Goal: Task Accomplishment & Management: Use online tool/utility

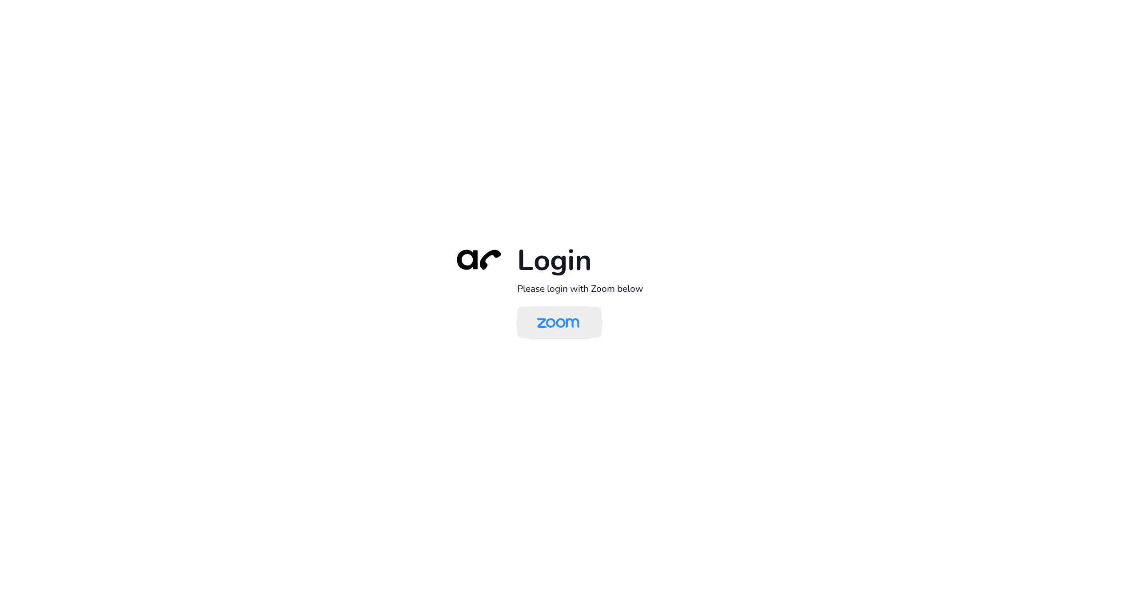
click at [562, 335] on img at bounding box center [558, 323] width 61 height 29
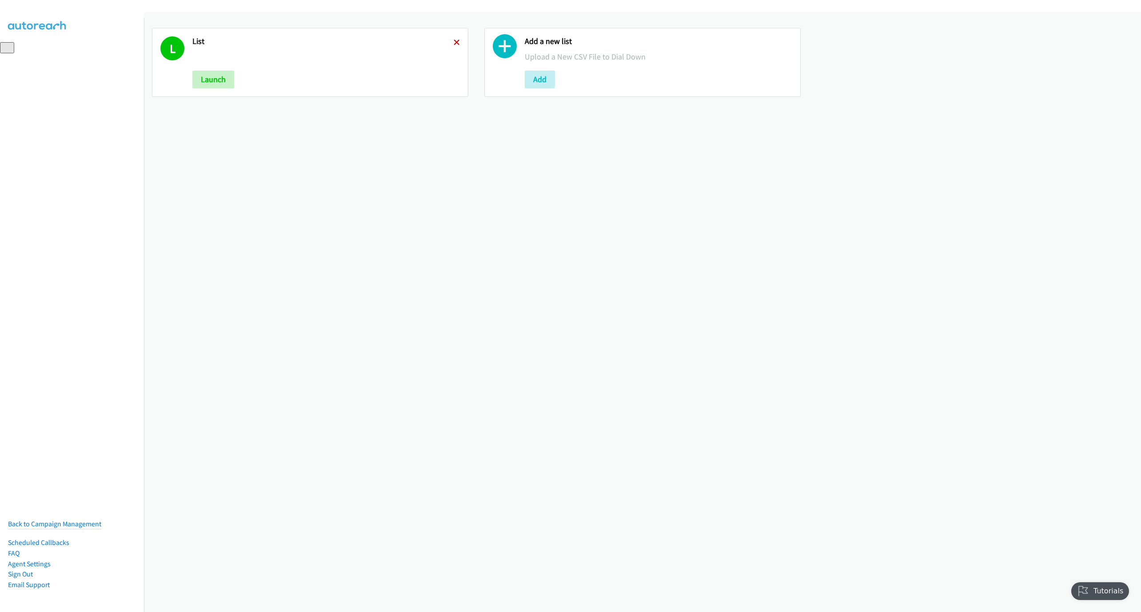
click at [454, 43] on icon at bounding box center [457, 43] width 6 height 6
click at [207, 79] on button "Add" at bounding box center [207, 80] width 30 height 18
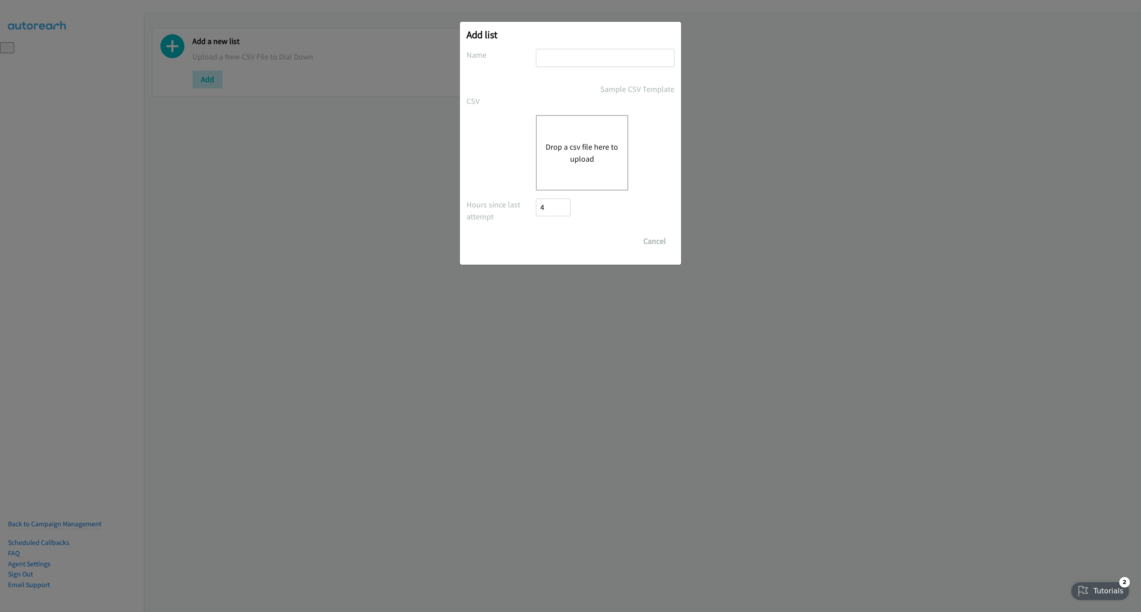
click at [636, 59] on input "text" at bounding box center [605, 58] width 139 height 18
type input "LIST"
click at [584, 143] on button "Drop a csv file here to upload" at bounding box center [582, 153] width 73 height 24
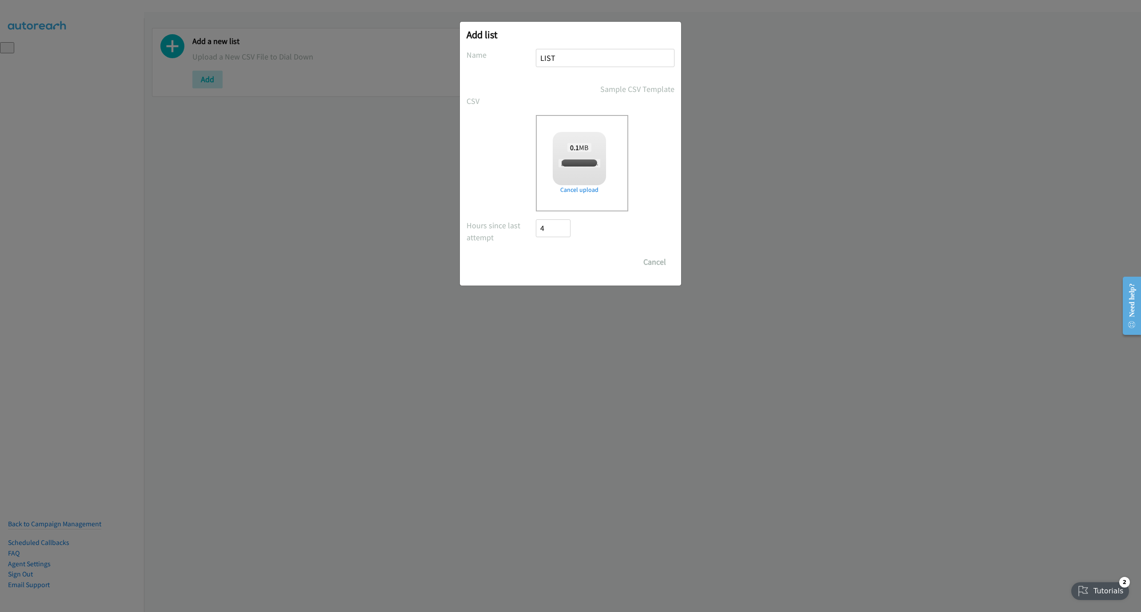
checkbox input "true"
click at [555, 264] on input "Save List" at bounding box center [559, 262] width 47 height 18
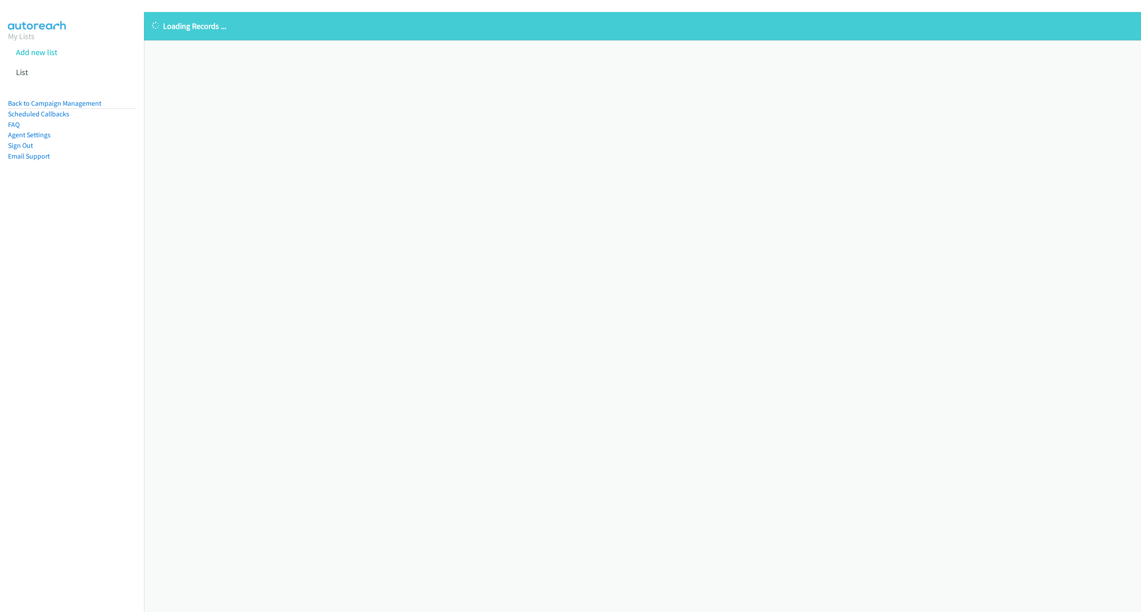
click at [1124, 501] on div "Loading Records ... Sorry, something went wrong please try again." at bounding box center [642, 312] width 997 height 600
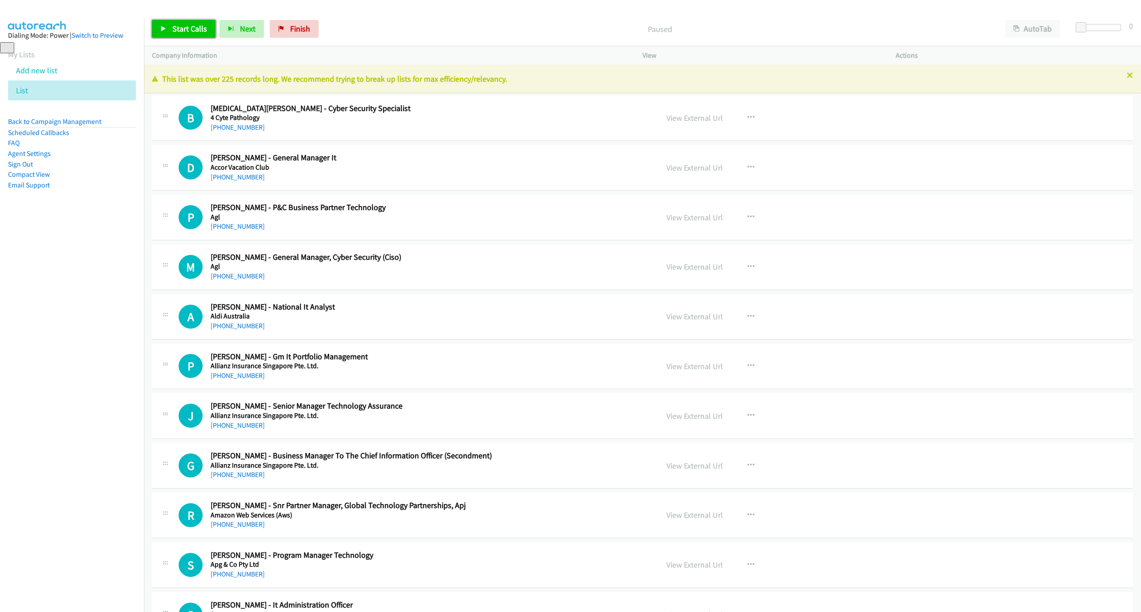
click at [170, 28] on link "Start Calls" at bounding box center [184, 29] width 64 height 18
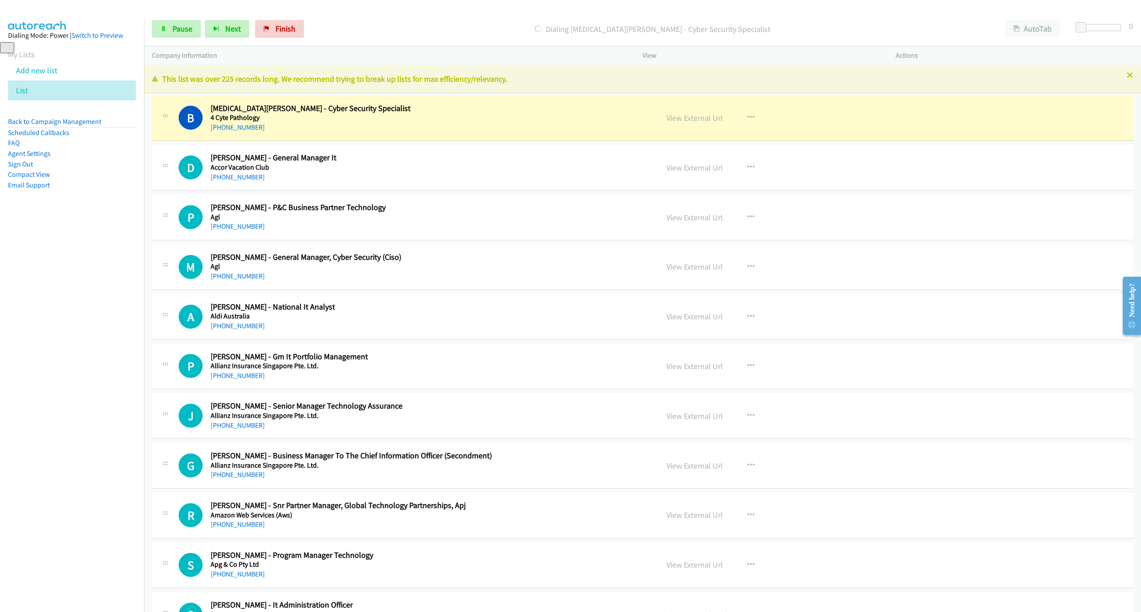
click at [168, 19] on div "Start Calls Pause Next Finish Dialing [MEDICAL_DATA][PERSON_NAME] - Cyber Secur…" at bounding box center [642, 29] width 997 height 34
click at [178, 32] on span "Pause" at bounding box center [182, 29] width 20 height 10
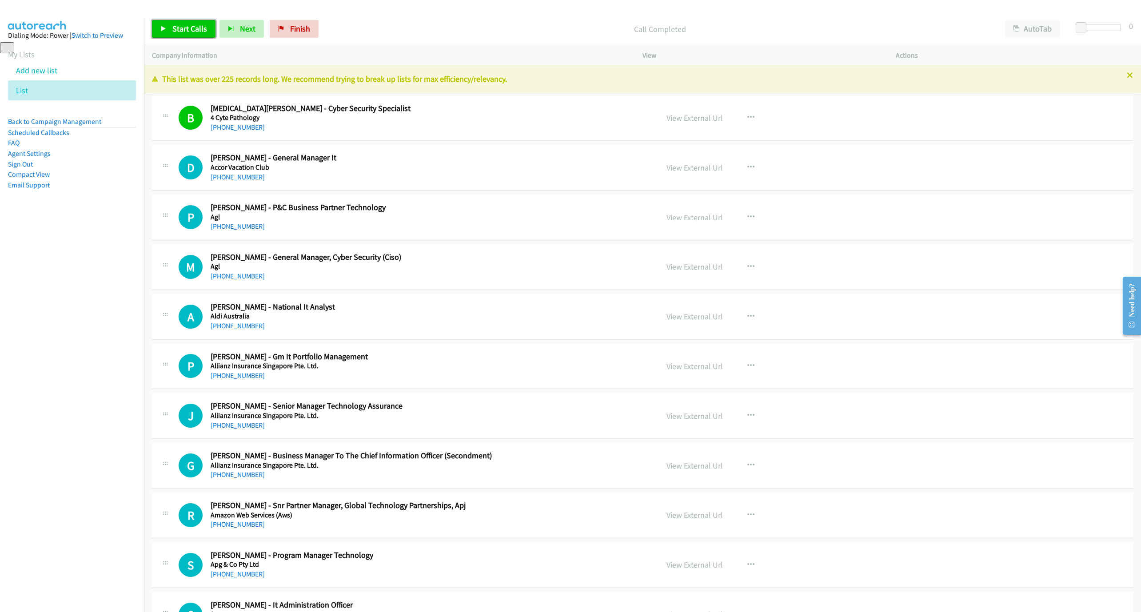
click at [180, 30] on span "Start Calls" at bounding box center [189, 29] width 35 height 10
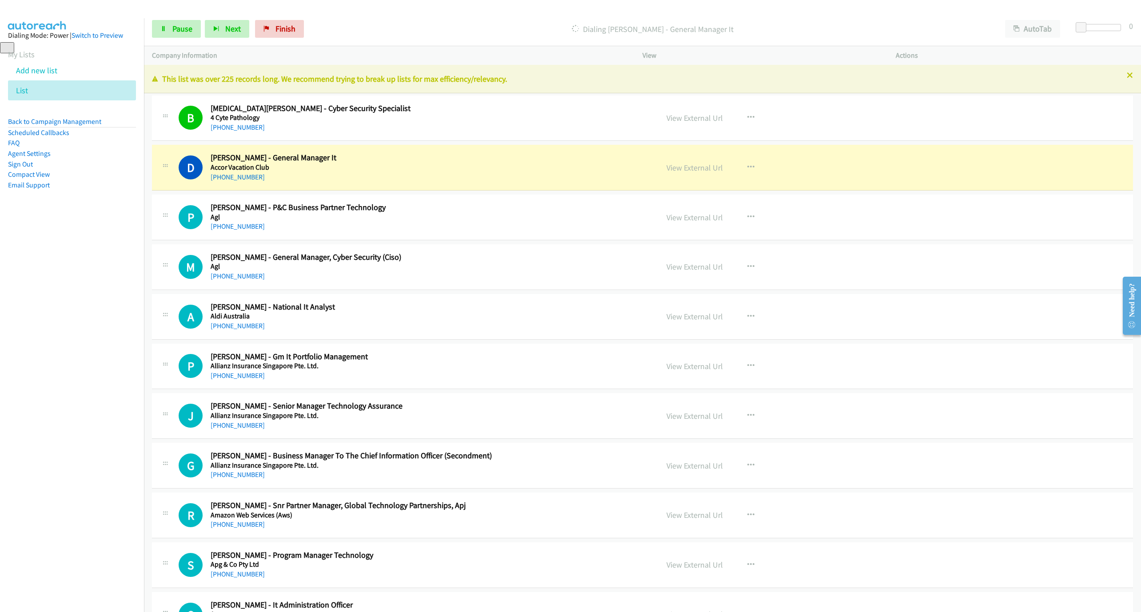
drag, startPoint x: 1123, startPoint y: 78, endPoint x: 1088, endPoint y: 78, distance: 34.7
click at [1127, 78] on icon at bounding box center [1130, 76] width 6 height 6
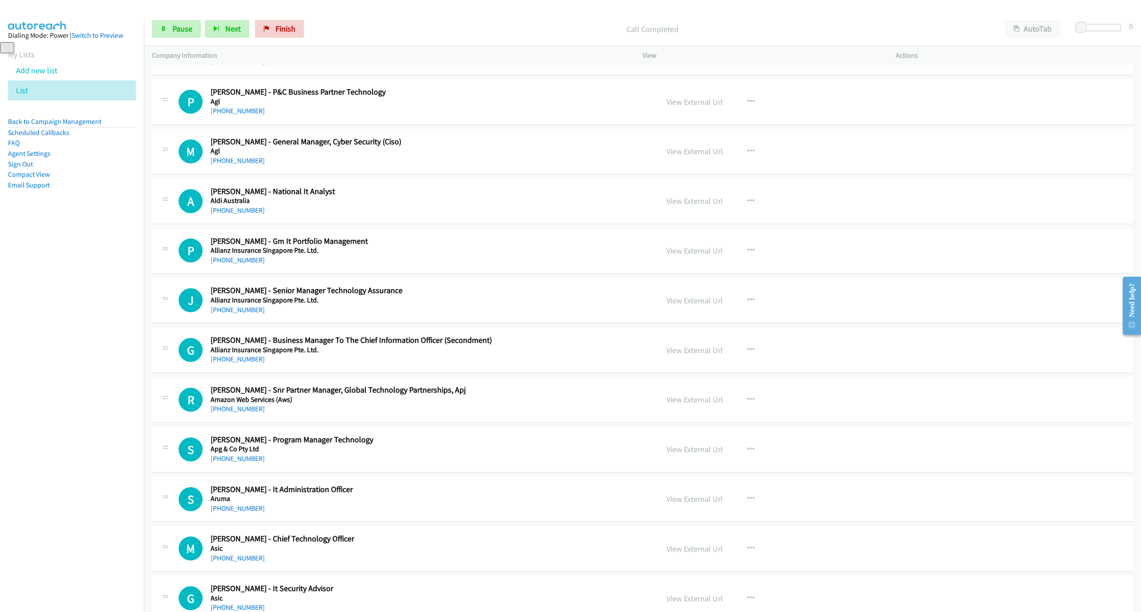
scroll to position [93, 0]
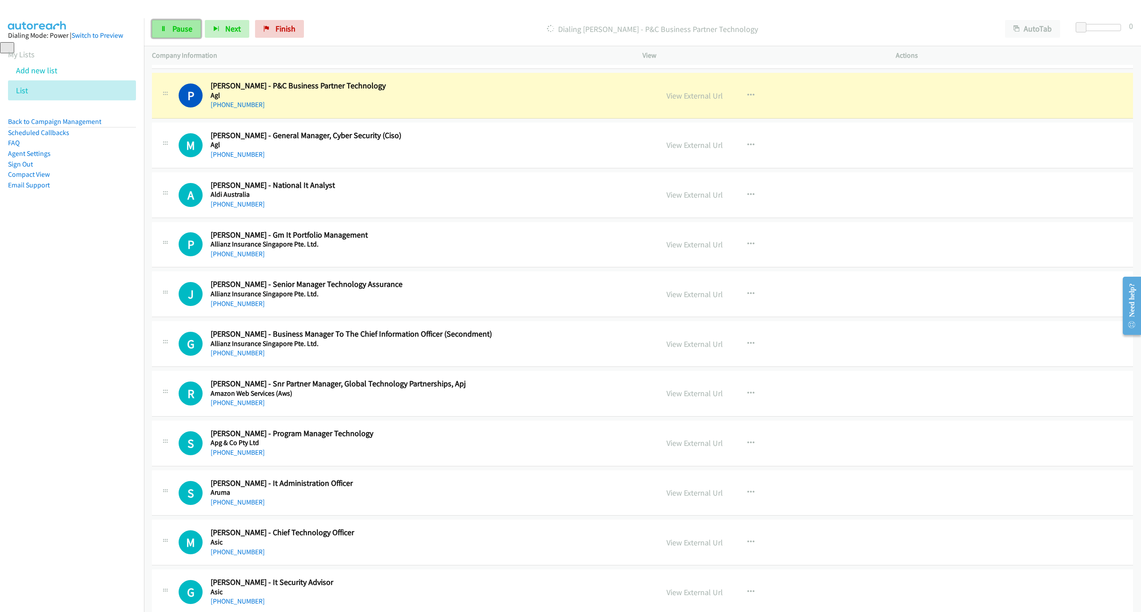
click at [176, 32] on span "Pause" at bounding box center [182, 29] width 20 height 10
click at [694, 92] on link "View External Url" at bounding box center [695, 96] width 56 height 10
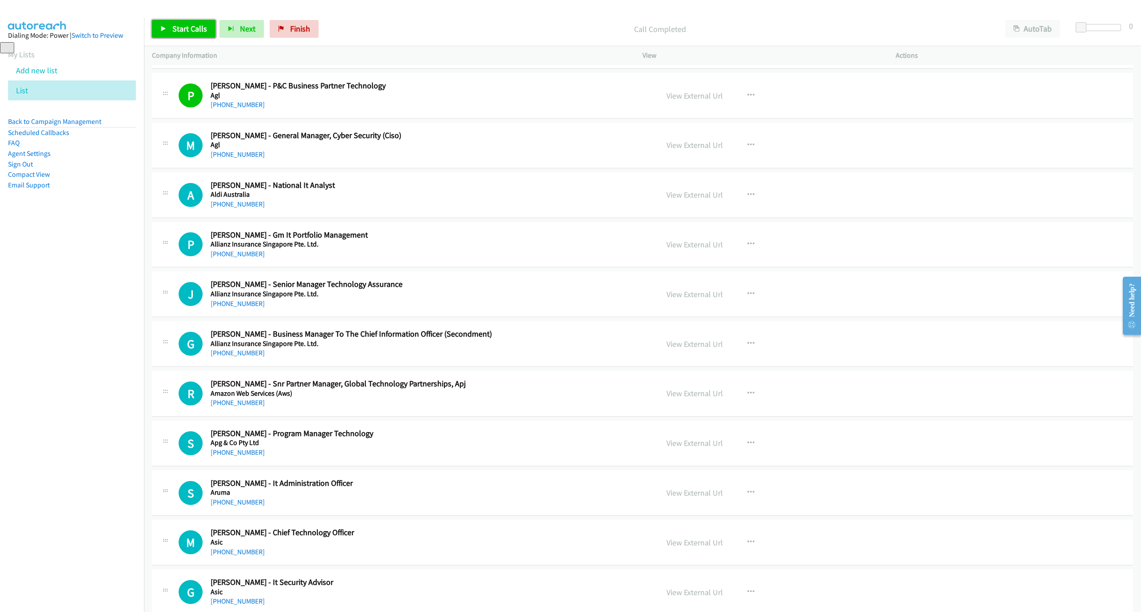
click at [173, 32] on span "Start Calls" at bounding box center [189, 29] width 35 height 10
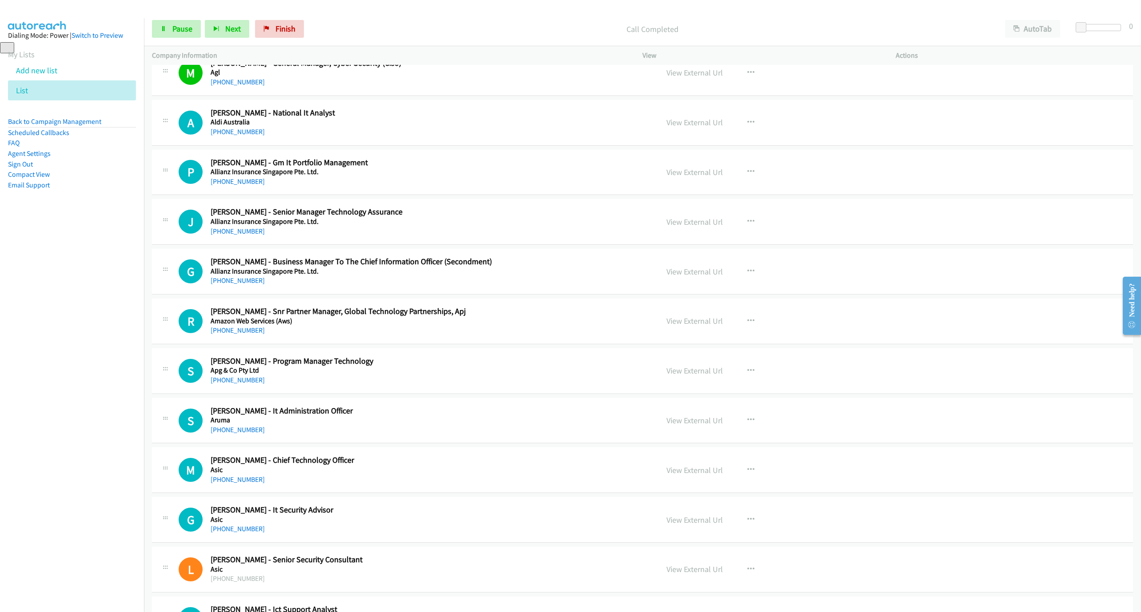
scroll to position [160, 0]
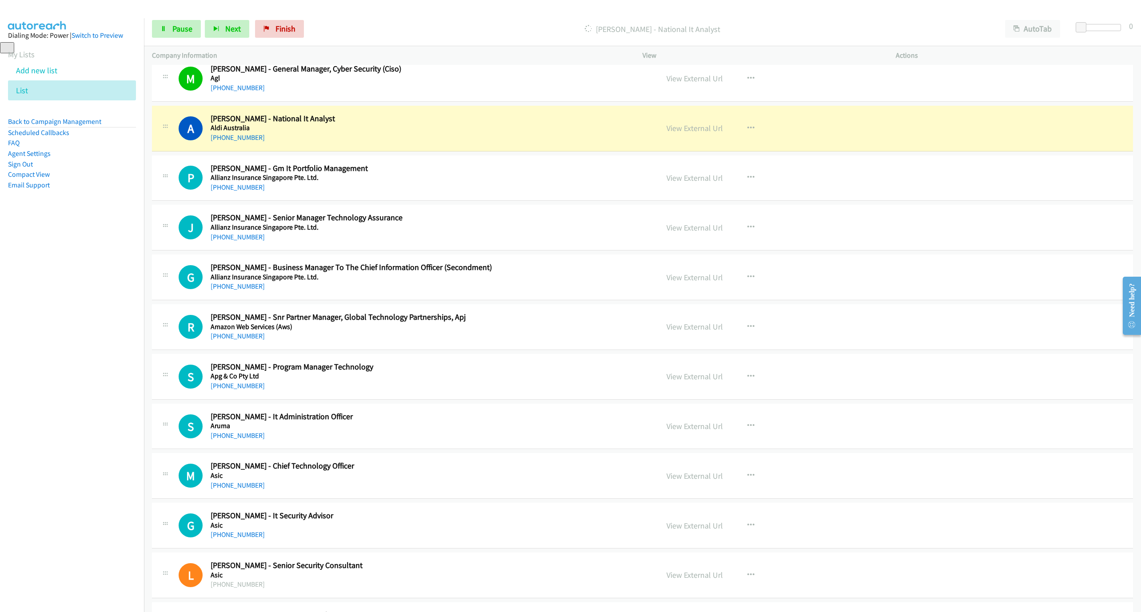
click at [903, 32] on p "[PERSON_NAME] - National It Analyst" at bounding box center [652, 29] width 673 height 12
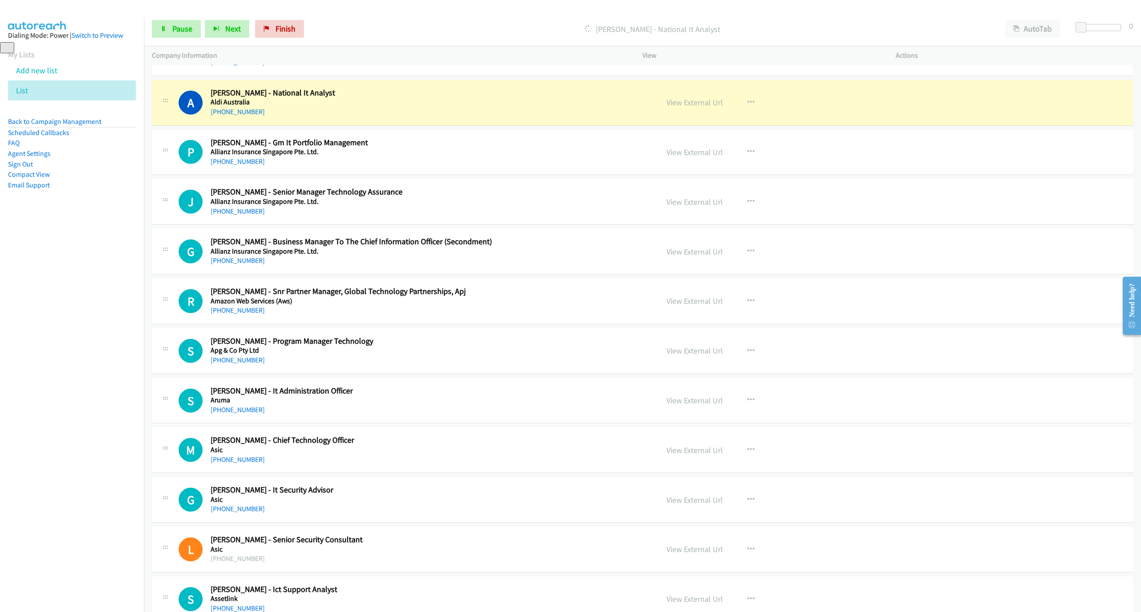
scroll to position [187, 0]
click at [186, 28] on span "Pause" at bounding box center [182, 29] width 20 height 10
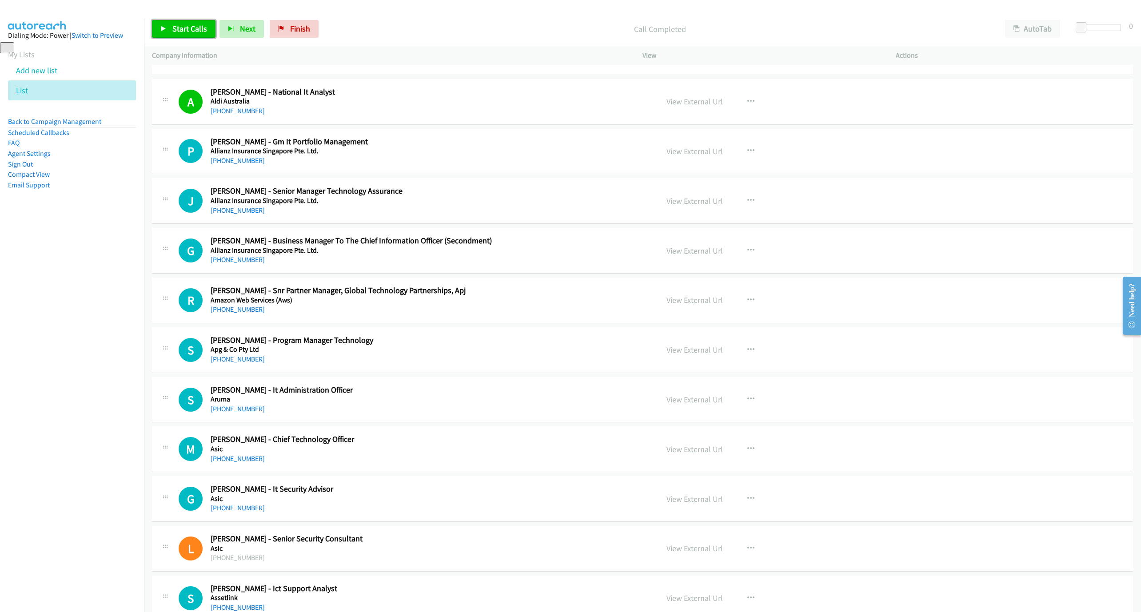
click at [170, 28] on link "Start Calls" at bounding box center [184, 29] width 64 height 18
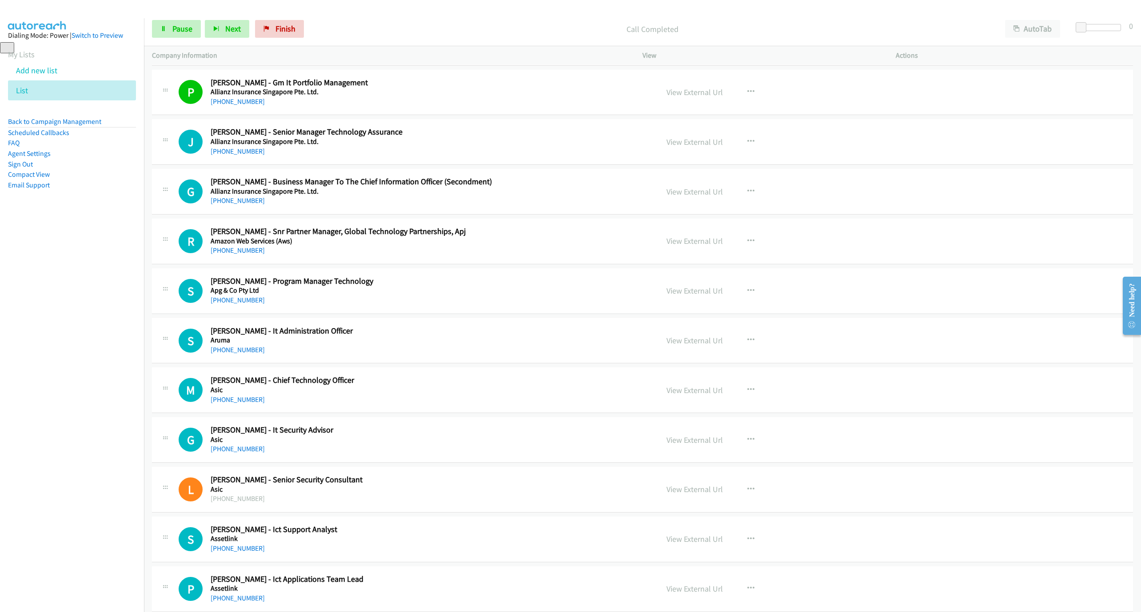
scroll to position [253, 0]
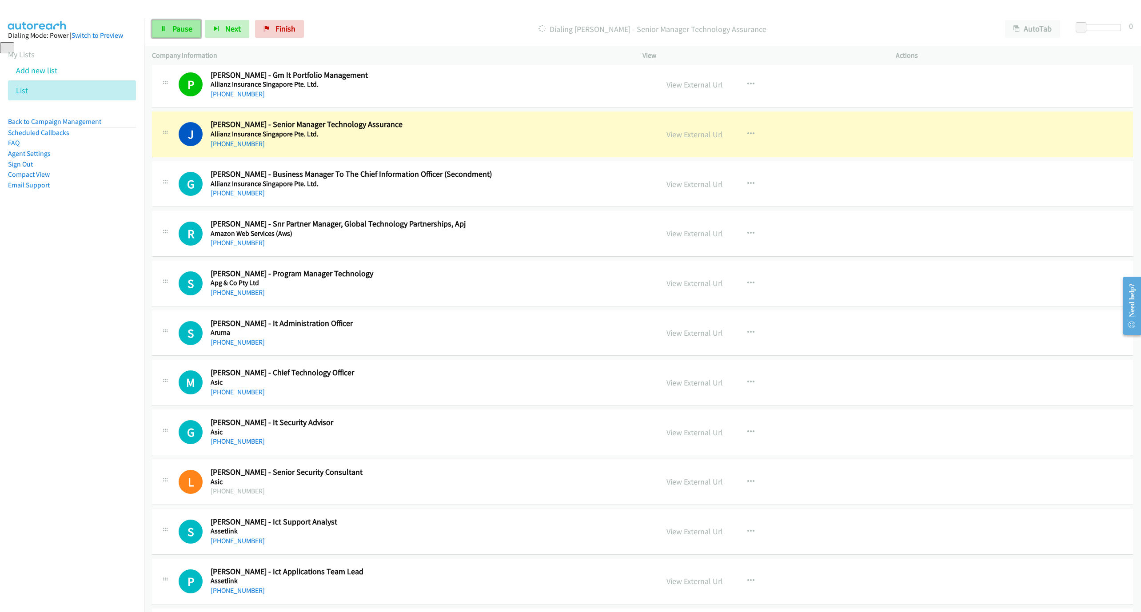
click at [179, 37] on link "Pause" at bounding box center [176, 29] width 49 height 18
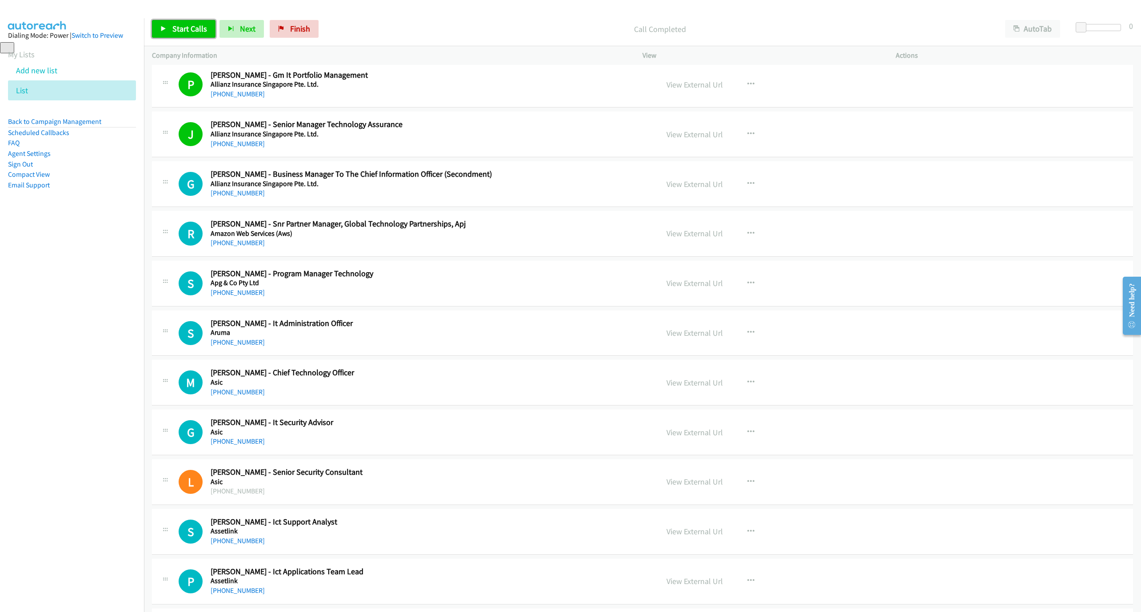
click at [159, 38] on link "Start Calls" at bounding box center [184, 29] width 64 height 18
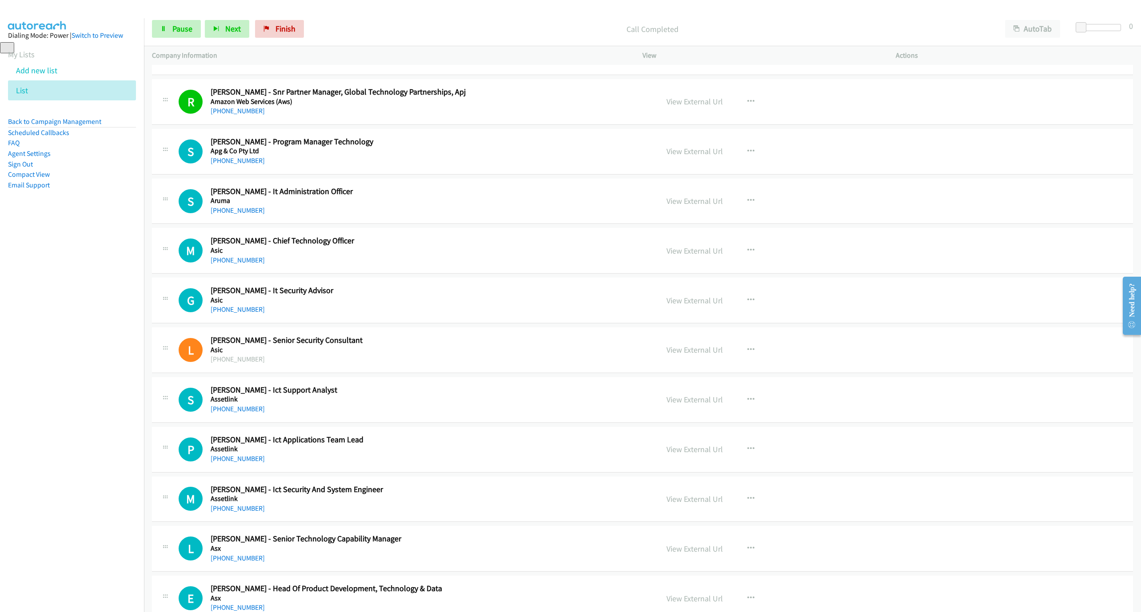
scroll to position [387, 0]
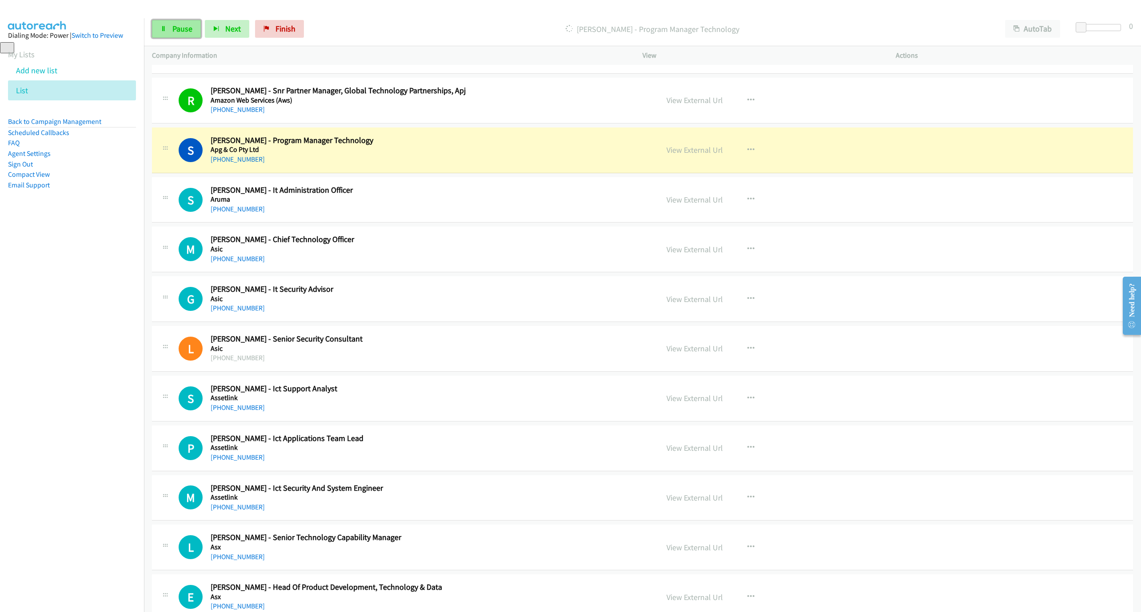
click at [152, 26] on link "Pause" at bounding box center [176, 29] width 49 height 18
click at [696, 155] on link "View External Url" at bounding box center [695, 150] width 56 height 10
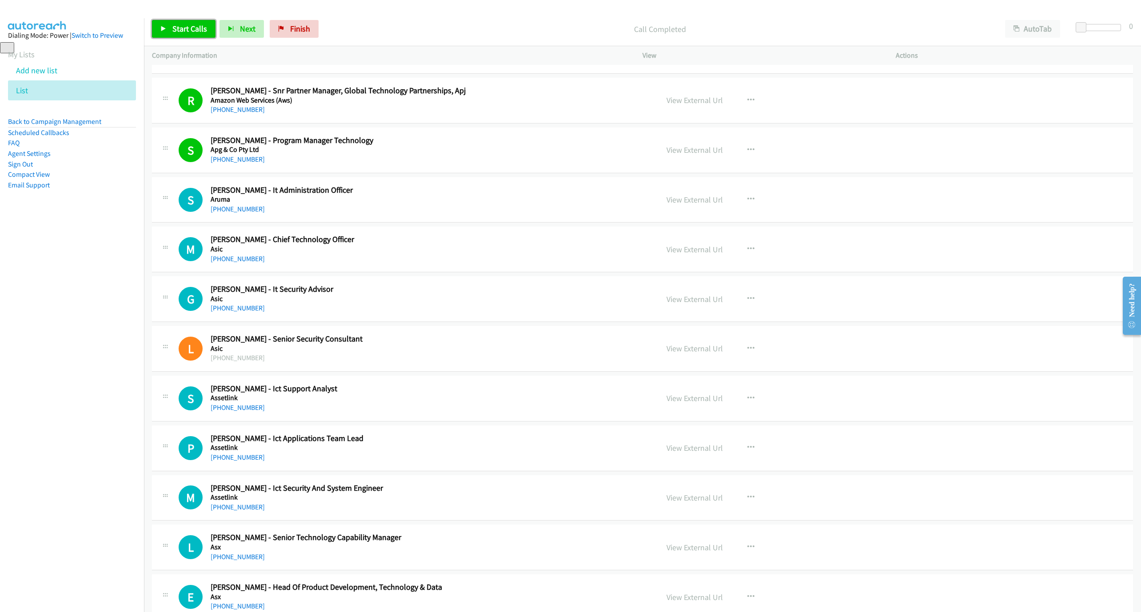
click at [170, 20] on link "Start Calls" at bounding box center [184, 29] width 64 height 18
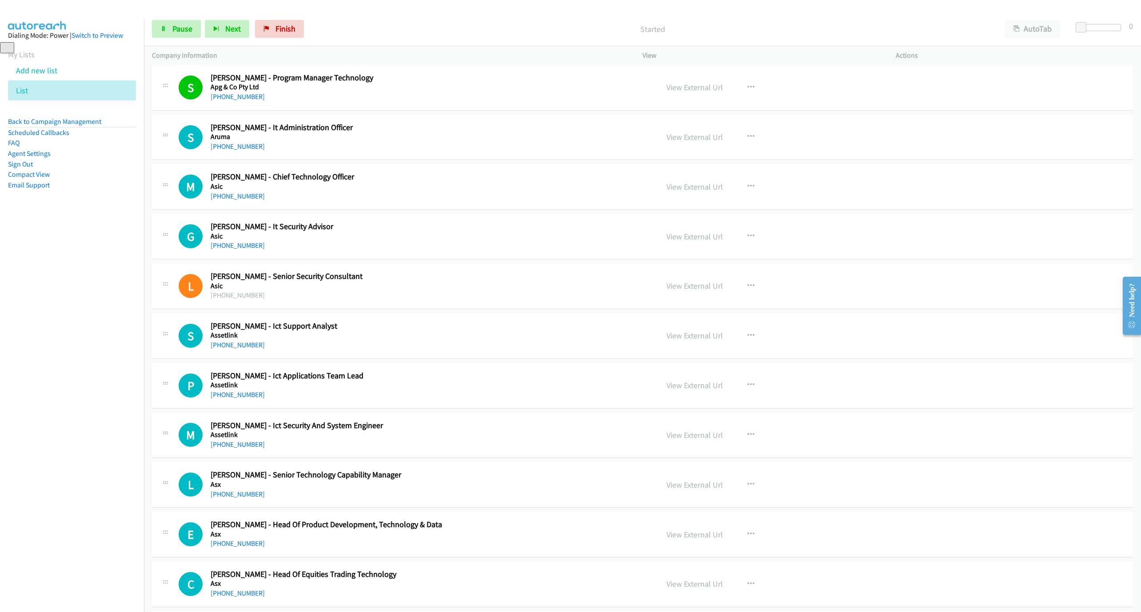
scroll to position [453, 0]
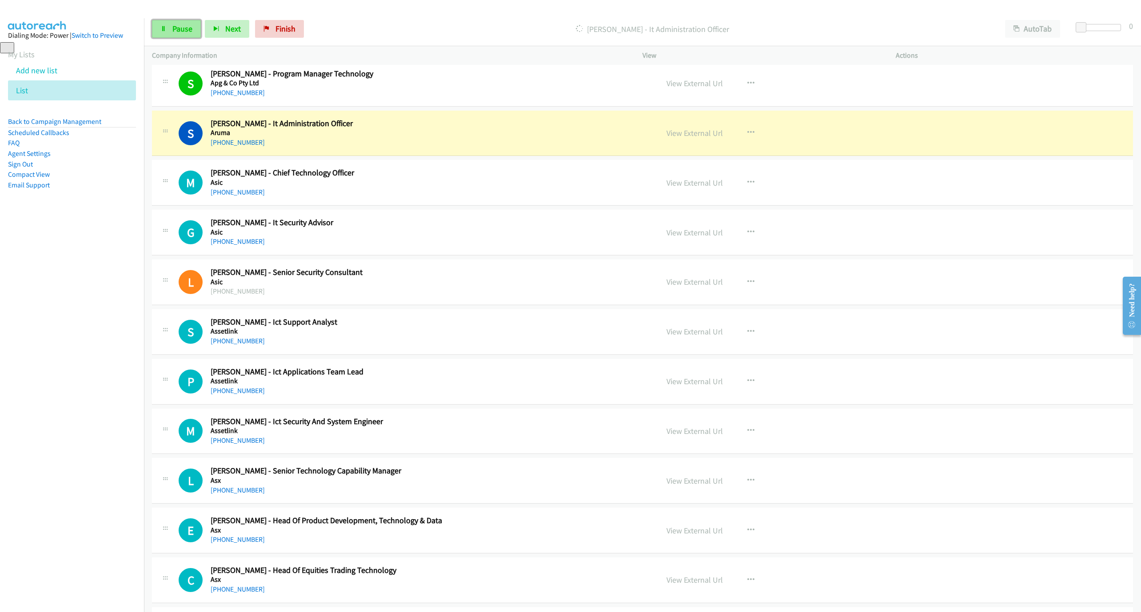
click at [173, 28] on span "Pause" at bounding box center [182, 29] width 20 height 10
drag, startPoint x: 459, startPoint y: 39, endPoint x: 630, endPoint y: 112, distance: 186.0
click at [459, 39] on div "Start Calls Pause Next Finish Paused AutoTab AutoTab 0" at bounding box center [642, 29] width 997 height 34
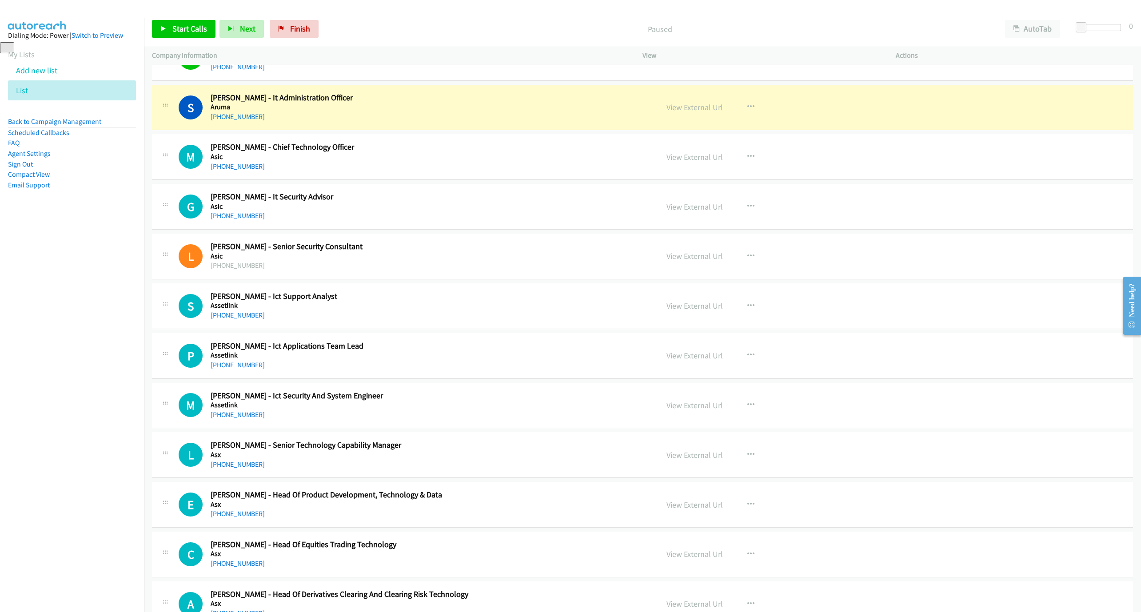
scroll to position [480, 0]
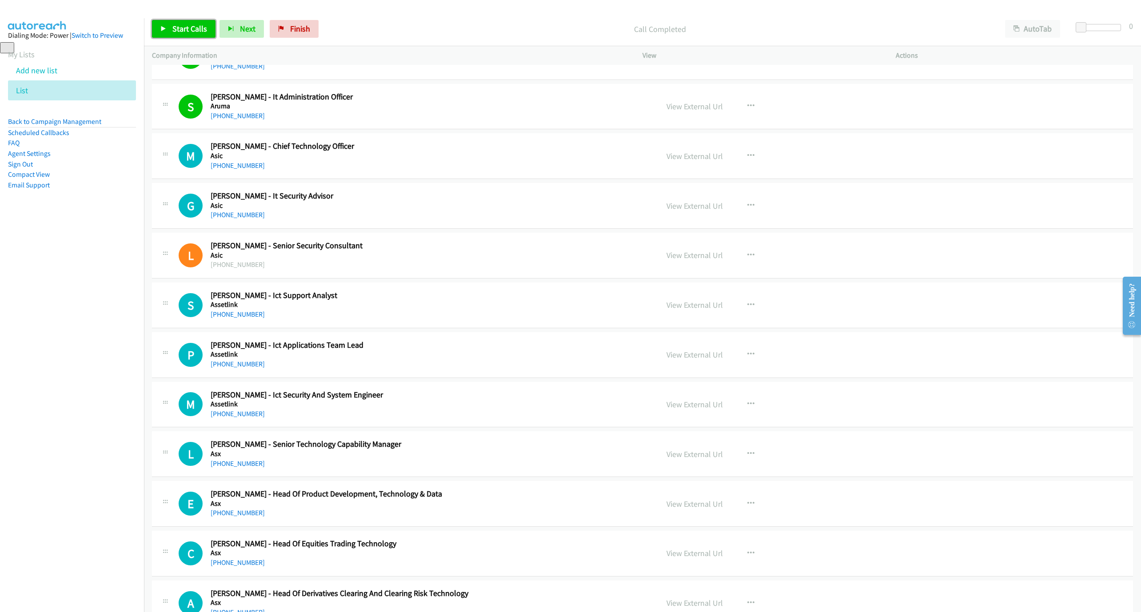
click at [186, 27] on span "Start Calls" at bounding box center [189, 29] width 35 height 10
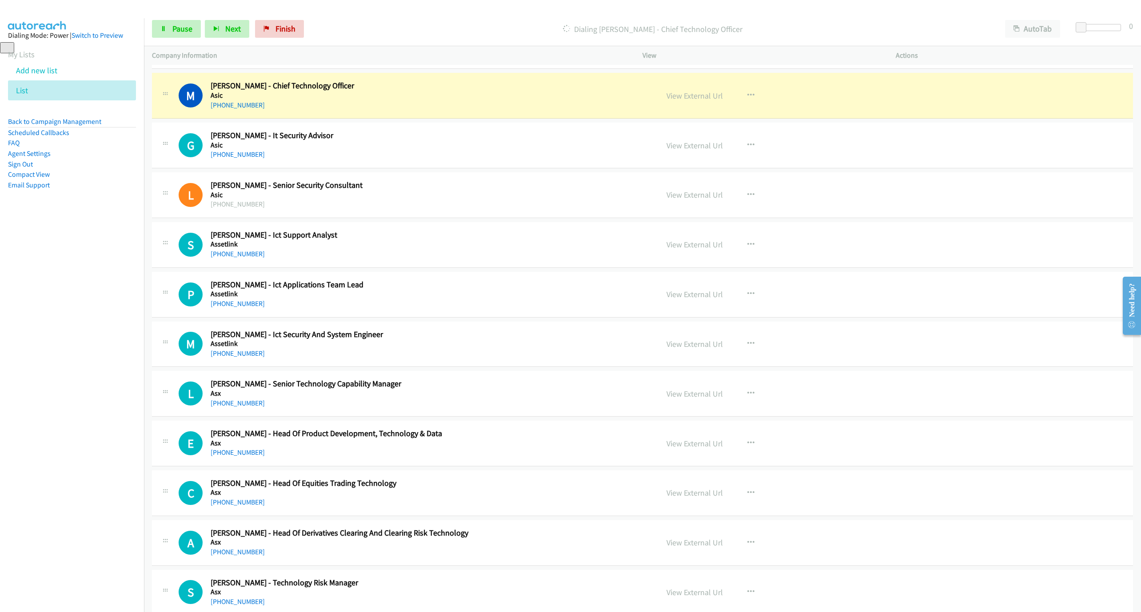
scroll to position [547, 0]
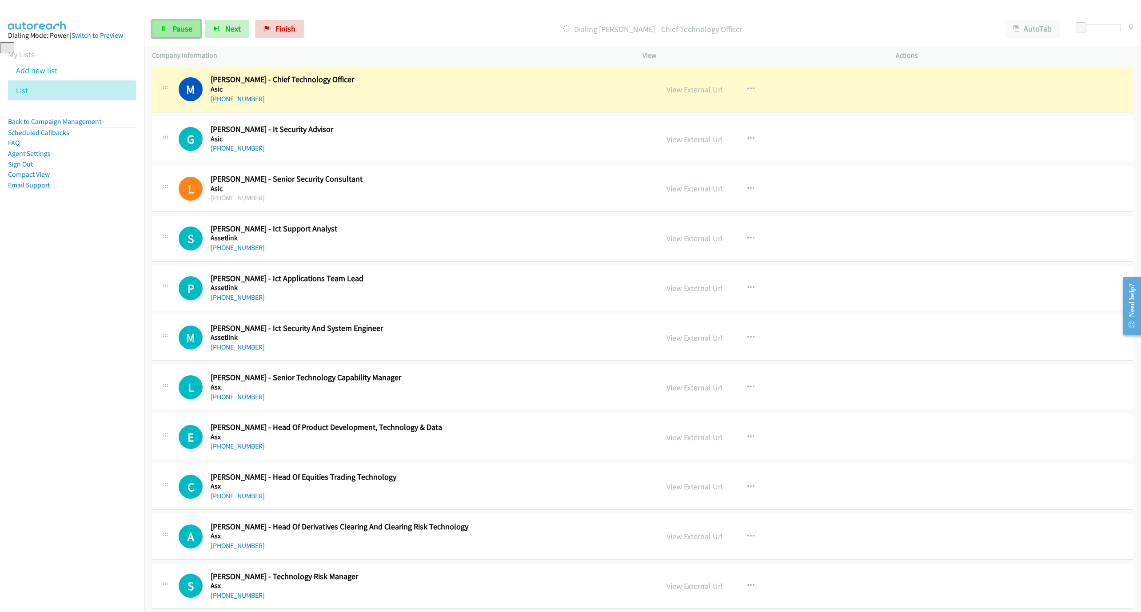
click at [176, 31] on span "Pause" at bounding box center [182, 29] width 20 height 10
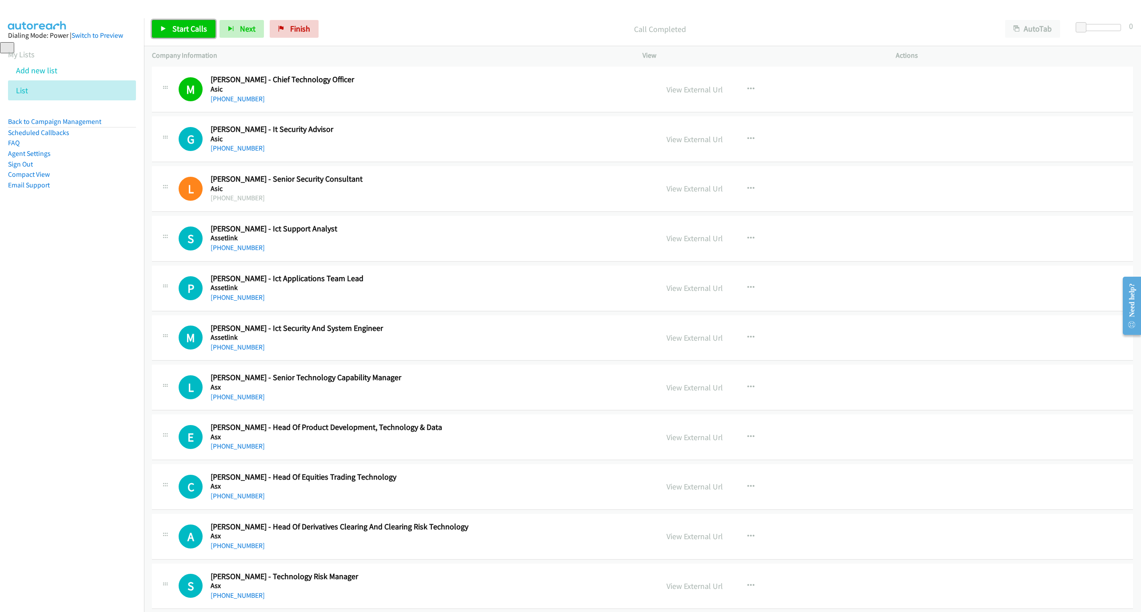
click at [171, 30] on link "Start Calls" at bounding box center [184, 29] width 64 height 18
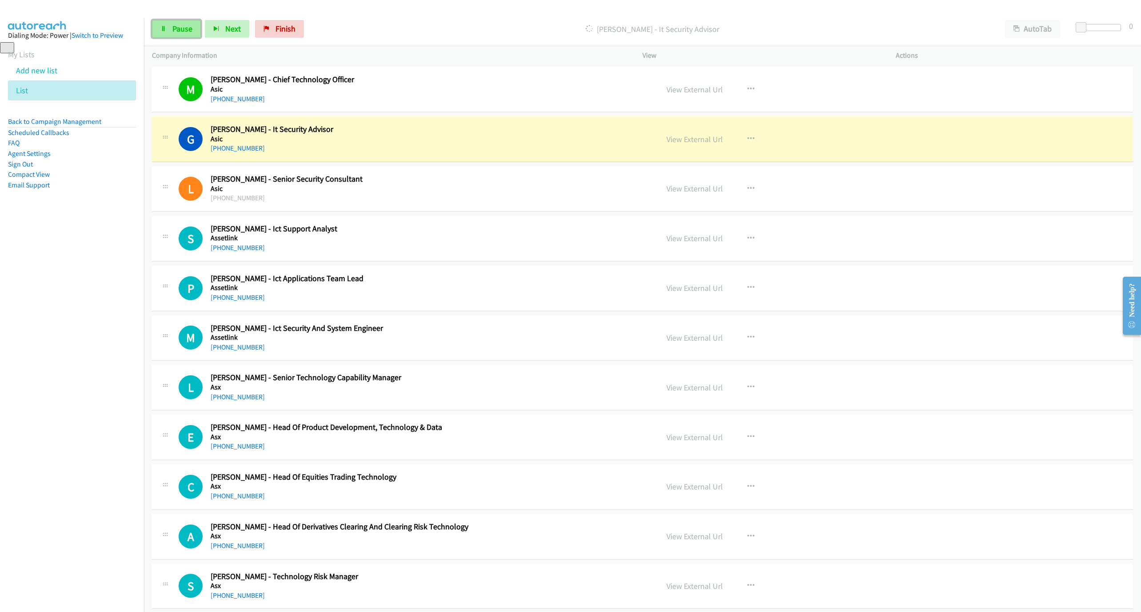
click at [188, 35] on link "Pause" at bounding box center [176, 29] width 49 height 18
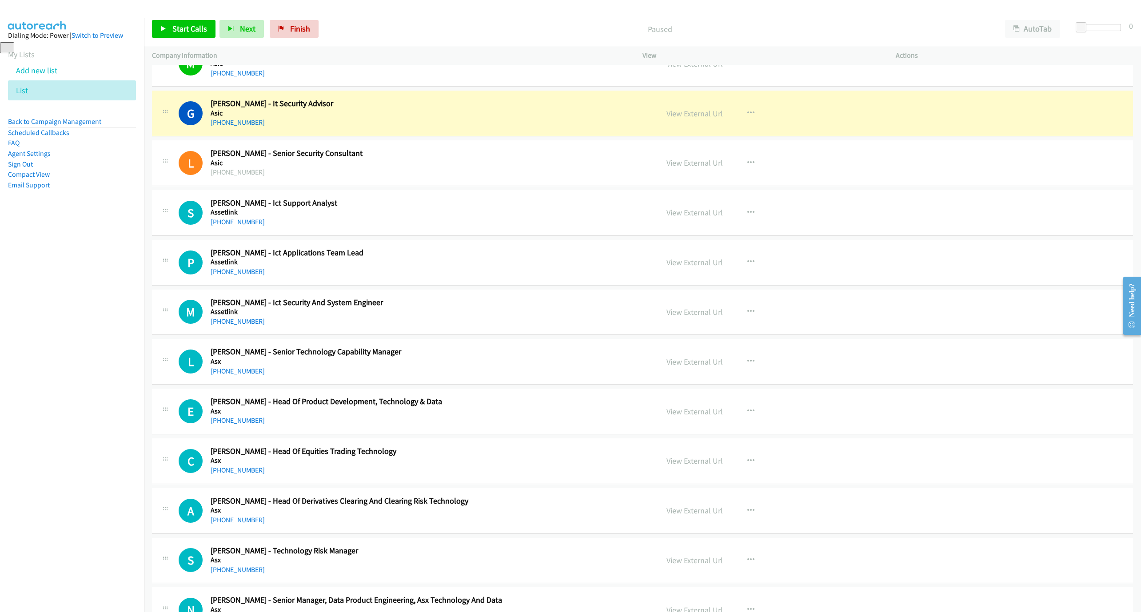
scroll to position [573, 0]
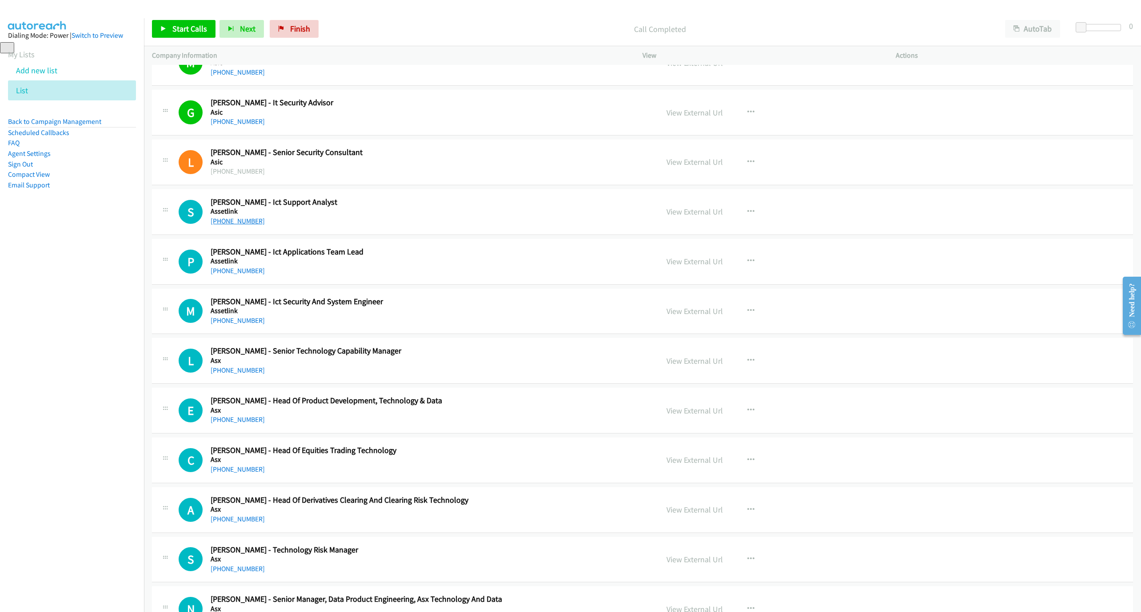
click at [222, 220] on link "[PHONE_NUMBER]" at bounding box center [238, 221] width 54 height 8
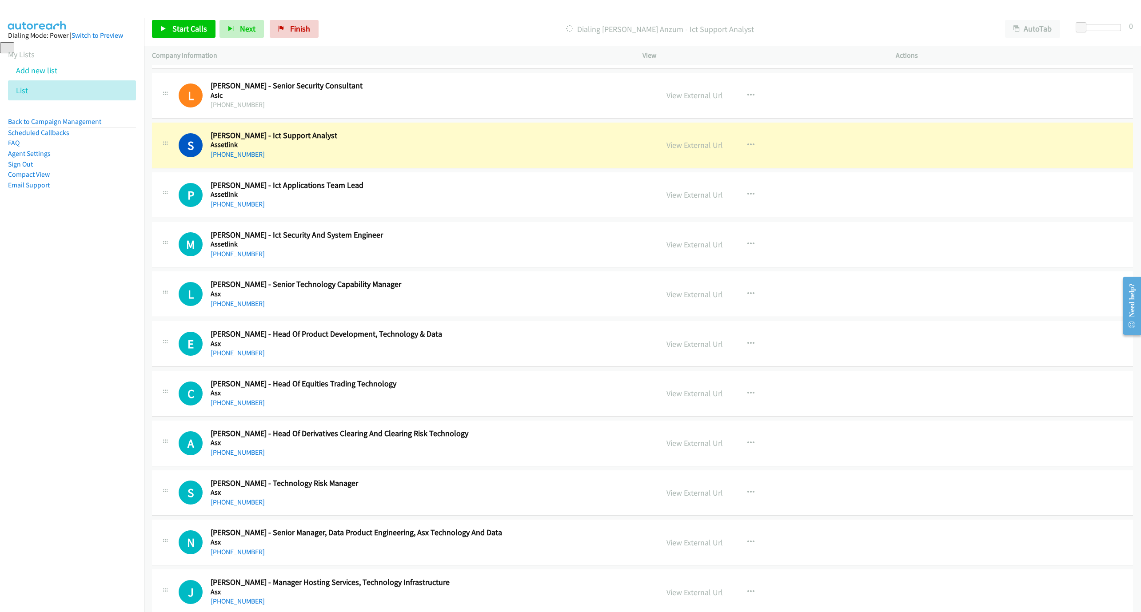
scroll to position [707, 0]
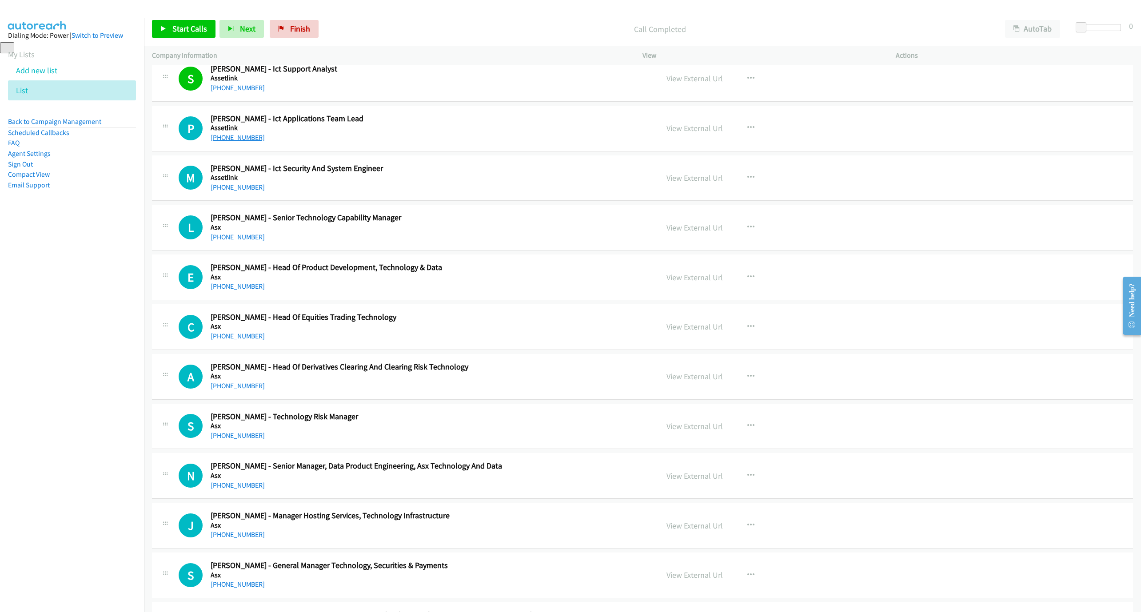
click at [240, 139] on link "[PHONE_NUMBER]" at bounding box center [238, 137] width 54 height 8
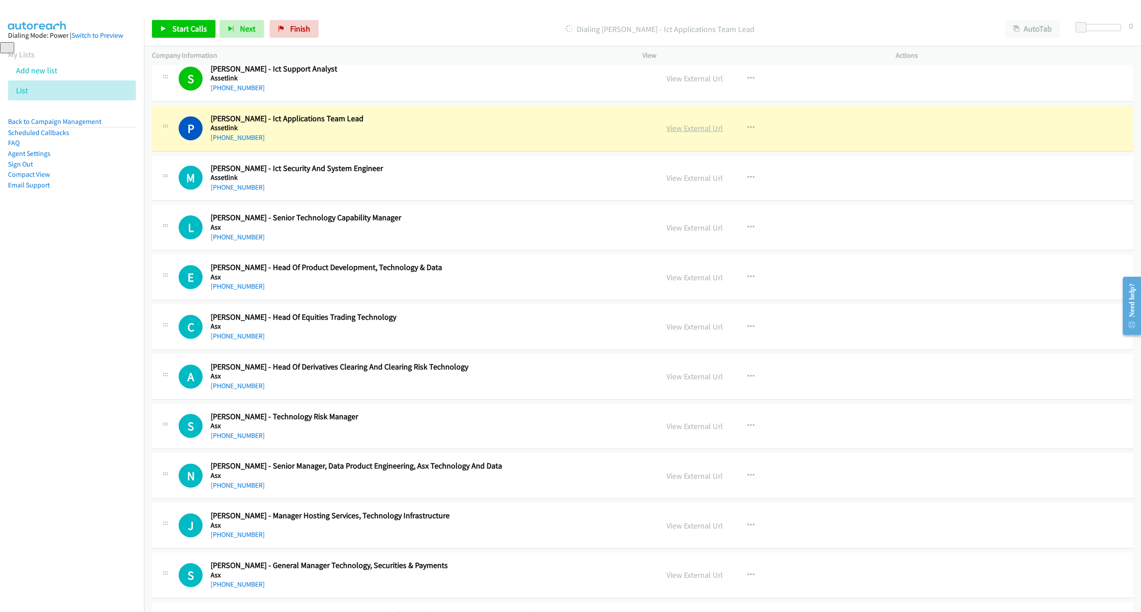
click at [694, 128] on link "View External Url" at bounding box center [695, 128] width 56 height 10
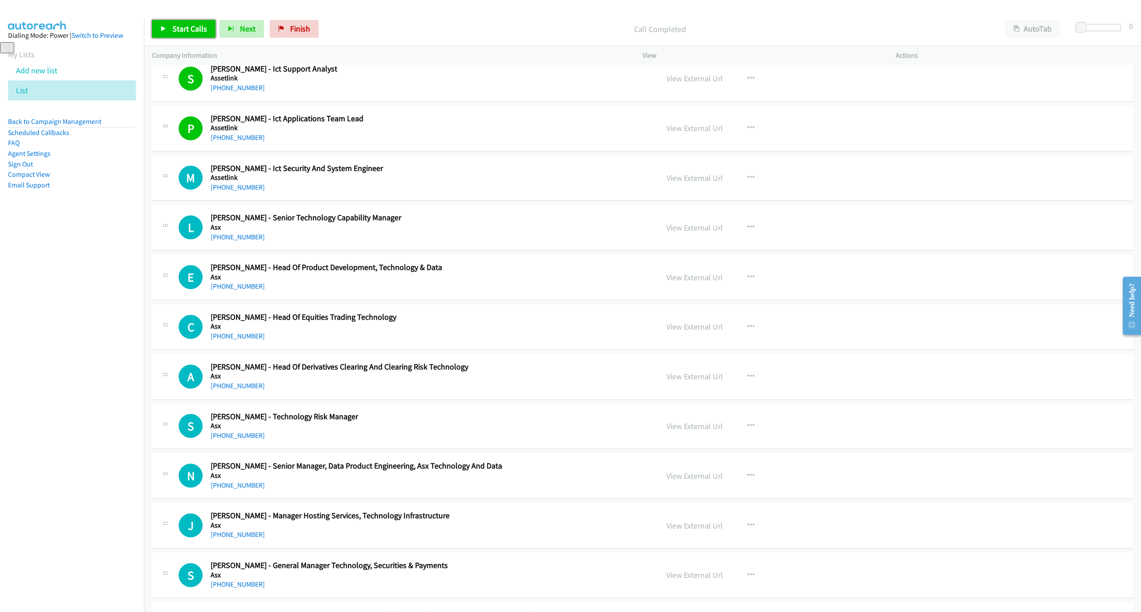
click at [203, 32] on span "Start Calls" at bounding box center [189, 29] width 35 height 10
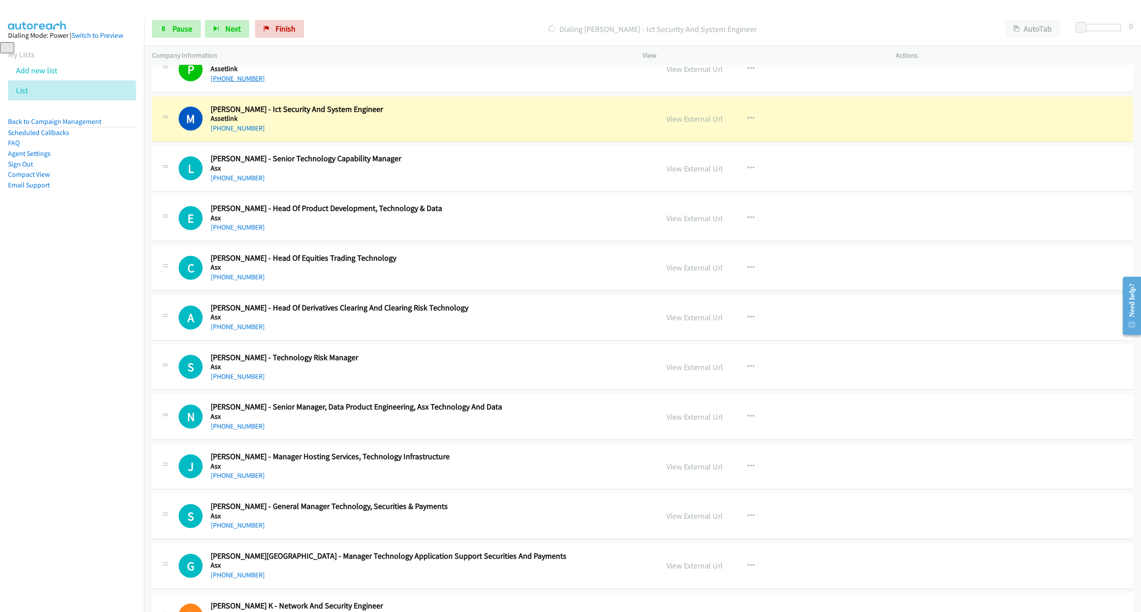
scroll to position [773, 0]
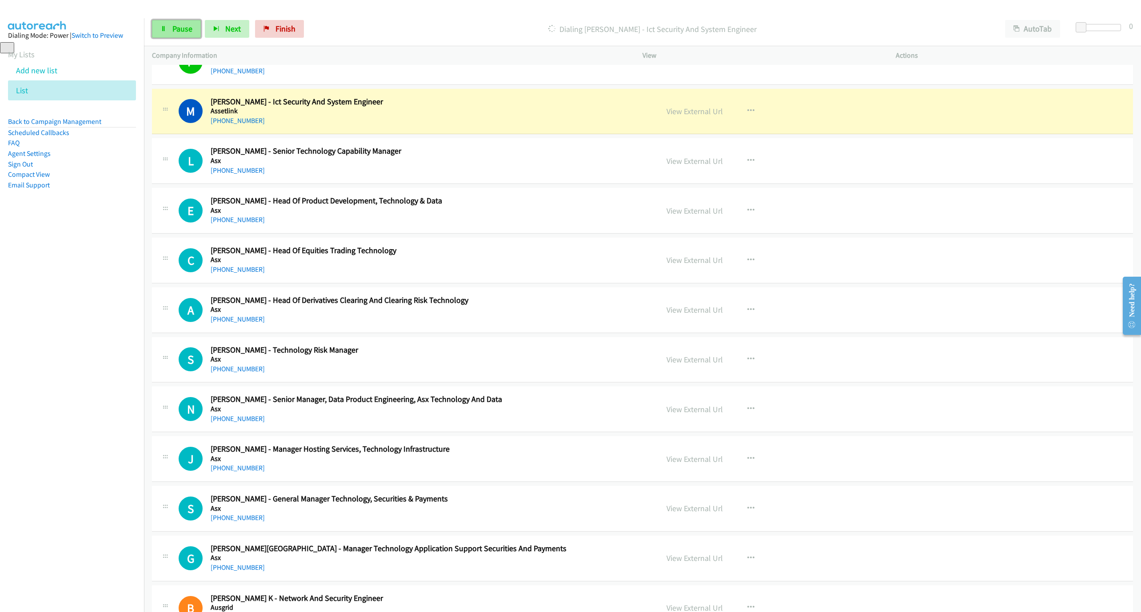
click at [173, 31] on span "Pause" at bounding box center [182, 29] width 20 height 10
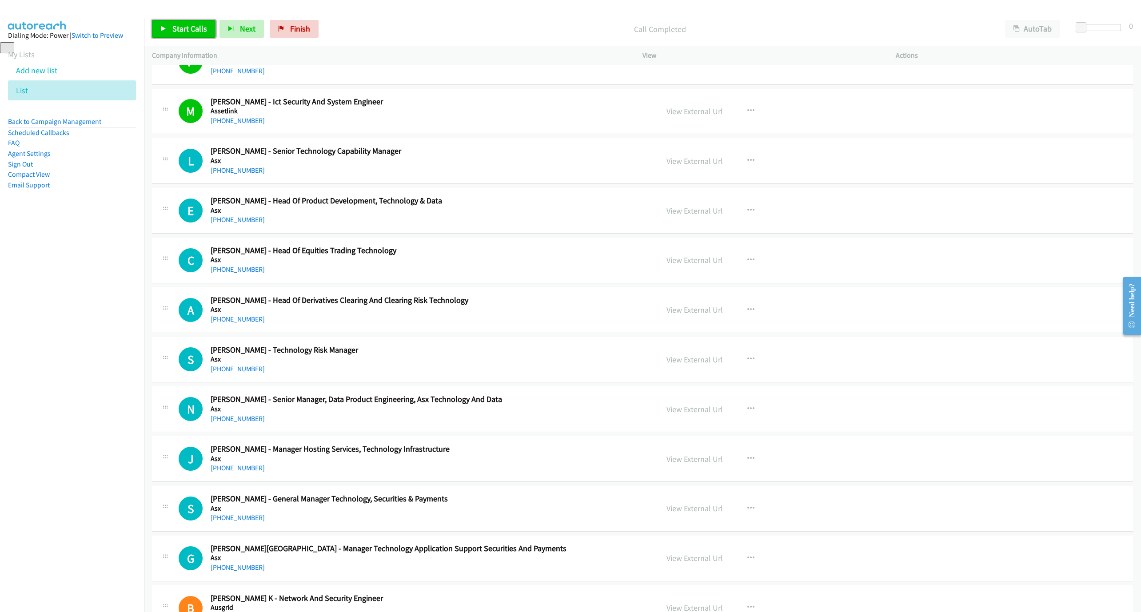
click at [196, 28] on span "Start Calls" at bounding box center [189, 29] width 35 height 10
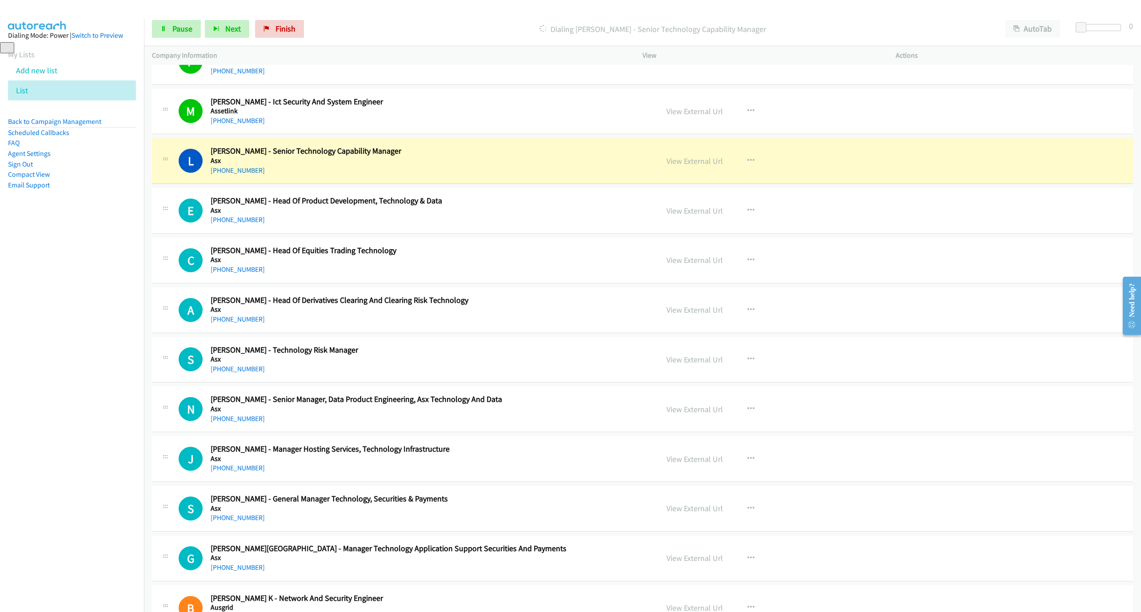
scroll to position [840, 0]
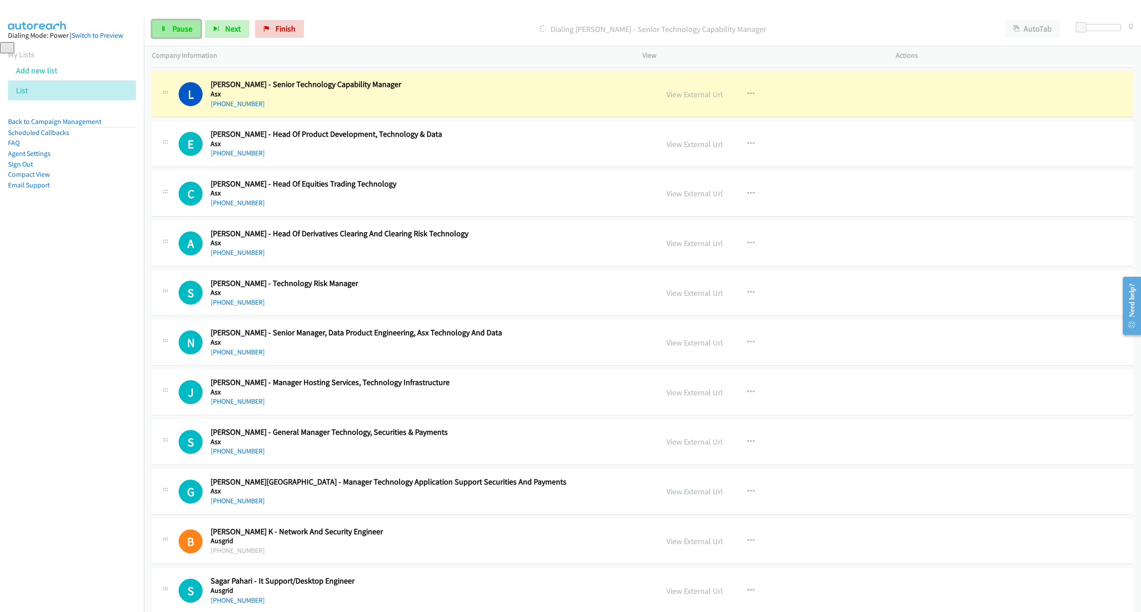
click at [187, 35] on link "Pause" at bounding box center [176, 29] width 49 height 18
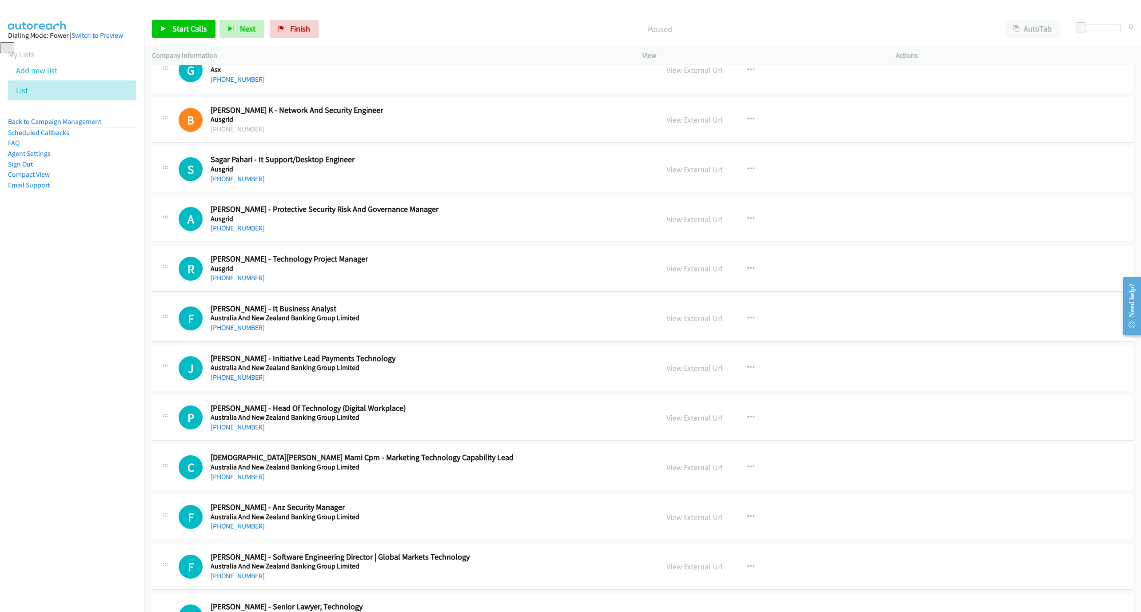
scroll to position [1311, 0]
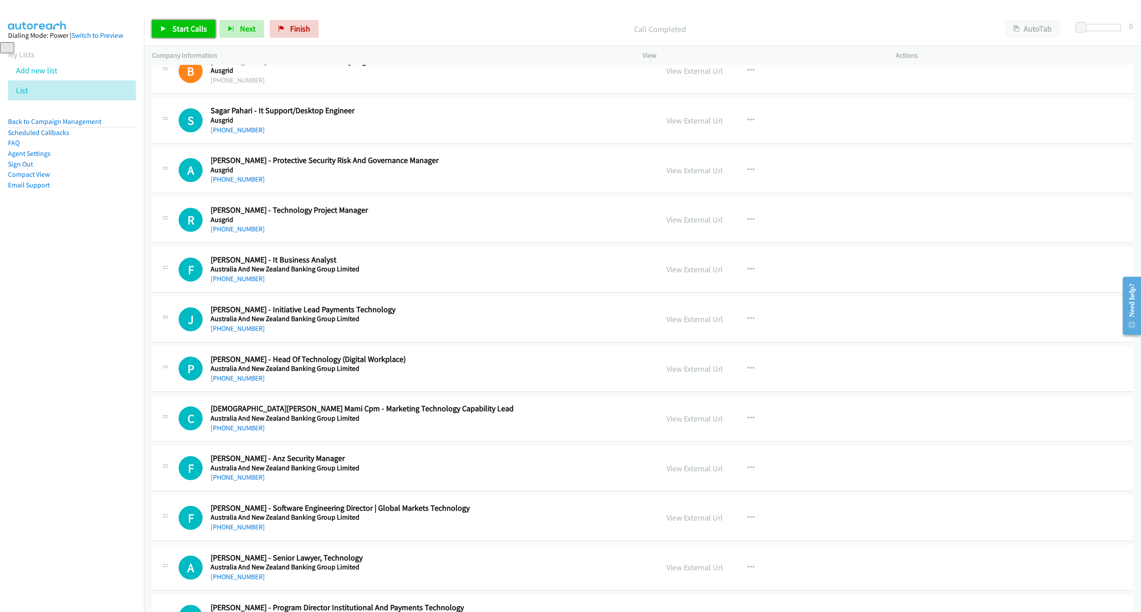
click at [187, 31] on span "Start Calls" at bounding box center [189, 29] width 35 height 10
drag, startPoint x: 56, startPoint y: 315, endPoint x: 252, endPoint y: 319, distance: 195.6
click at [56, 315] on nav "Dialing Mode: Power | Switch to Preview My Lists Add new list List Back to Camp…" at bounding box center [72, 324] width 144 height 612
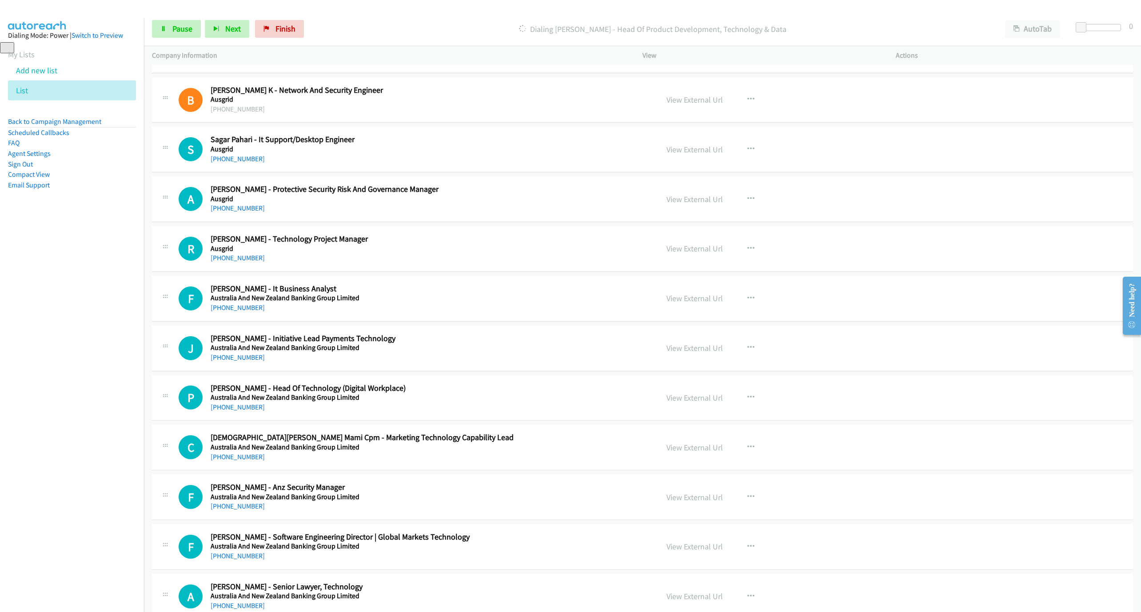
scroll to position [1244, 0]
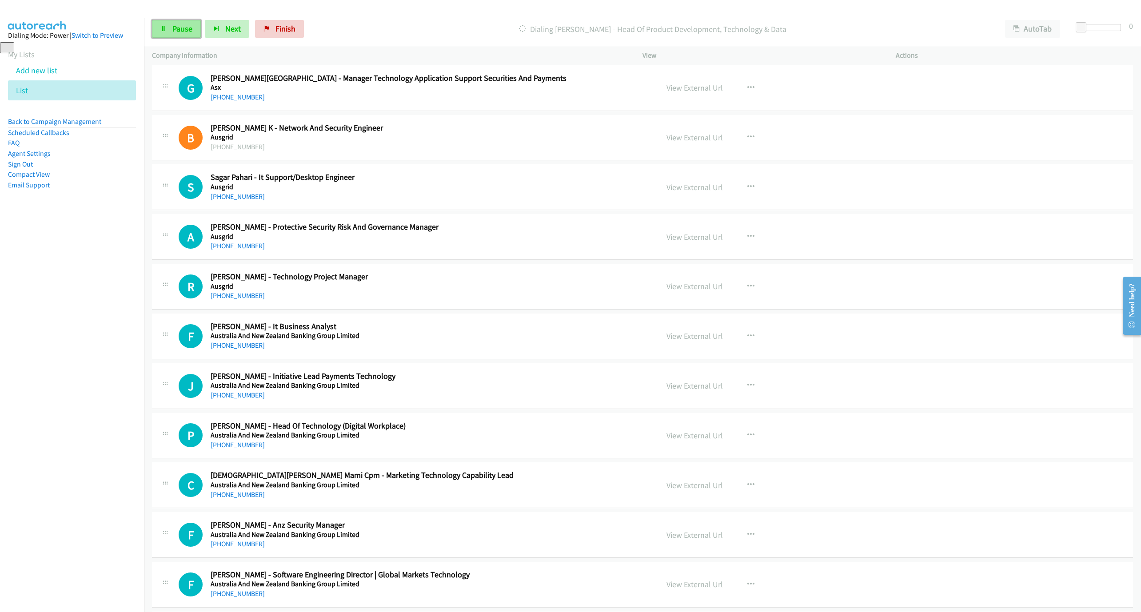
click at [160, 28] on link "Pause" at bounding box center [176, 29] width 49 height 18
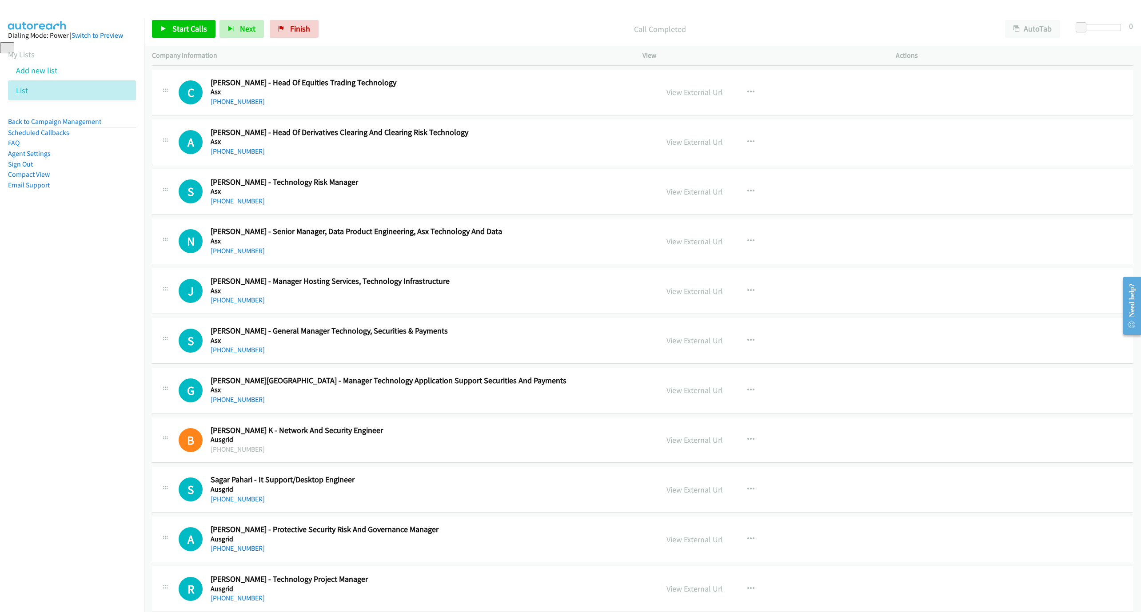
scroll to position [844, 0]
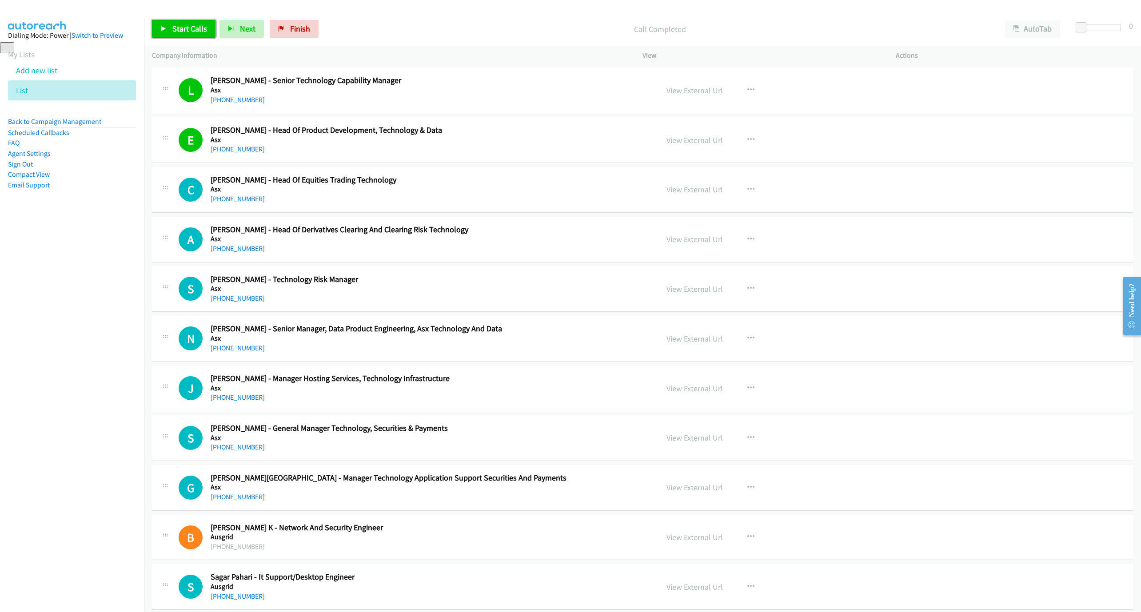
click at [167, 29] on link "Start Calls" at bounding box center [184, 29] width 64 height 18
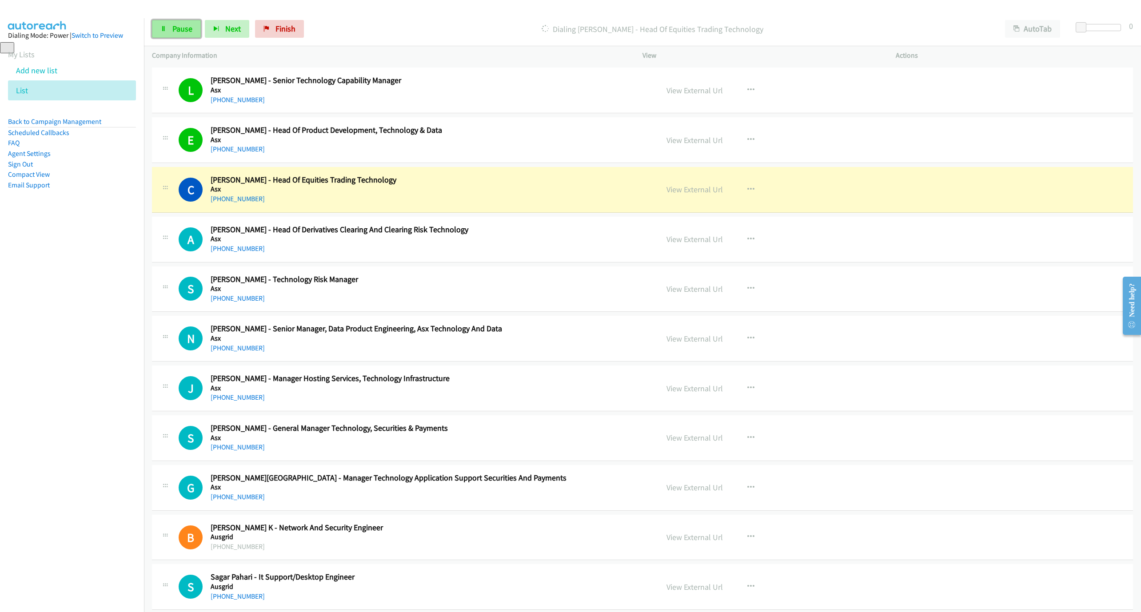
click at [167, 29] on link "Pause" at bounding box center [176, 29] width 49 height 18
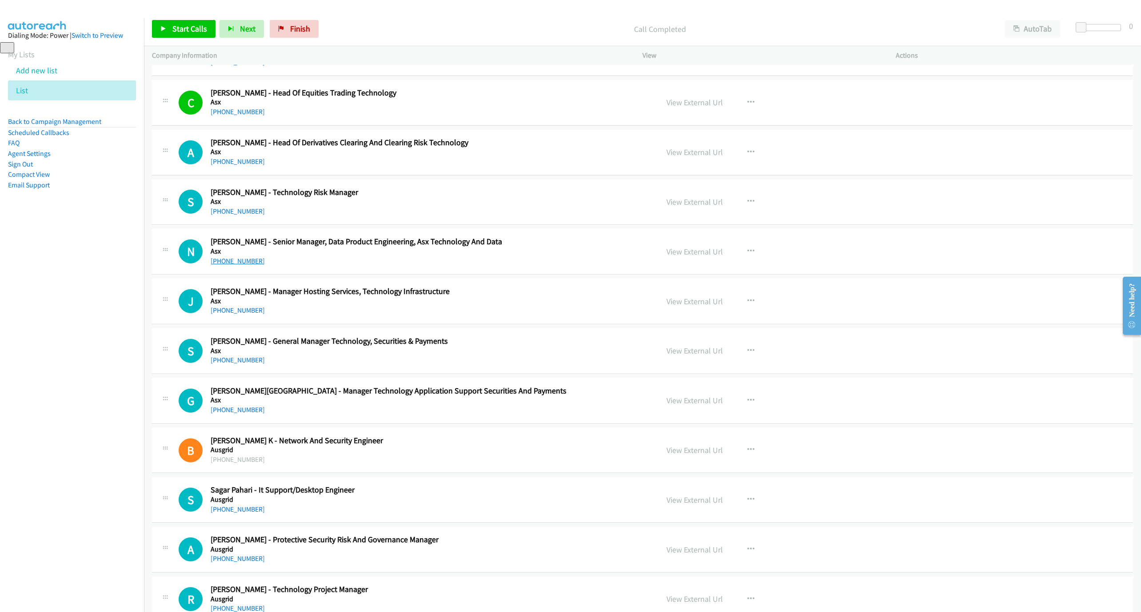
scroll to position [977, 0]
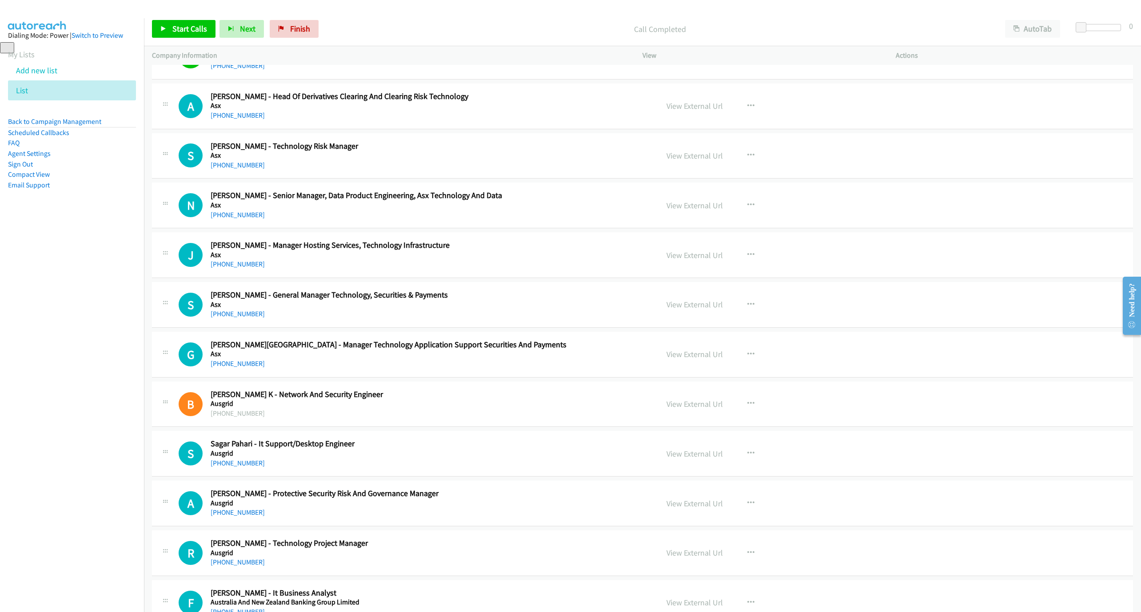
click at [236, 160] on h5 "Asx" at bounding box center [413, 155] width 405 height 9
click at [234, 169] on link "[PHONE_NUMBER]" at bounding box center [238, 165] width 54 height 8
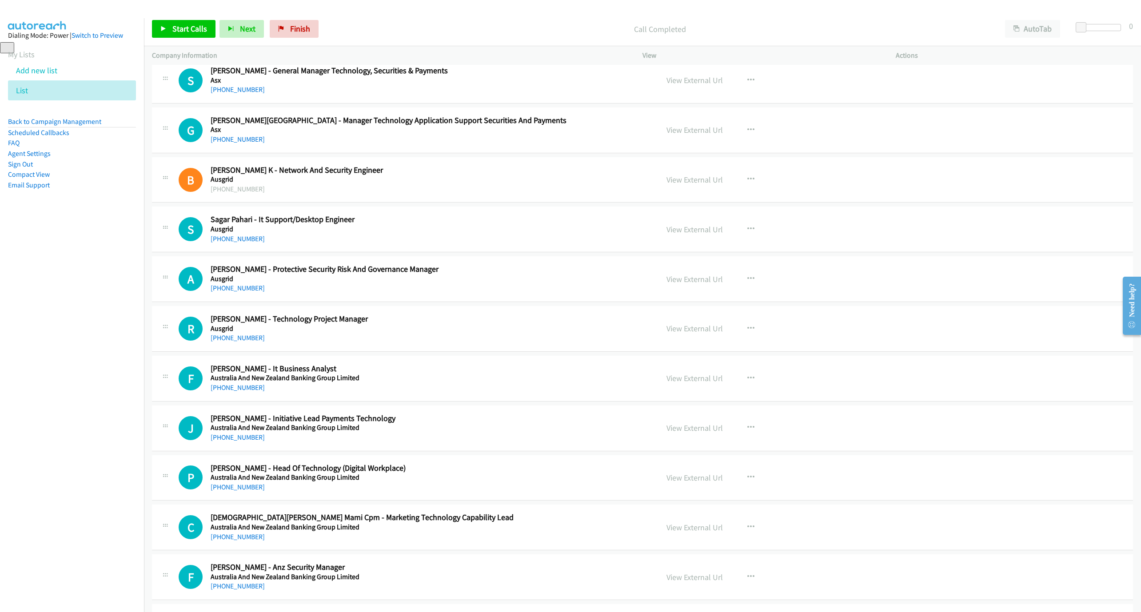
scroll to position [1244, 0]
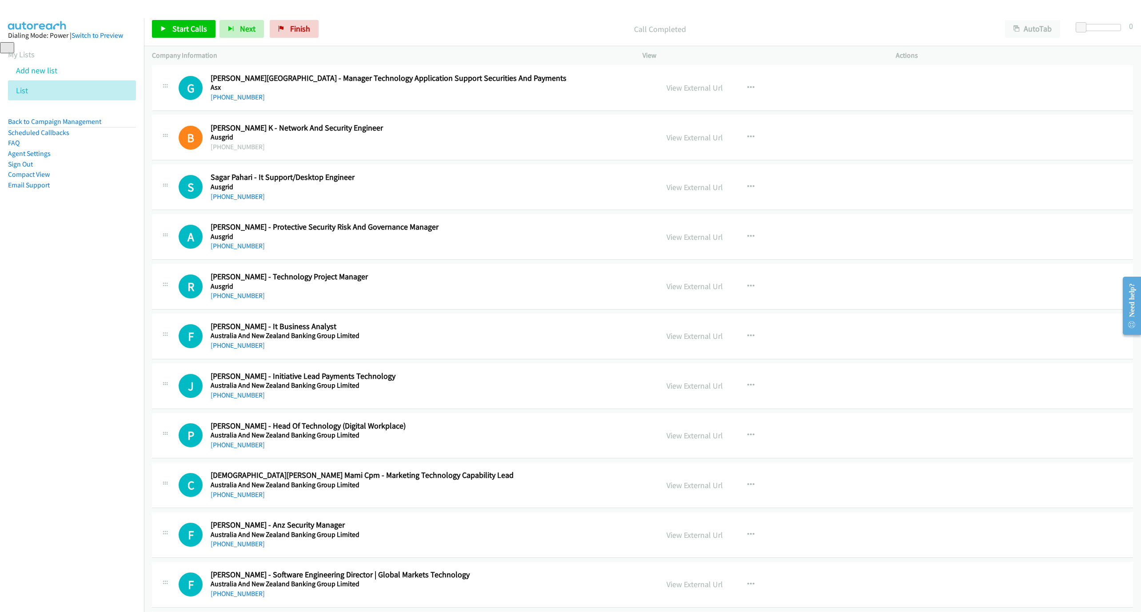
drag, startPoint x: 221, startPoint y: 204, endPoint x: 836, endPoint y: 390, distance: 642.6
click at [221, 201] on link "[PHONE_NUMBER]" at bounding box center [238, 196] width 54 height 8
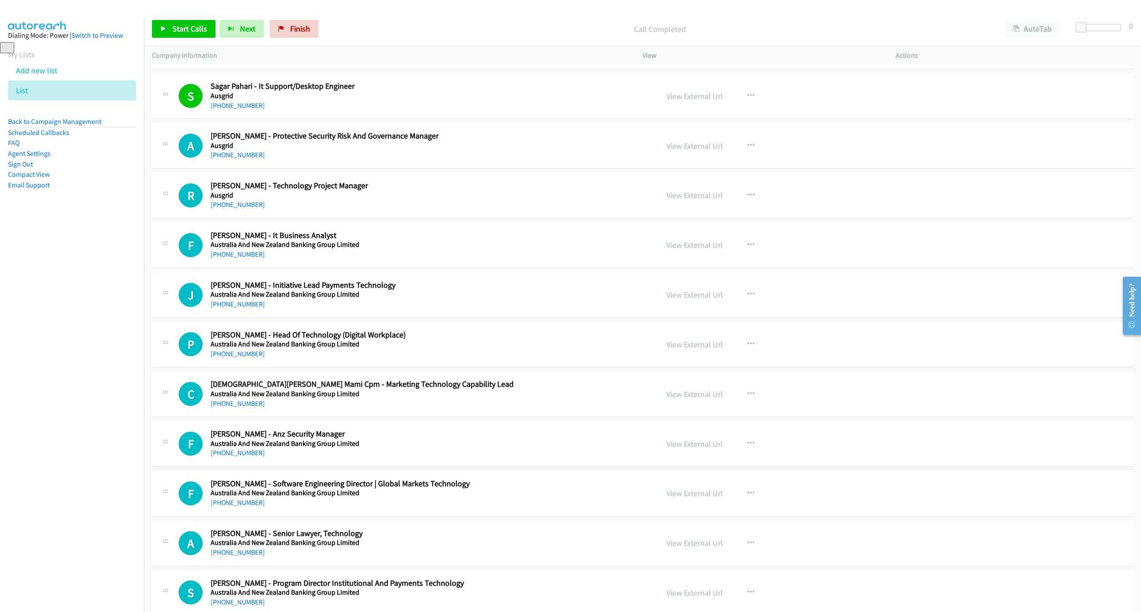
scroll to position [1377, 0]
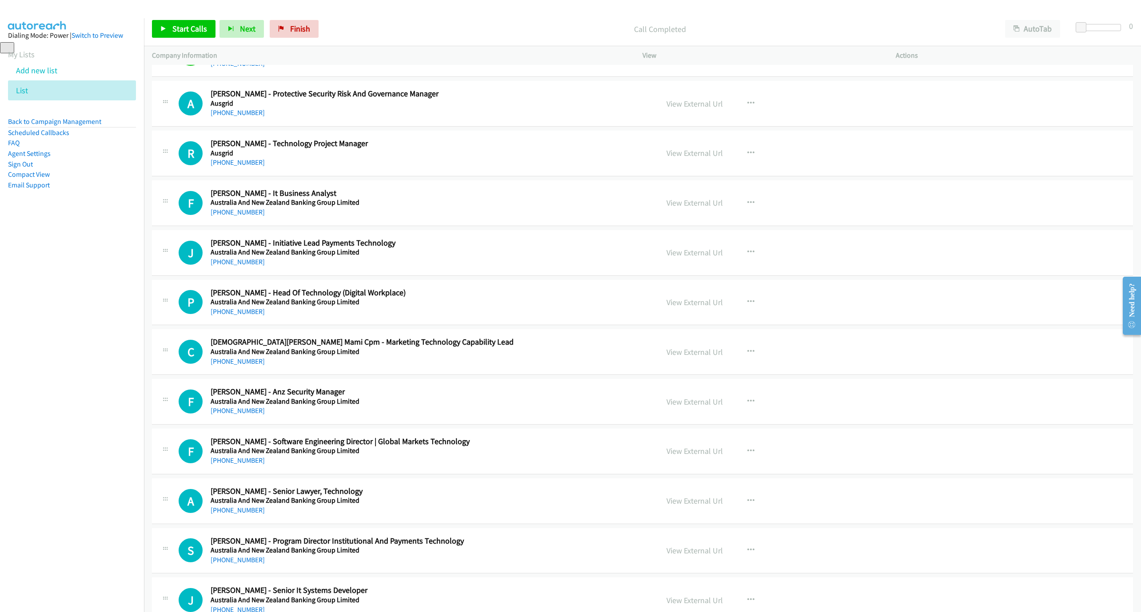
drag, startPoint x: 247, startPoint y: 169, endPoint x: 911, endPoint y: 336, distance: 685.2
click at [247, 167] on link "[PHONE_NUMBER]" at bounding box center [238, 162] width 54 height 8
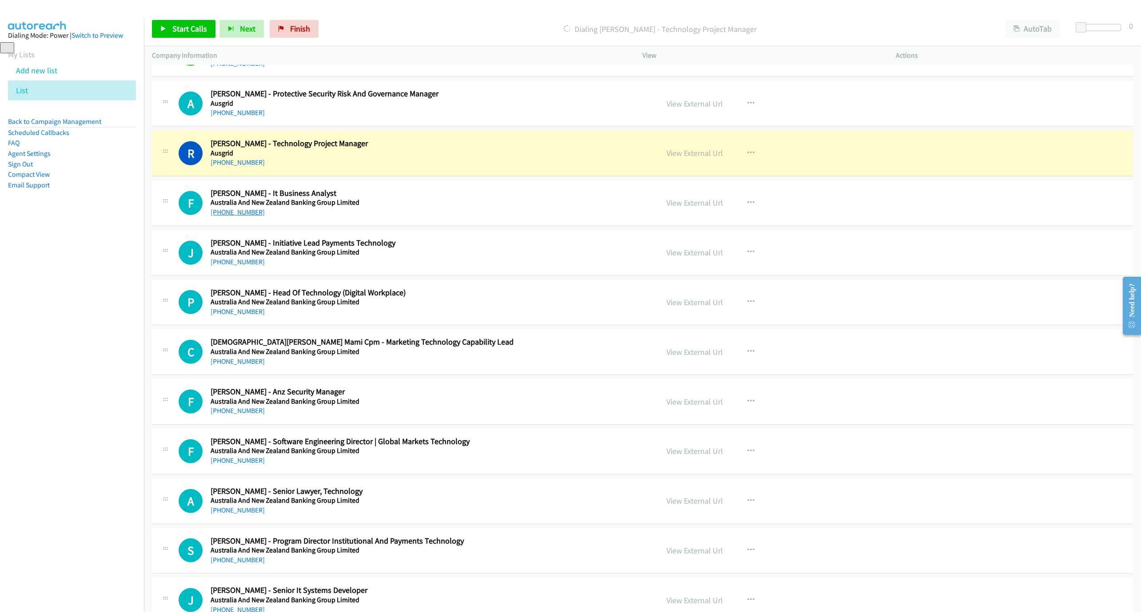
scroll to position [1444, 0]
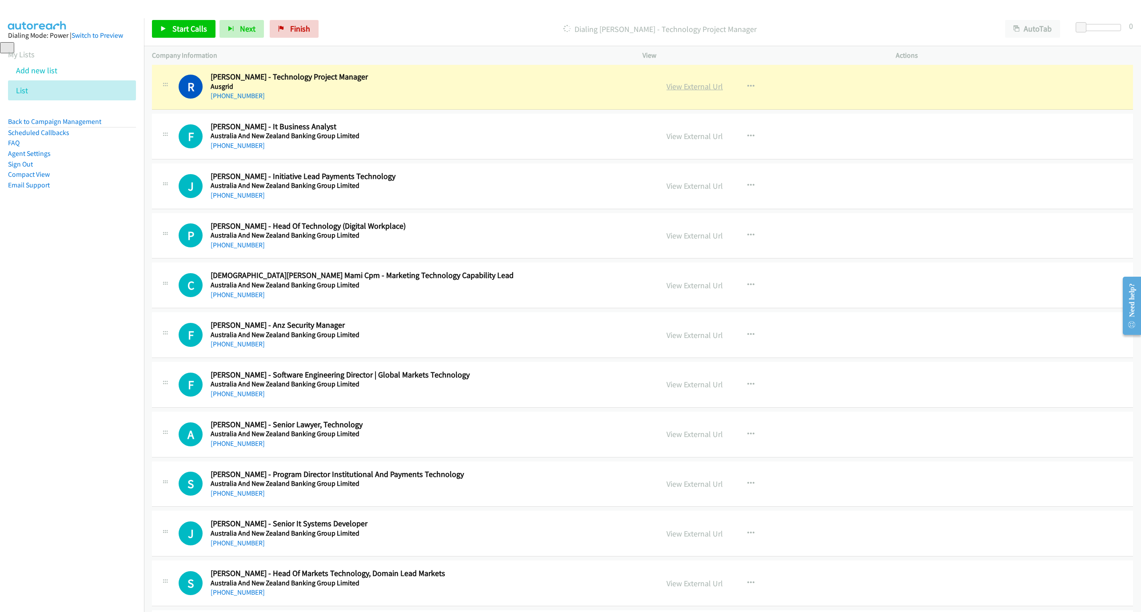
click at [670, 90] on link "View External Url" at bounding box center [695, 86] width 56 height 10
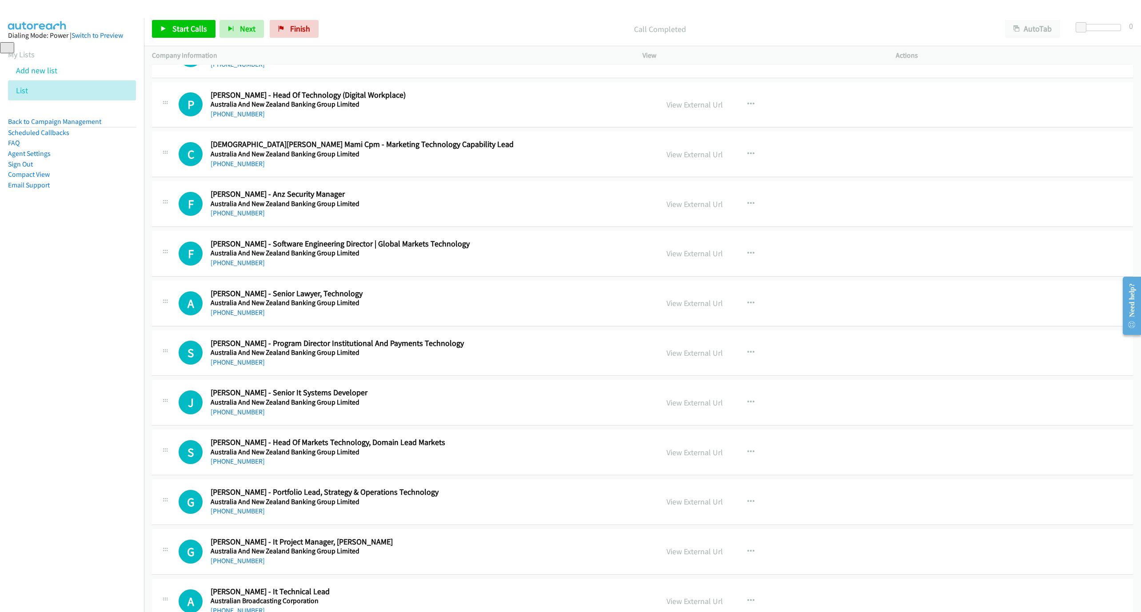
scroll to position [1577, 0]
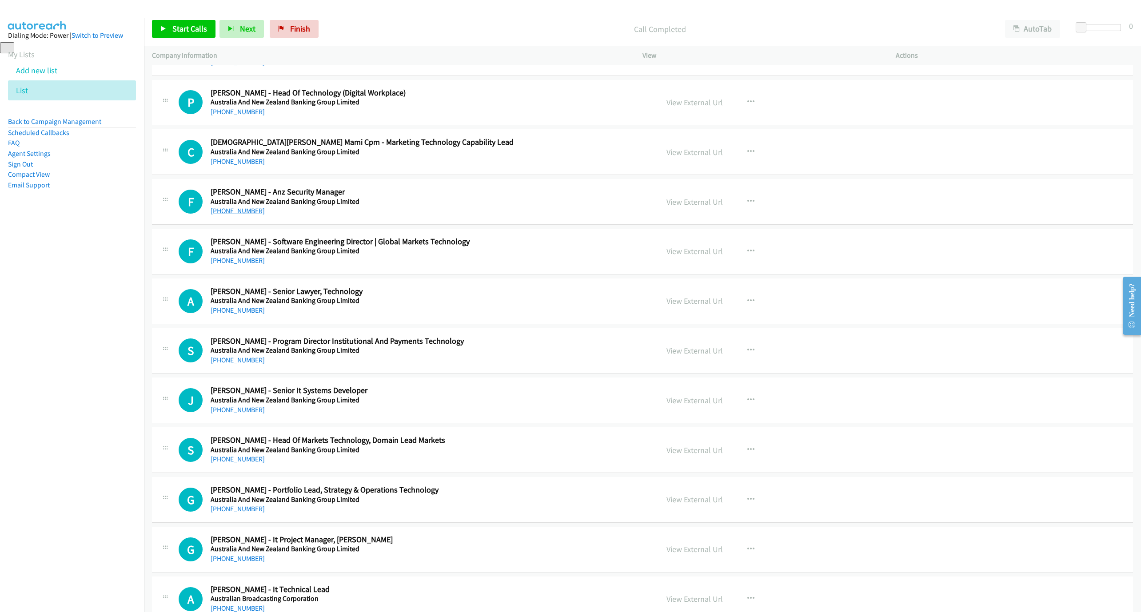
click at [245, 215] on link "[PHONE_NUMBER]" at bounding box center [238, 211] width 54 height 8
click at [230, 265] on link "[PHONE_NUMBER]" at bounding box center [238, 260] width 54 height 8
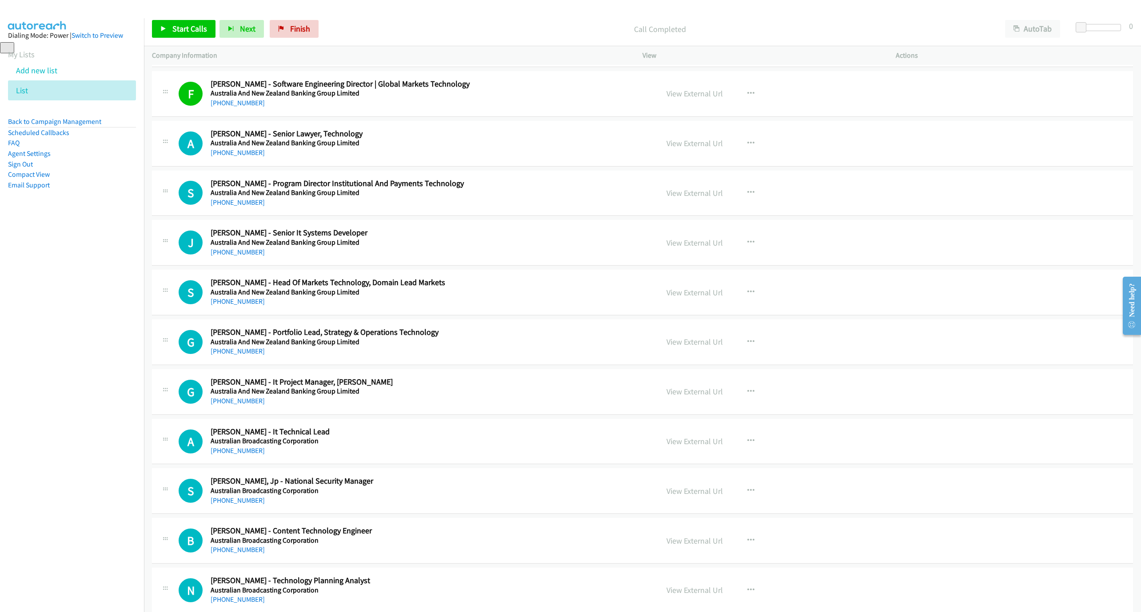
scroll to position [1777, 0]
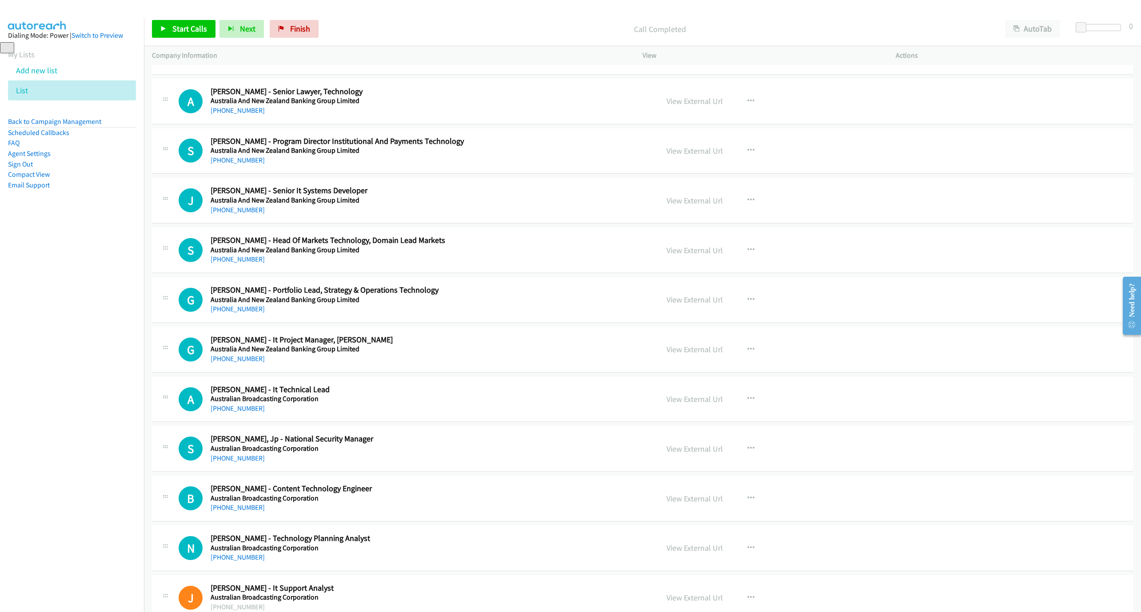
click at [243, 216] on div "[PHONE_NUMBER]" at bounding box center [413, 210] width 405 height 11
click at [238, 214] on link "[PHONE_NUMBER]" at bounding box center [238, 210] width 54 height 8
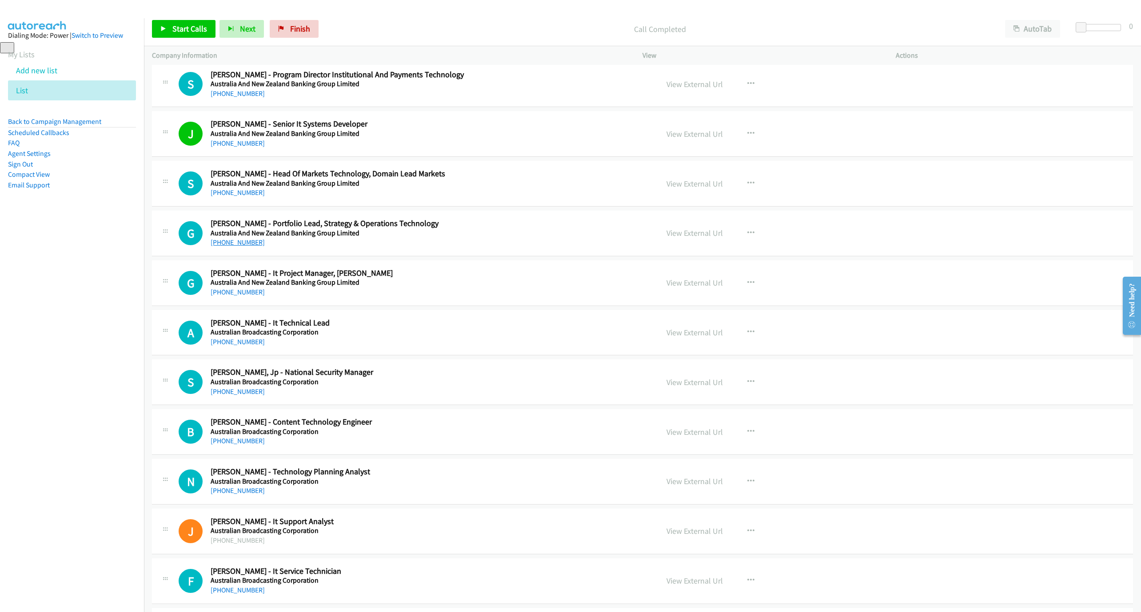
scroll to position [1911, 0]
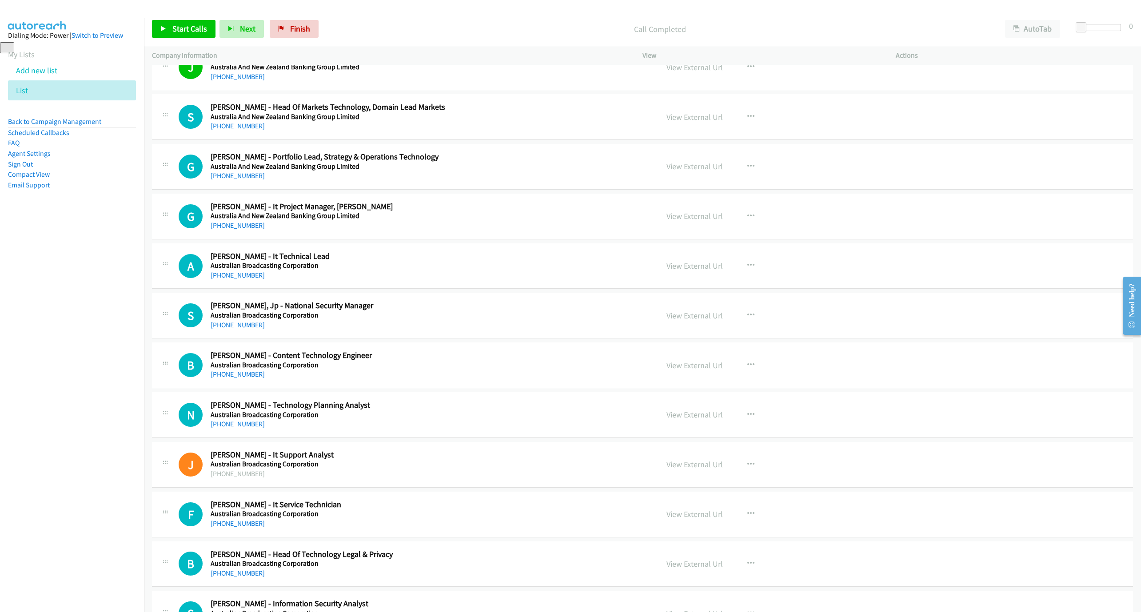
click at [237, 229] on div "[PHONE_NUMBER]" at bounding box center [413, 225] width 405 height 11
click at [238, 230] on link "[PHONE_NUMBER]" at bounding box center [238, 225] width 54 height 8
click at [220, 280] on link "[PHONE_NUMBER]" at bounding box center [238, 275] width 54 height 8
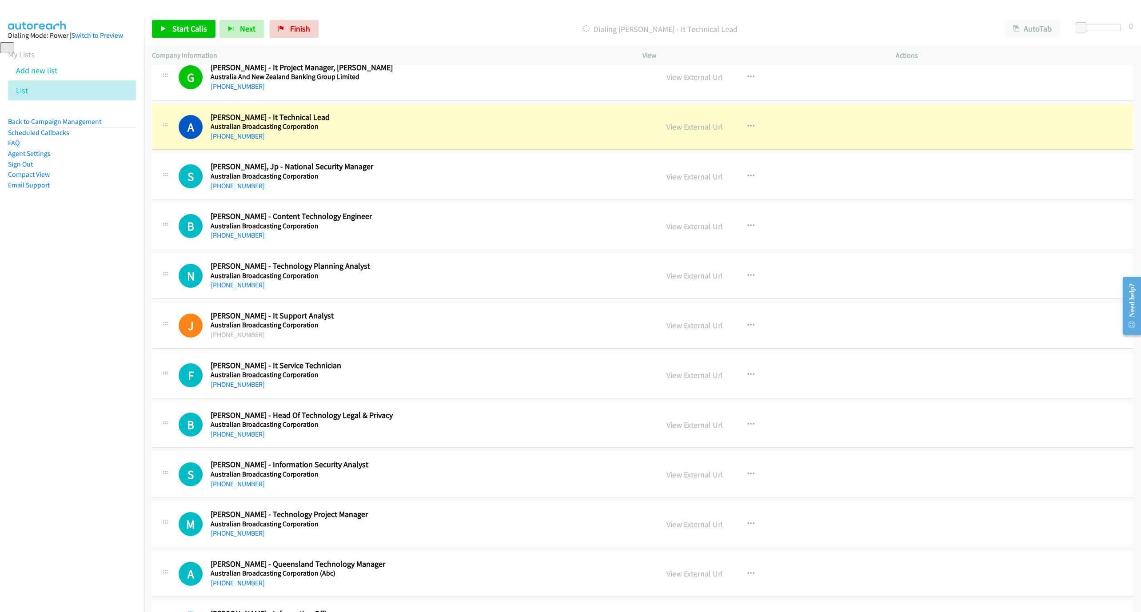
scroll to position [2044, 0]
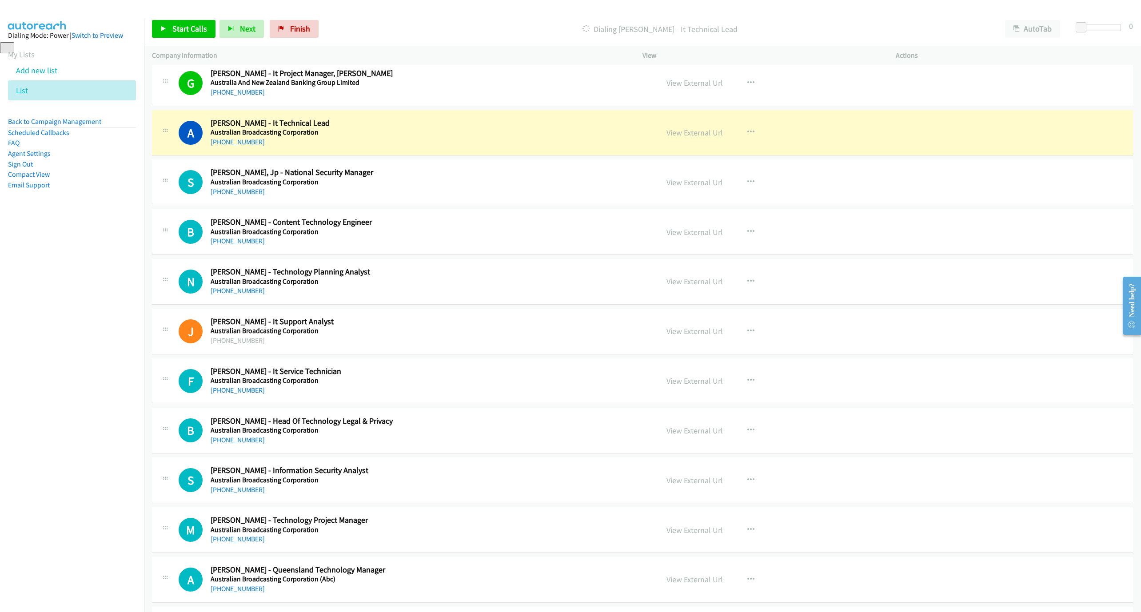
drag, startPoint x: 603, startPoint y: 29, endPoint x: 879, endPoint y: 199, distance: 323.7
click at [603, 29] on p "Dialing [PERSON_NAME] - It Technical Lead" at bounding box center [660, 29] width 659 height 12
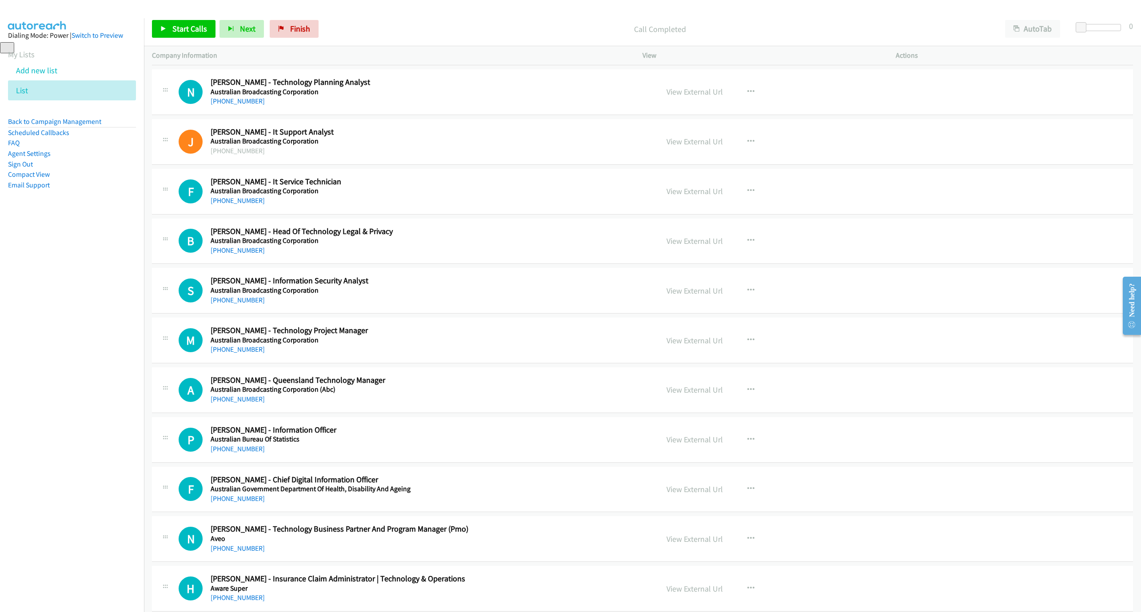
scroll to position [2244, 0]
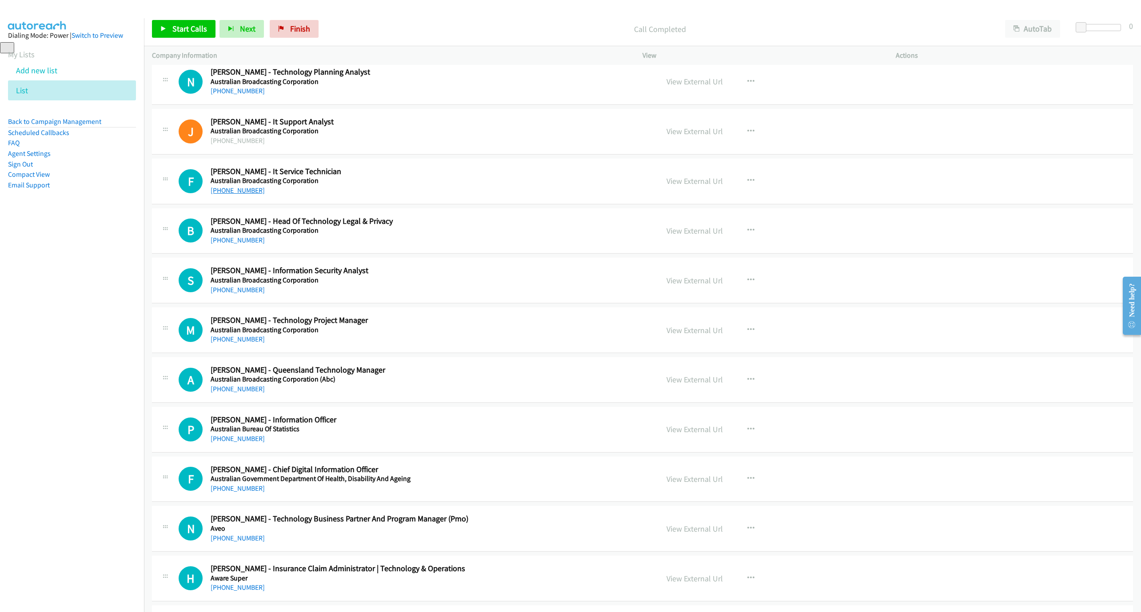
click at [238, 195] on link "[PHONE_NUMBER]" at bounding box center [238, 190] width 54 height 8
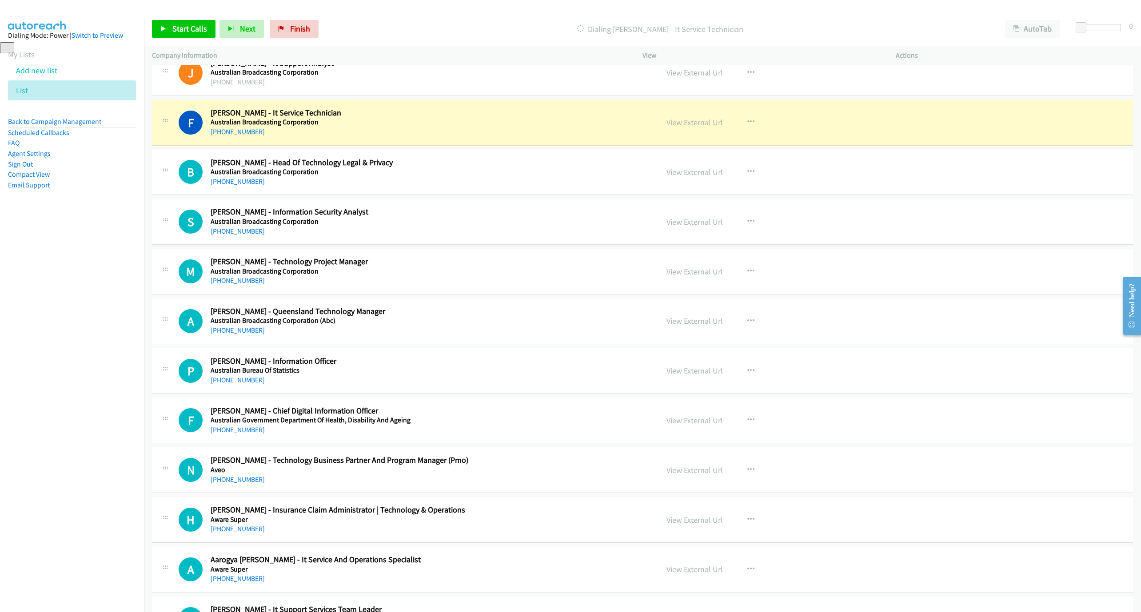
scroll to position [2311, 0]
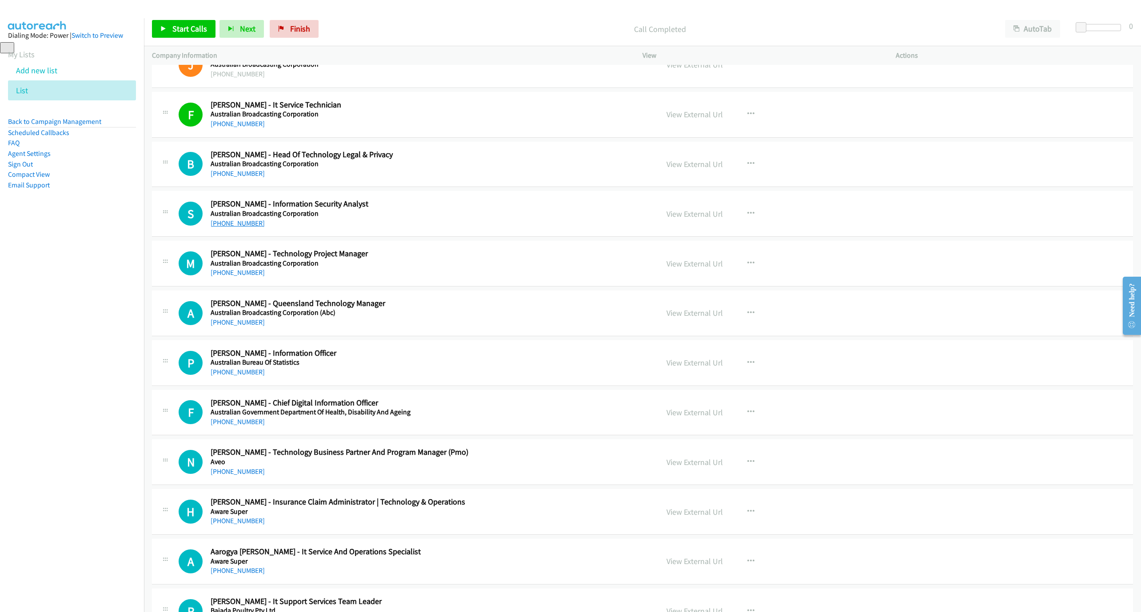
click at [215, 228] on link "[PHONE_NUMBER]" at bounding box center [238, 223] width 54 height 8
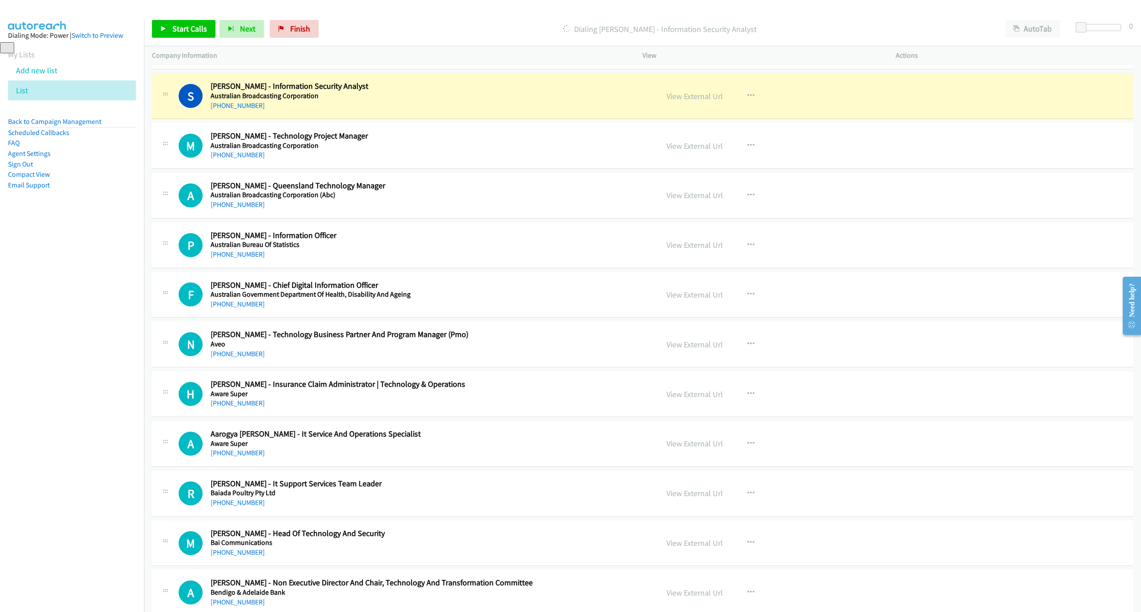
scroll to position [2444, 0]
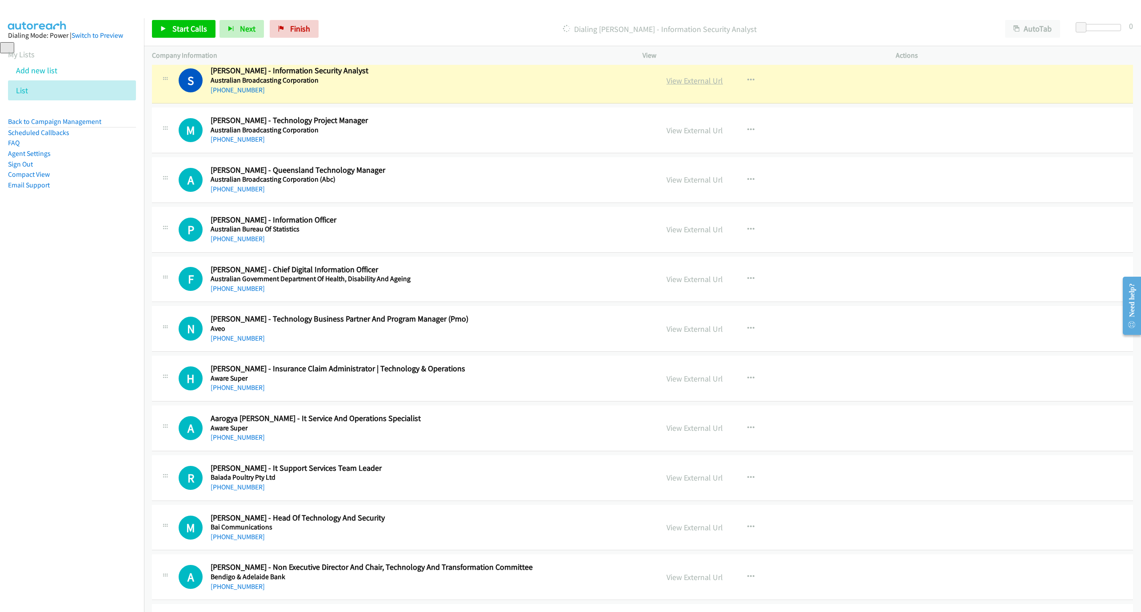
click at [696, 86] on link "View External Url" at bounding box center [695, 81] width 56 height 10
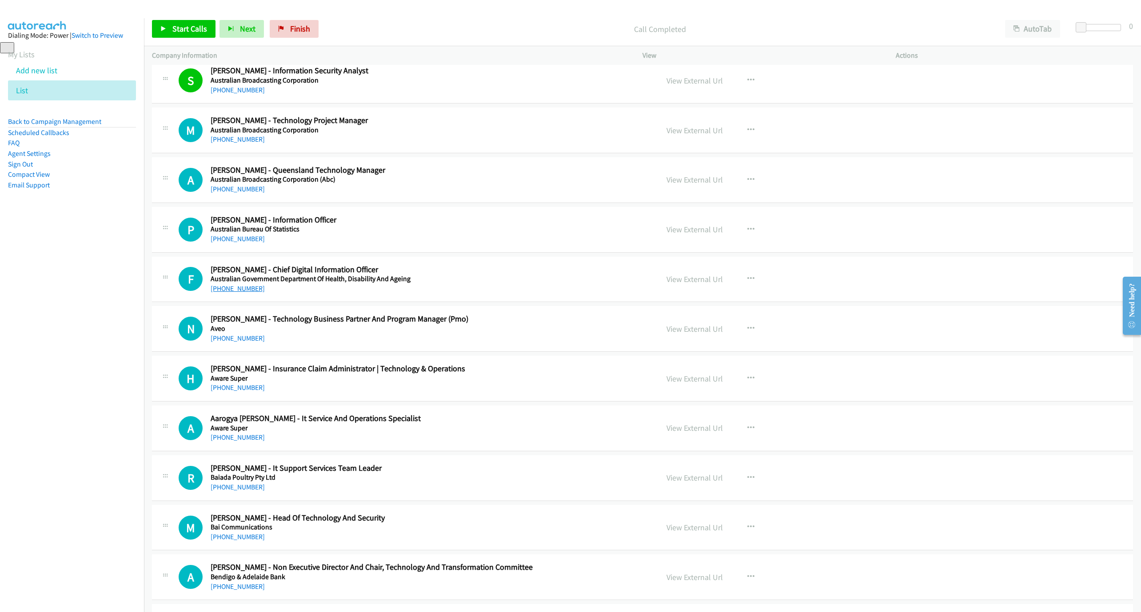
click at [240, 293] on link "[PHONE_NUMBER]" at bounding box center [238, 288] width 54 height 8
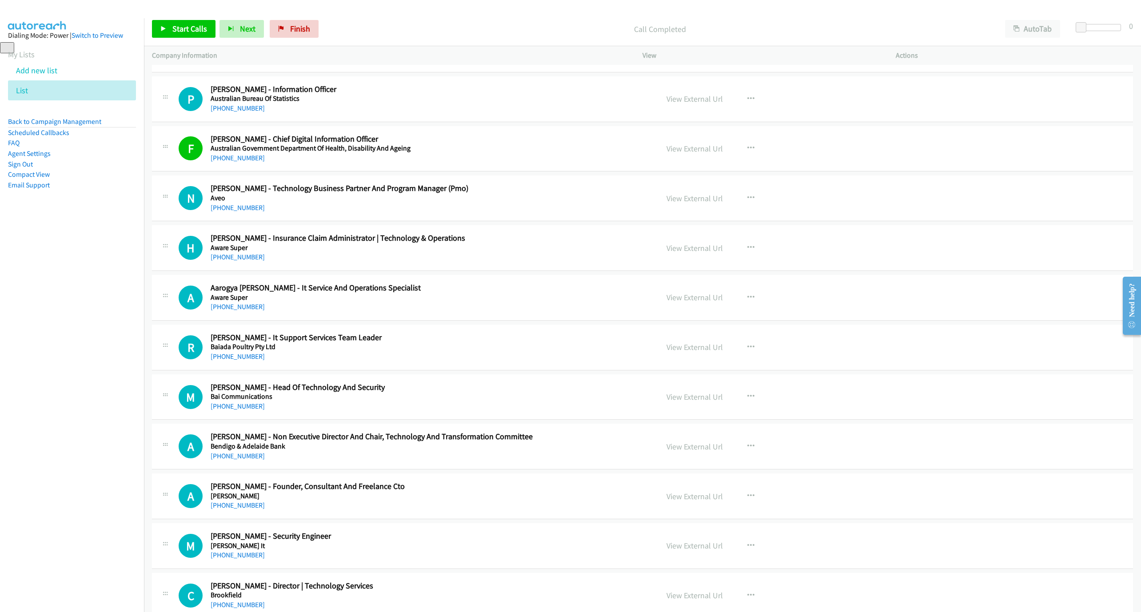
scroll to position [2577, 0]
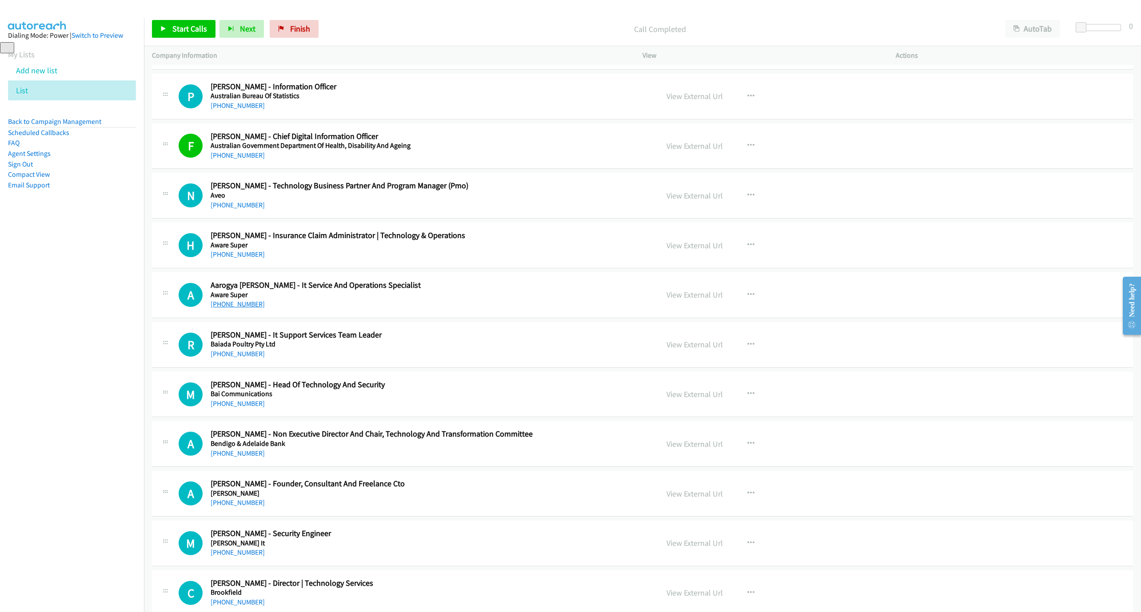
click at [235, 308] on link "[PHONE_NUMBER]" at bounding box center [238, 304] width 54 height 8
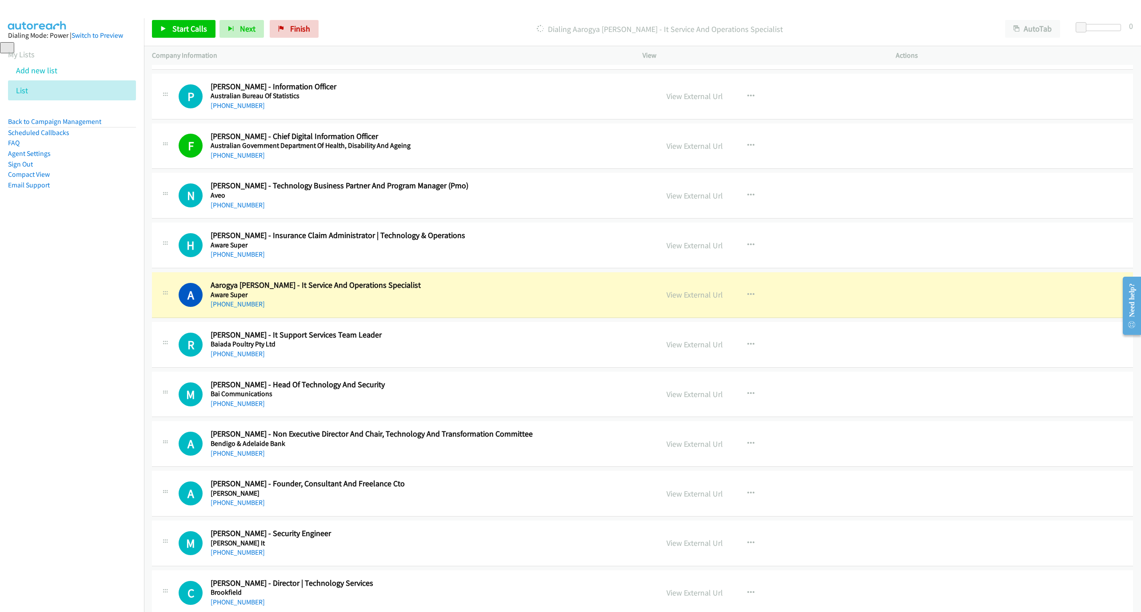
click at [352, 291] on h2 "Aarogya [PERSON_NAME] - It Service And Operations Specialist" at bounding box center [413, 285] width 405 height 10
click at [677, 300] on link "View External Url" at bounding box center [695, 295] width 56 height 10
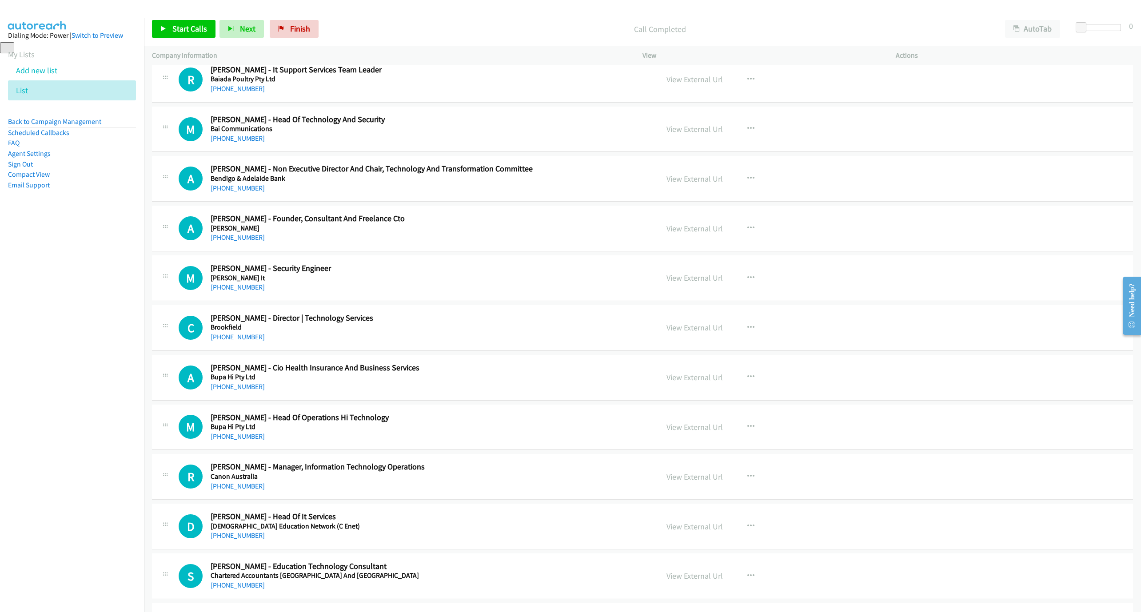
scroll to position [2844, 0]
click at [242, 92] on link "[PHONE_NUMBER]" at bounding box center [238, 87] width 54 height 8
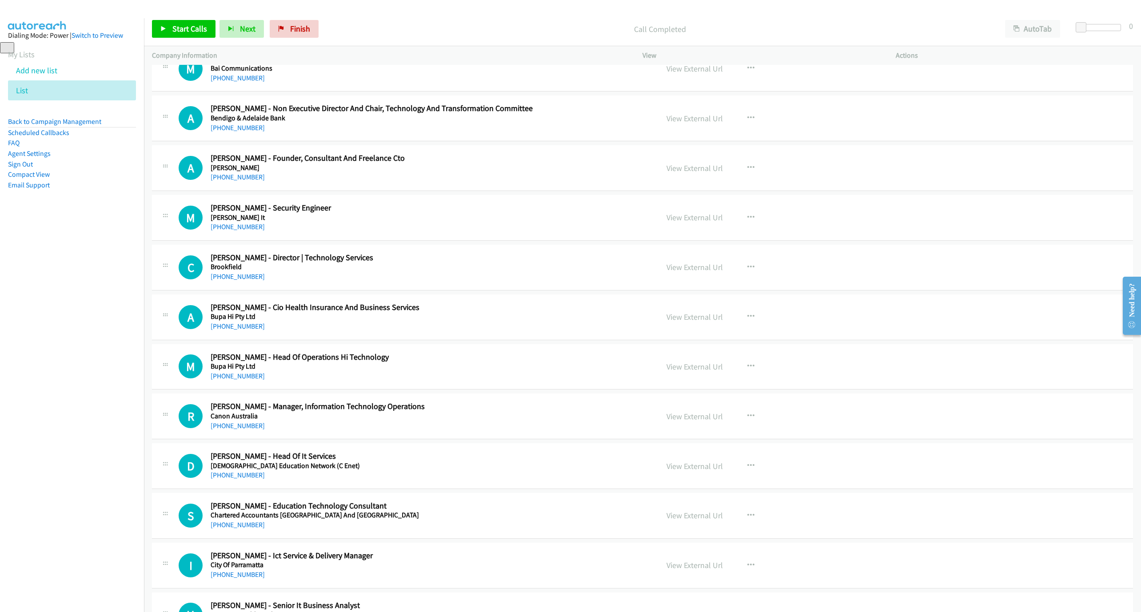
scroll to position [2911, 0]
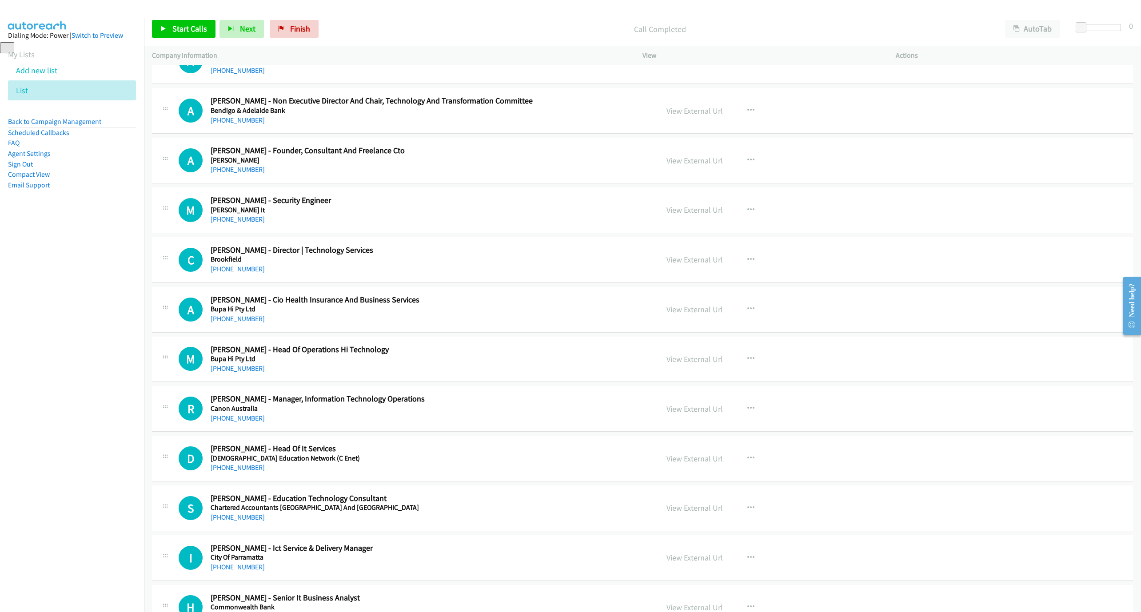
drag, startPoint x: 240, startPoint y: 233, endPoint x: 289, endPoint y: 239, distance: 49.2
click at [240, 224] on link "[PHONE_NUMBER]" at bounding box center [238, 219] width 54 height 8
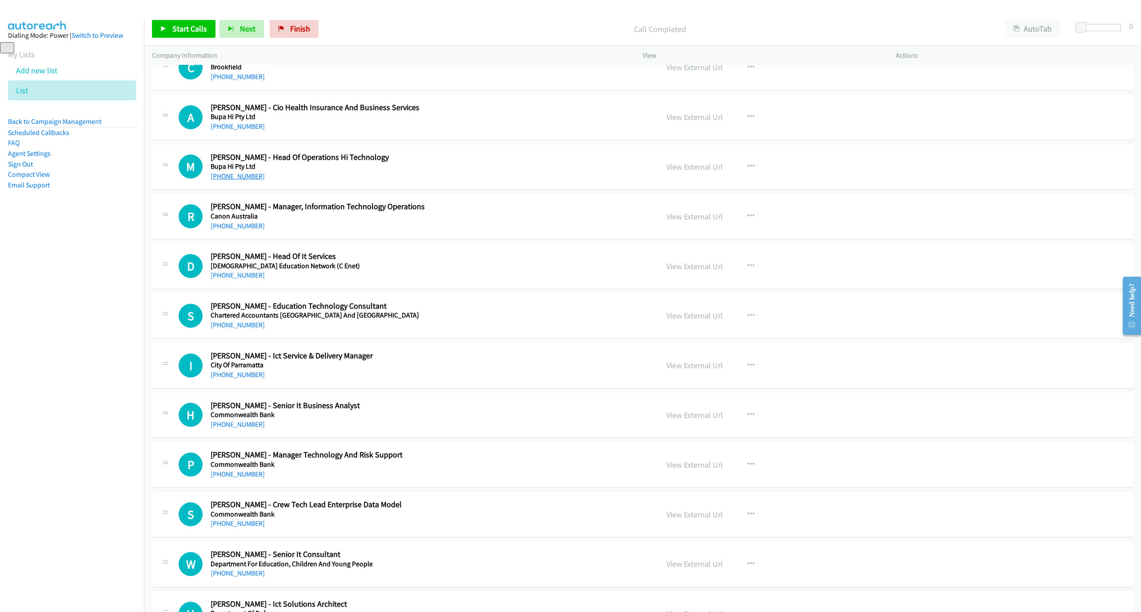
scroll to position [3111, 0]
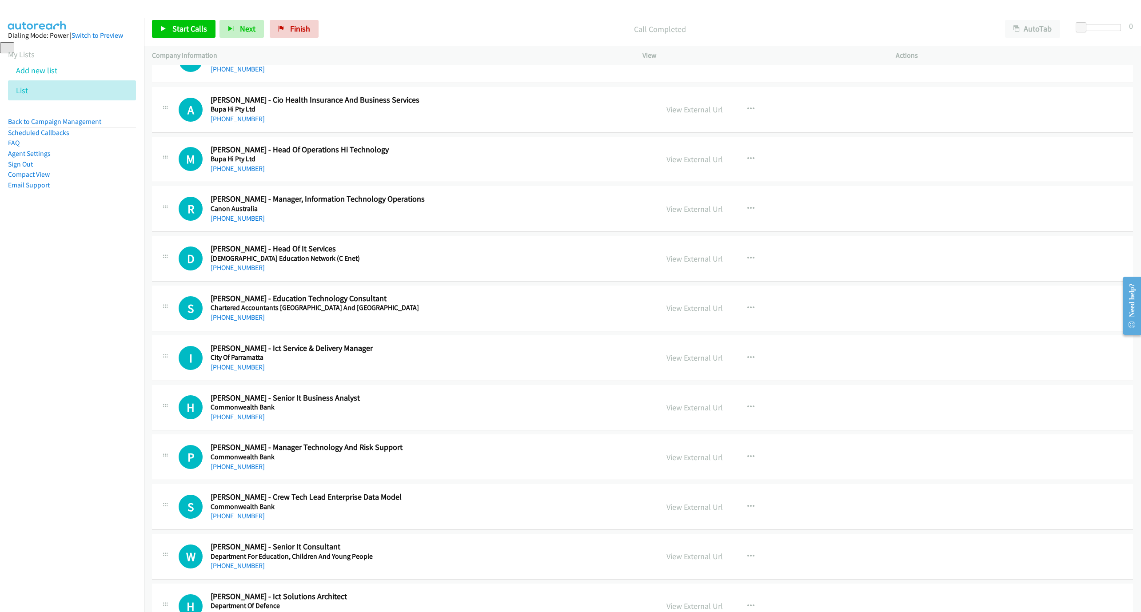
drag, startPoint x: 229, startPoint y: 235, endPoint x: 743, endPoint y: 326, distance: 521.8
click at [229, 223] on link "[PHONE_NUMBER]" at bounding box center [238, 218] width 54 height 8
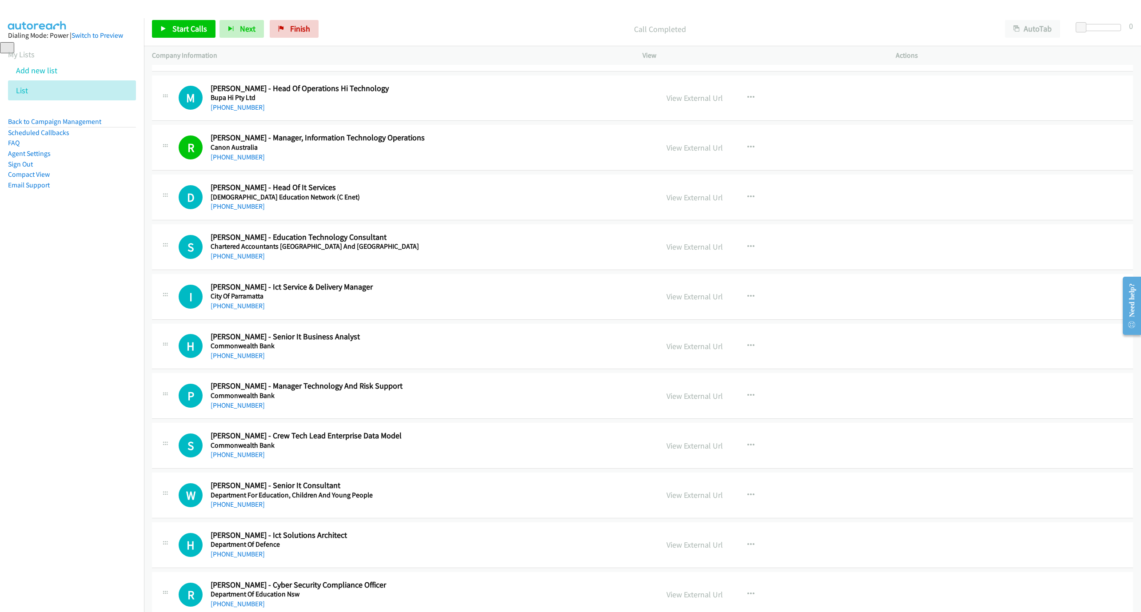
scroll to position [3177, 0]
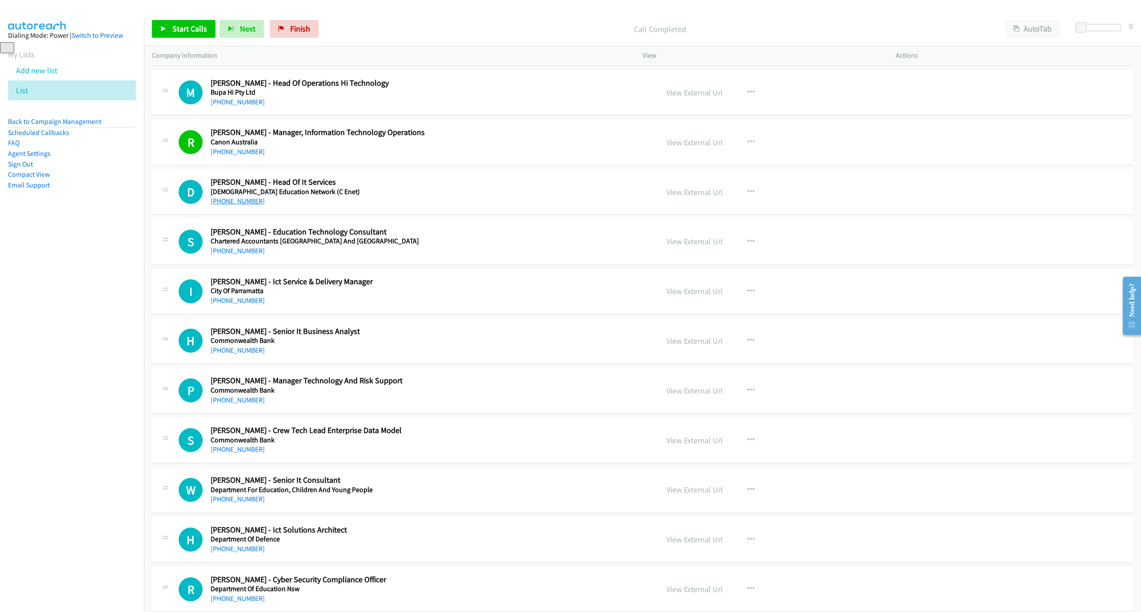
click at [238, 205] on link "[PHONE_NUMBER]" at bounding box center [238, 201] width 54 height 8
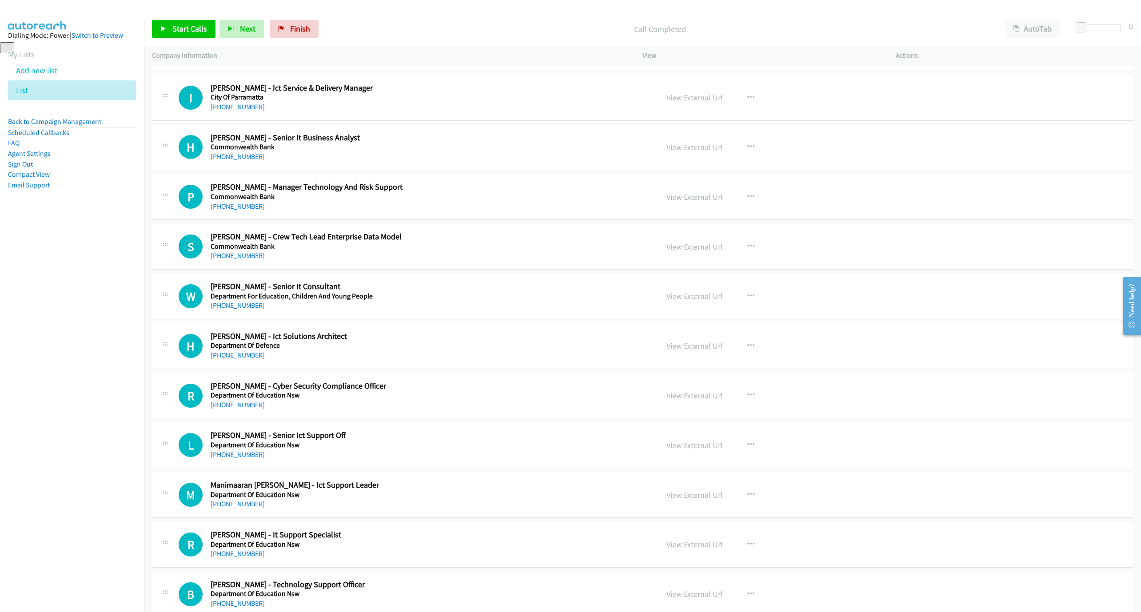
scroll to position [3377, 0]
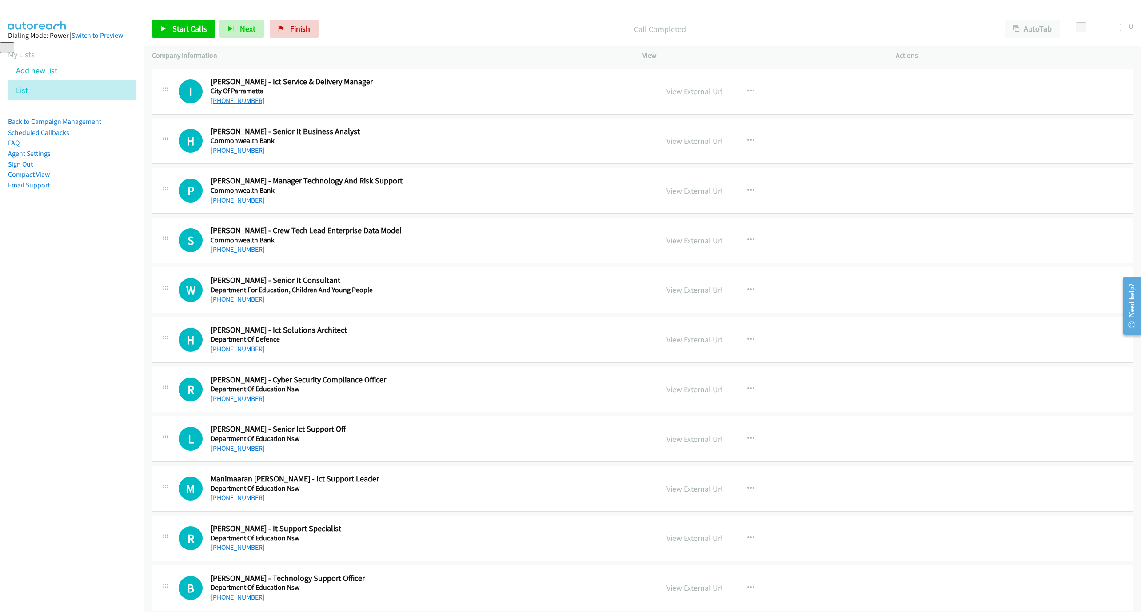
click at [232, 105] on link "[PHONE_NUMBER]" at bounding box center [238, 100] width 54 height 8
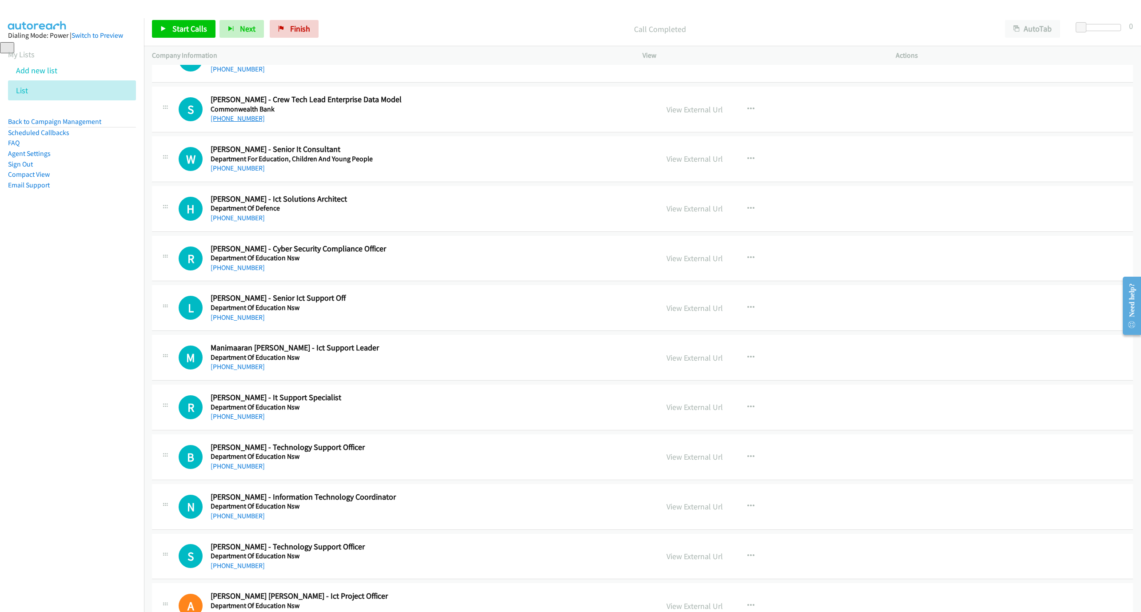
scroll to position [3511, 0]
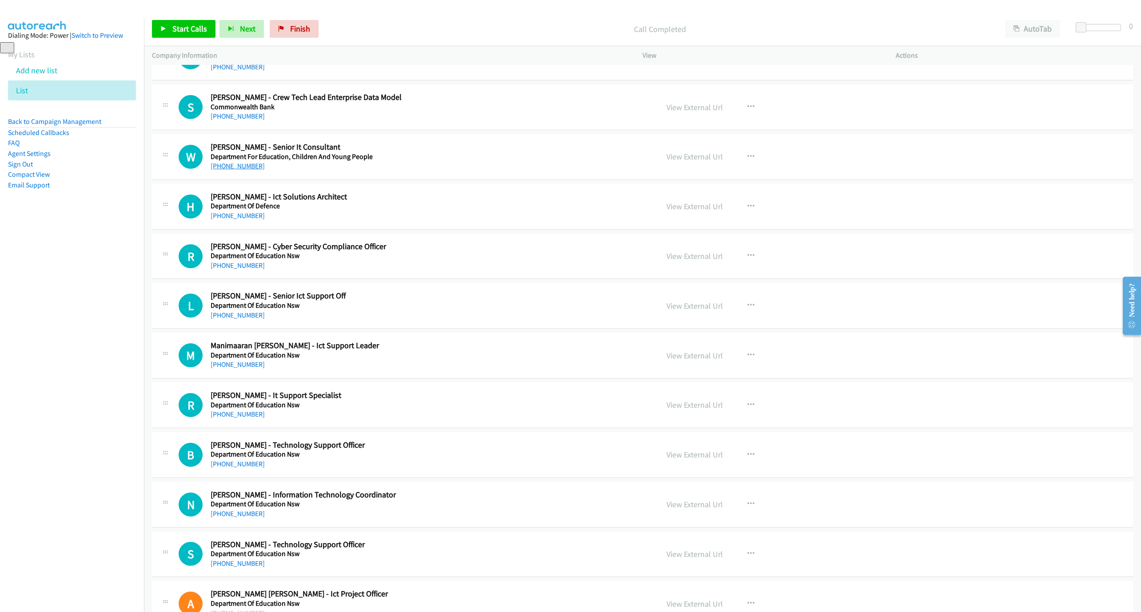
click at [226, 170] on link "[PHONE_NUMBER]" at bounding box center [238, 166] width 54 height 8
click at [236, 220] on link "[PHONE_NUMBER]" at bounding box center [238, 216] width 54 height 8
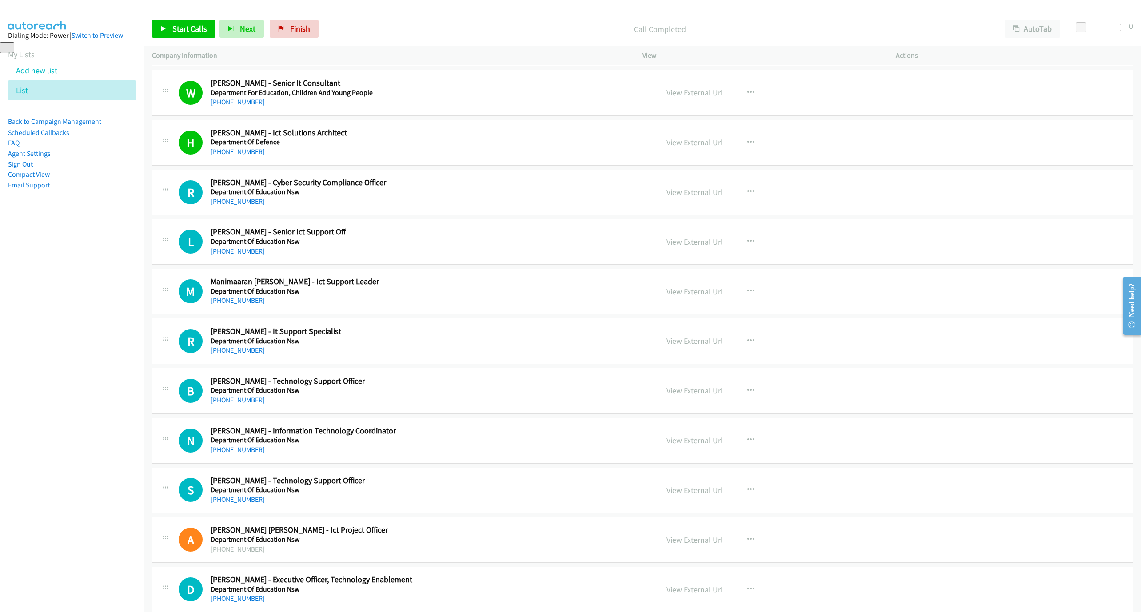
scroll to position [3577, 0]
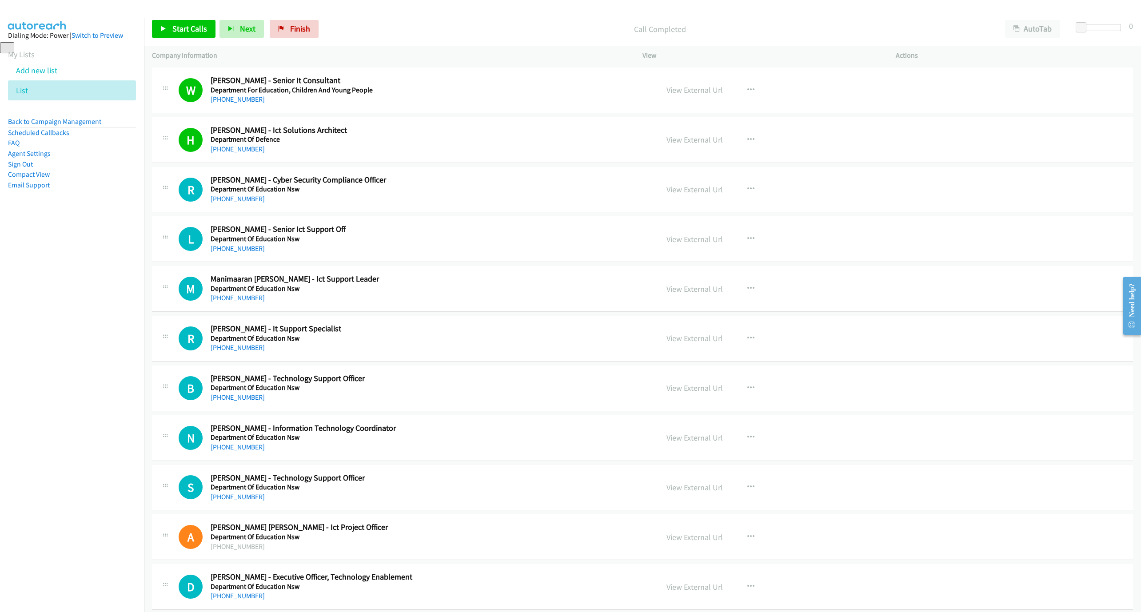
drag, startPoint x: 242, startPoint y: 165, endPoint x: 472, endPoint y: 229, distance: 239.0
click at [242, 153] on link "[PHONE_NUMBER]" at bounding box center [238, 149] width 54 height 8
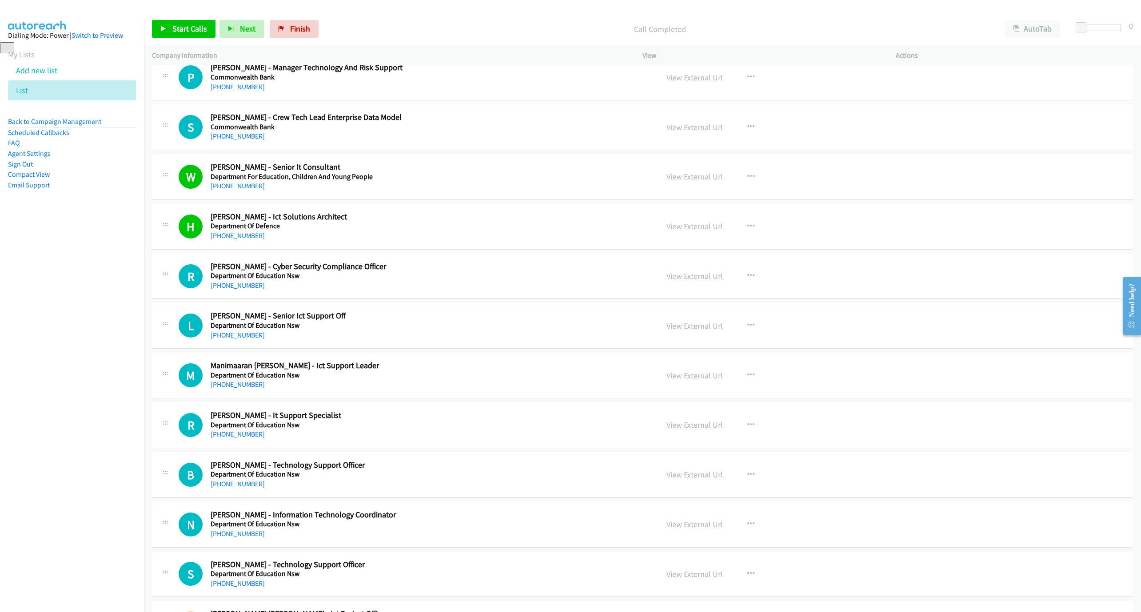
scroll to position [3590, 0]
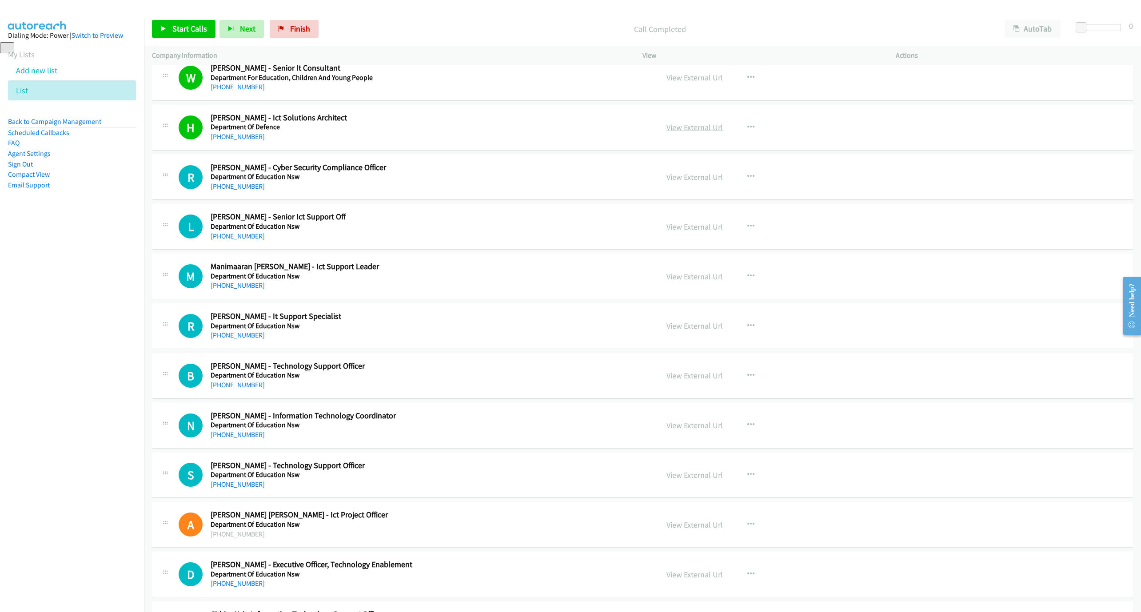
click at [691, 132] on link "View External Url" at bounding box center [695, 127] width 56 height 10
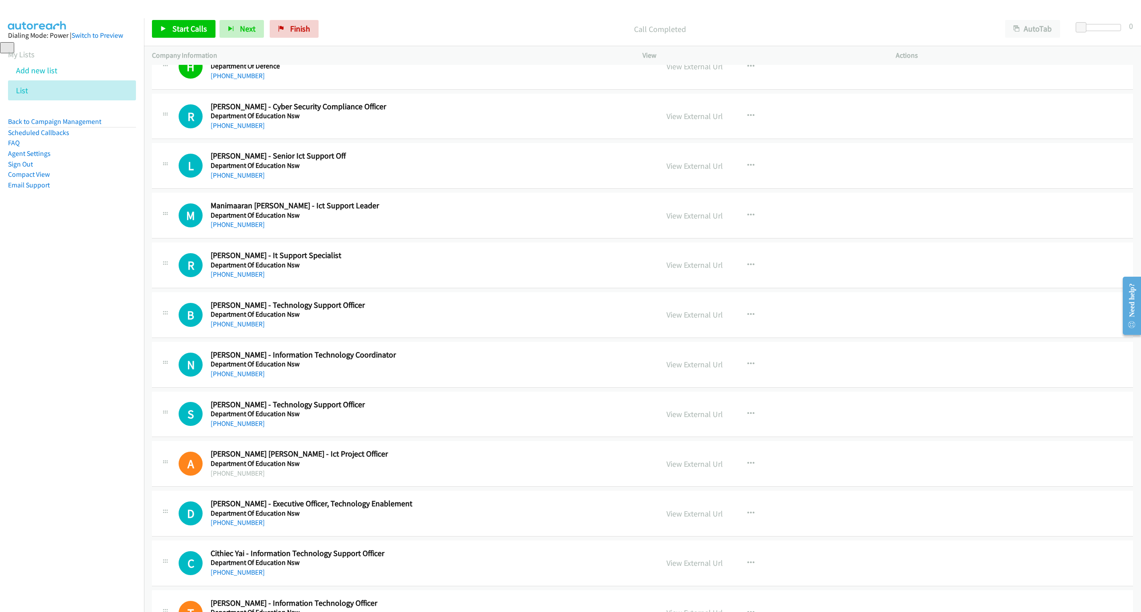
scroll to position [3657, 0]
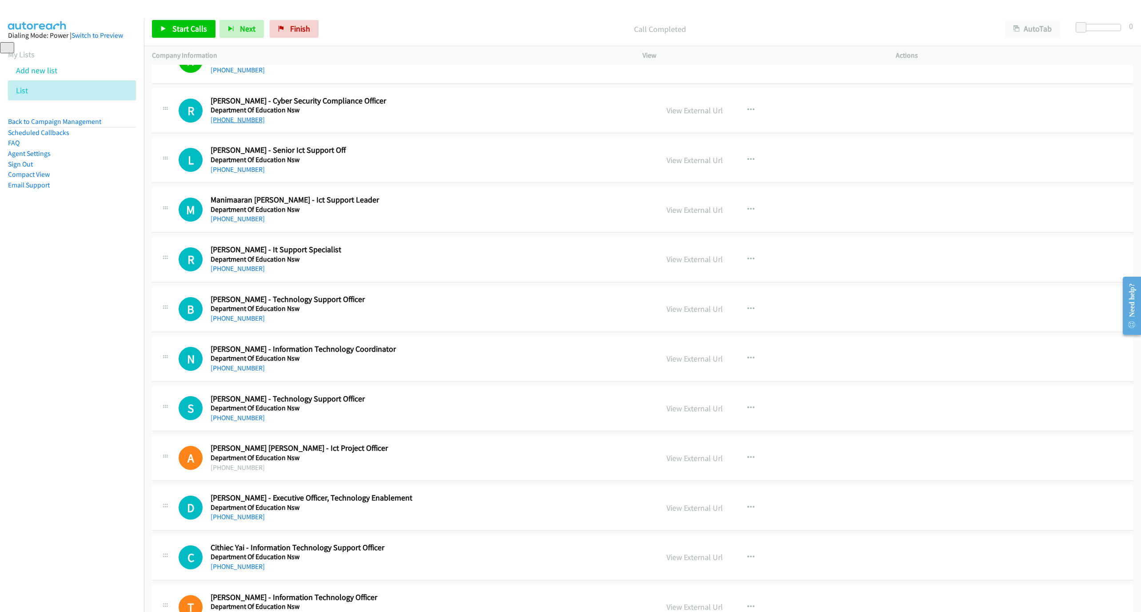
click at [239, 124] on link "[PHONE_NUMBER]" at bounding box center [238, 120] width 54 height 8
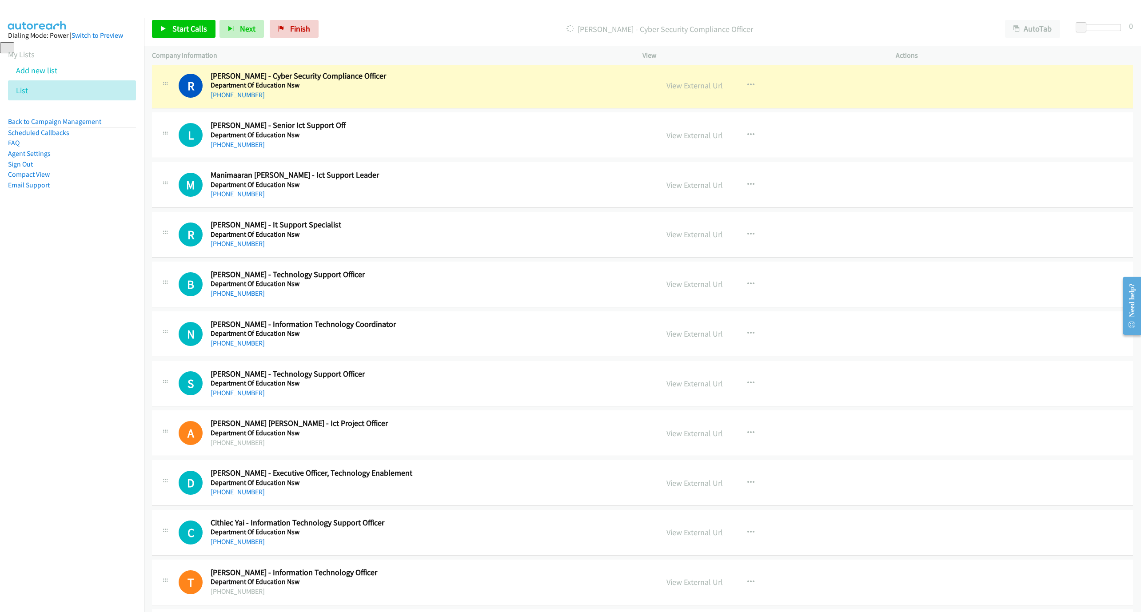
scroll to position [3723, 0]
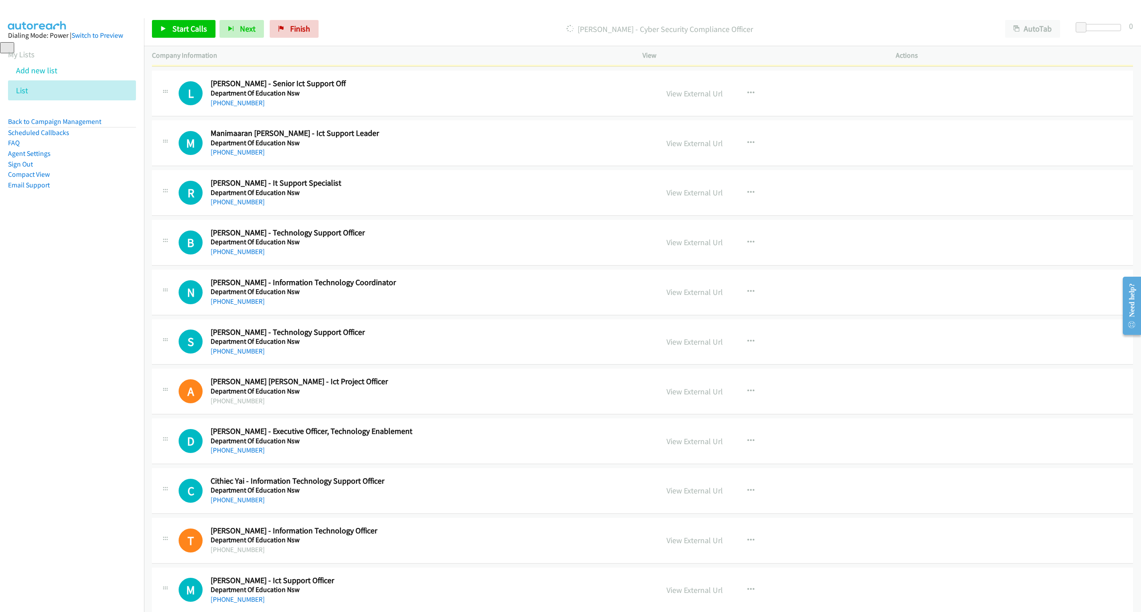
click at [763, 108] on div "View External Url View External Url Schedule/Manage Callback Start Calls Here R…" at bounding box center [789, 93] width 261 height 29
click at [748, 97] on icon "button" at bounding box center [751, 93] width 7 height 7
click at [672, 160] on link "Start Calls Here" at bounding box center [703, 152] width 118 height 18
click at [199, 39] on div "Start Calls Pause Next Finish Call Completed AutoTab AutoTab 0" at bounding box center [642, 29] width 997 height 34
click at [196, 33] on span "Start Calls" at bounding box center [189, 29] width 35 height 10
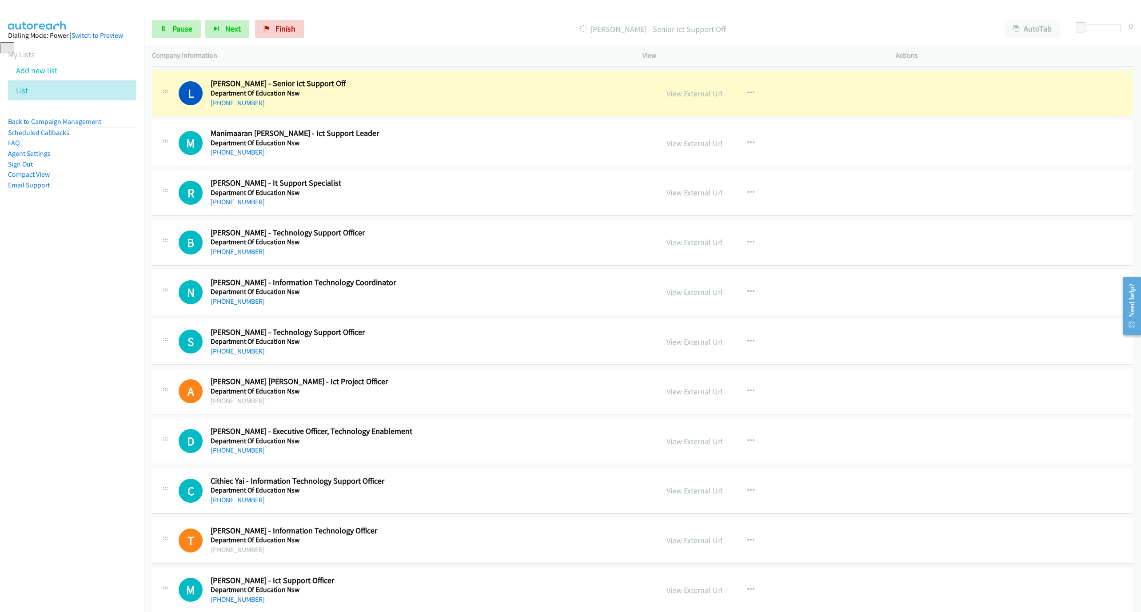
click at [566, 16] on div "Start Calls Pause Next Finish [PERSON_NAME] - Senior Ict Support Off AutoTab Au…" at bounding box center [642, 29] width 997 height 34
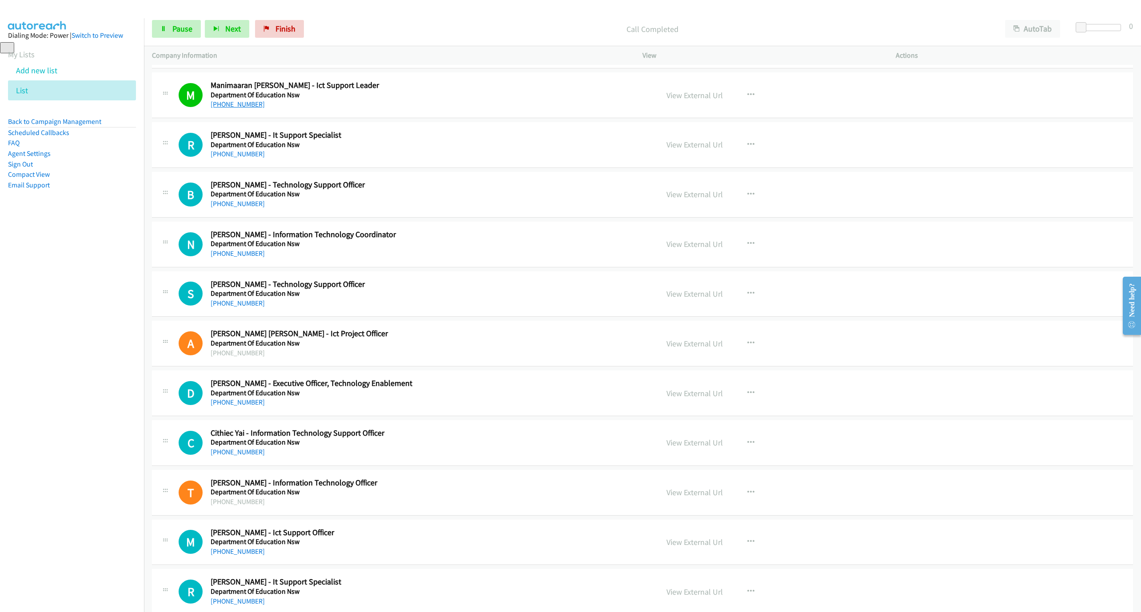
scroll to position [3817, 0]
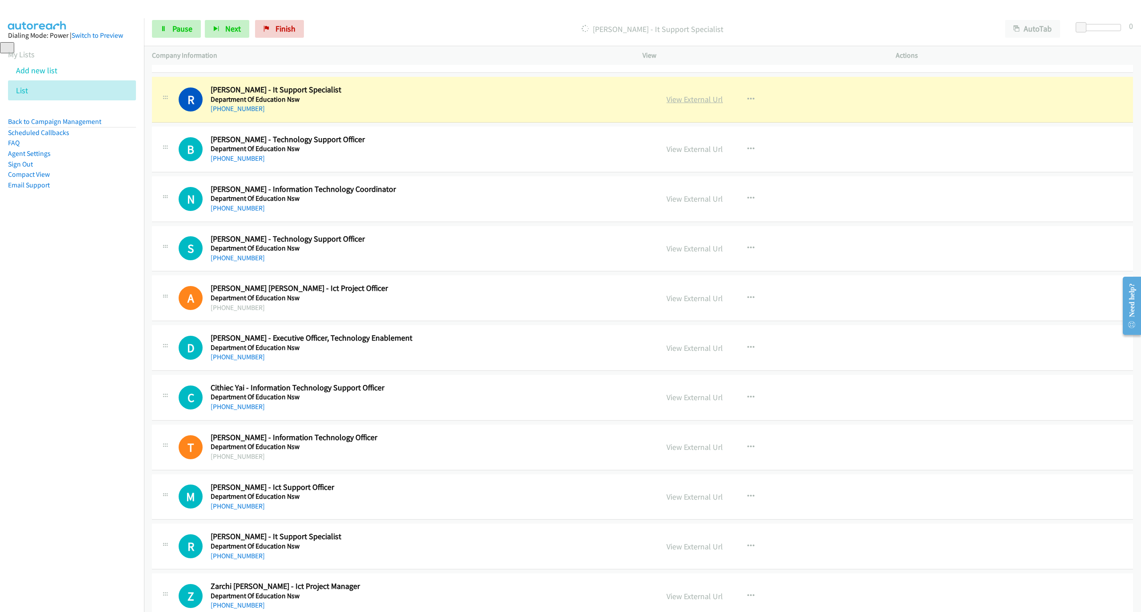
click at [687, 104] on link "View External Url" at bounding box center [695, 99] width 56 height 10
click at [162, 28] on icon at bounding box center [163, 29] width 6 height 6
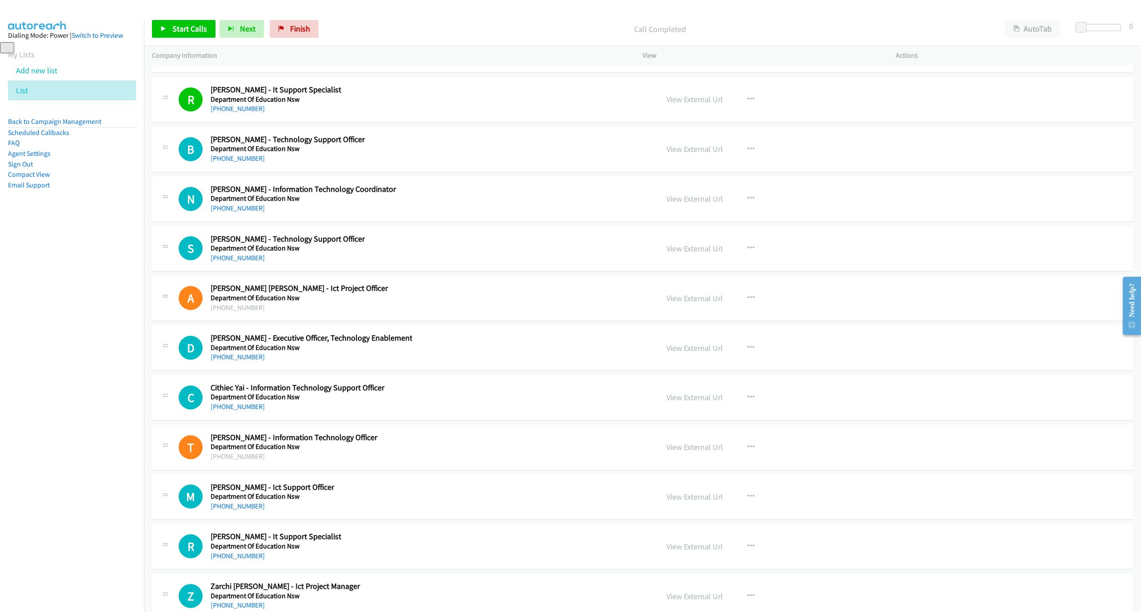
click at [692, 109] on div "View External Url View External Url Schedule/Manage Callback Start Calls Here R…" at bounding box center [789, 99] width 261 height 29
click at [688, 104] on link "View External Url" at bounding box center [695, 99] width 56 height 10
click at [188, 16] on div "Start Calls Pause Next Finish Call Completed AutoTab AutoTab 0" at bounding box center [642, 29] width 997 height 34
click at [187, 29] on span "Start Calls" at bounding box center [189, 29] width 35 height 10
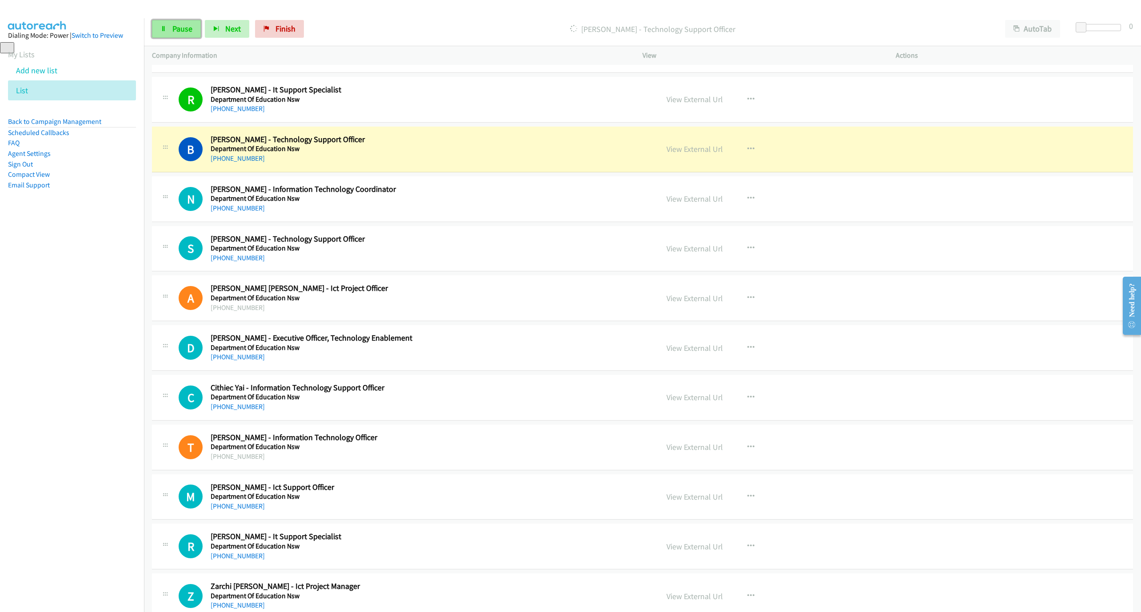
click at [163, 30] on icon at bounding box center [163, 29] width 6 height 6
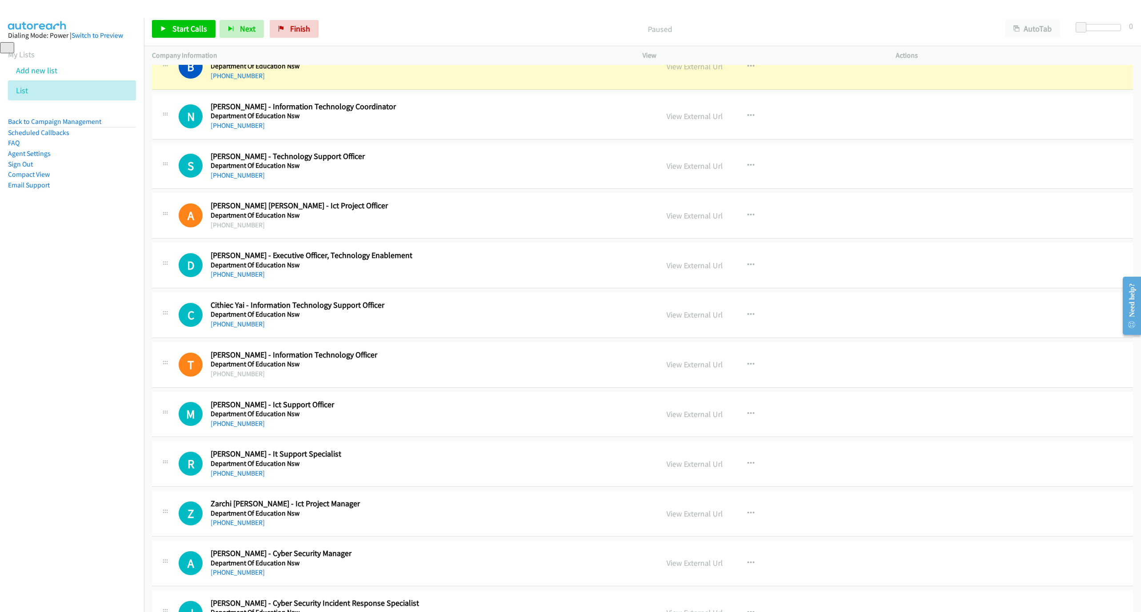
scroll to position [3883, 0]
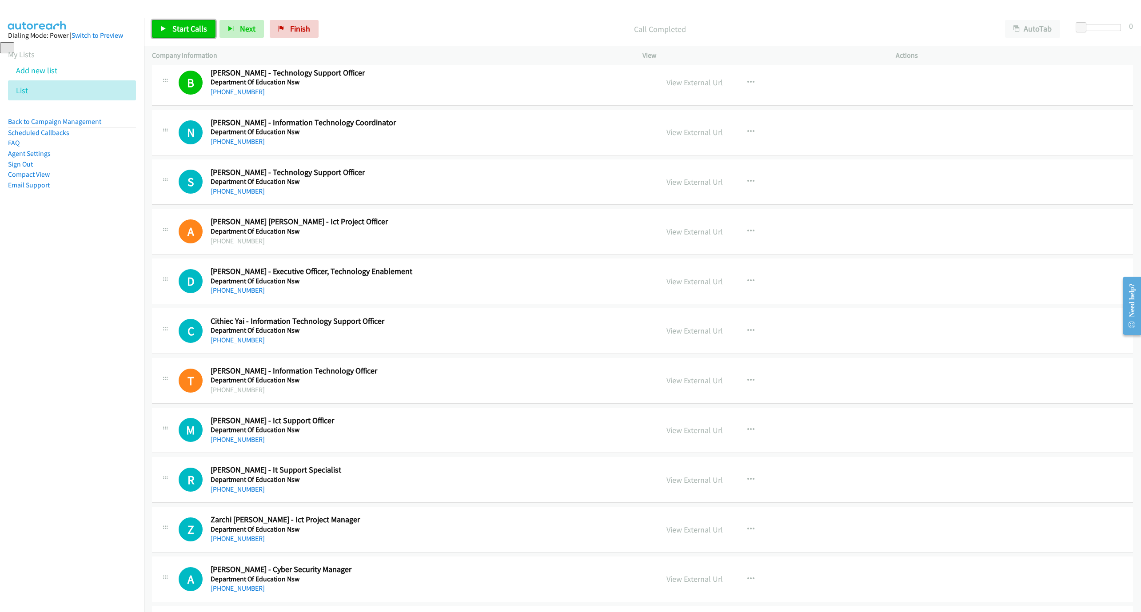
click at [179, 20] on link "Start Calls" at bounding box center [184, 29] width 64 height 18
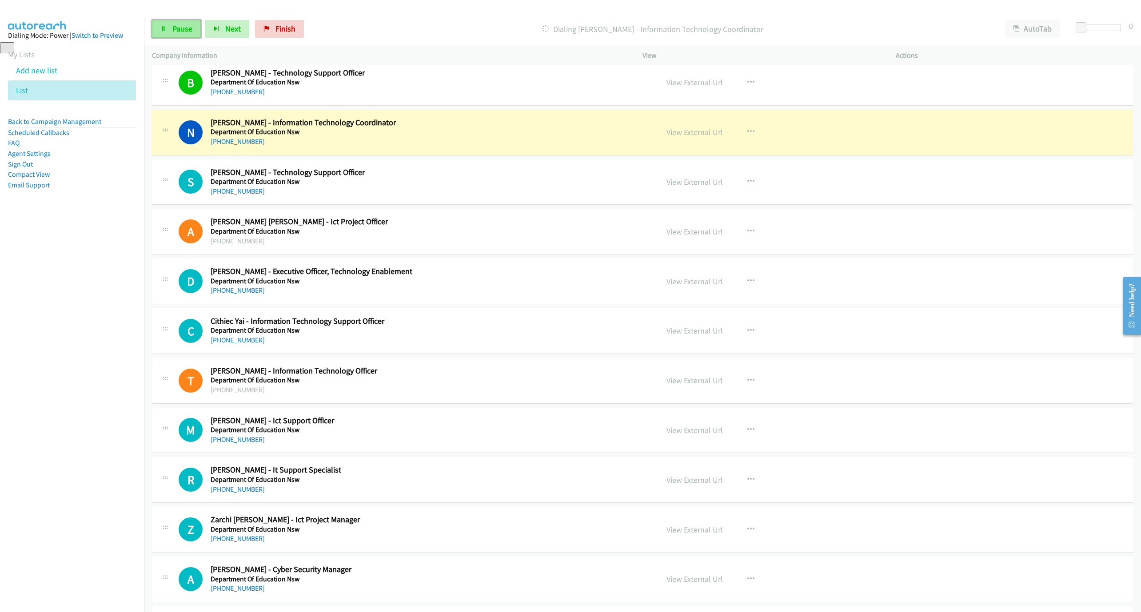
click at [179, 31] on span "Pause" at bounding box center [182, 29] width 20 height 10
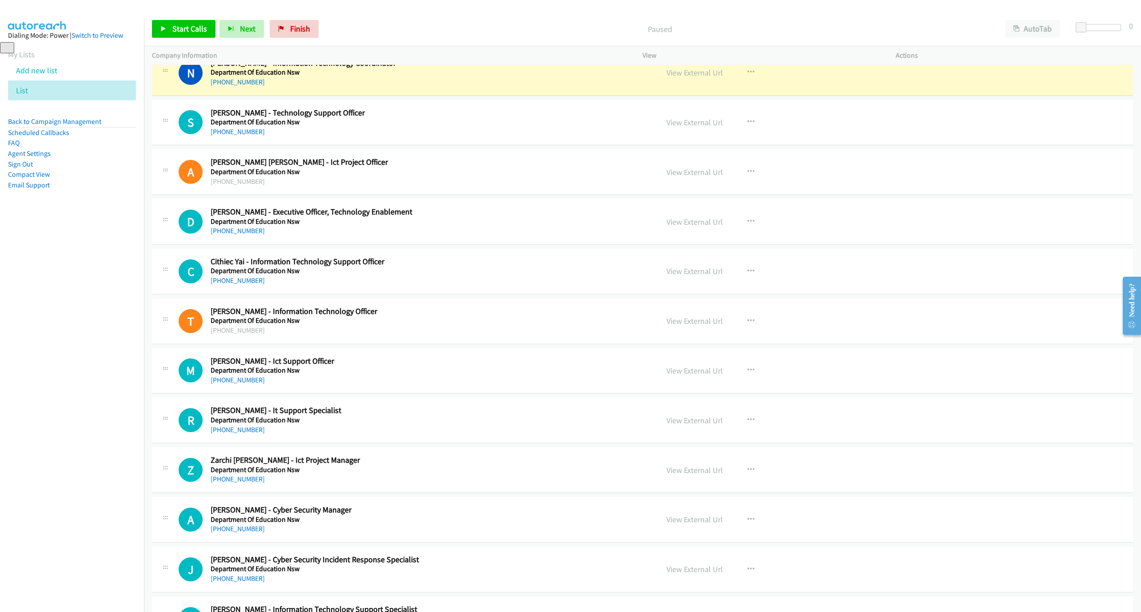
scroll to position [3950, 0]
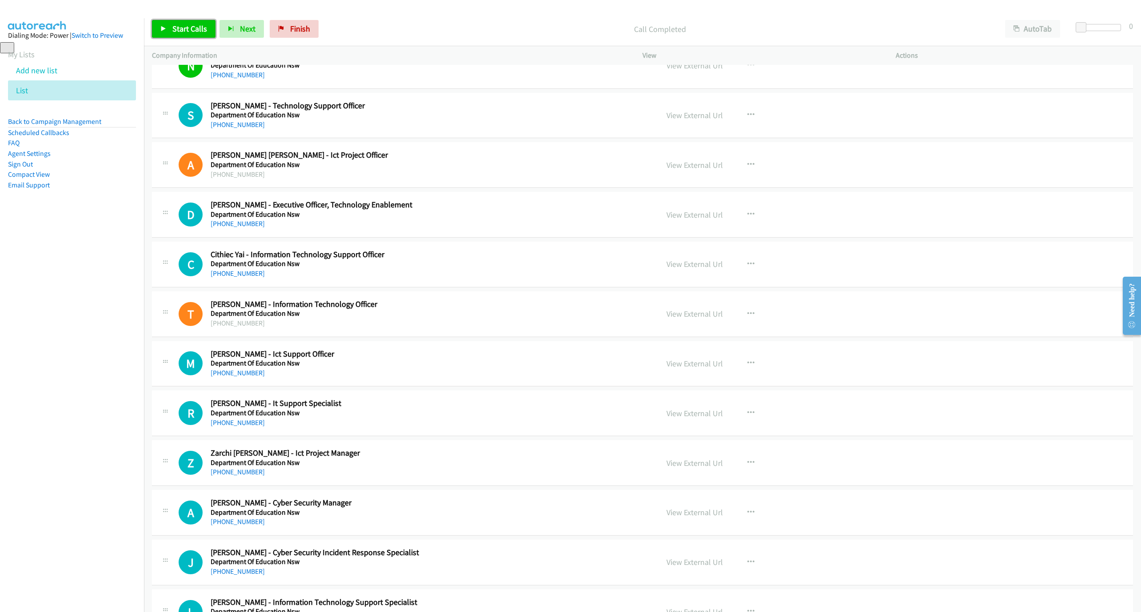
click at [187, 27] on span "Start Calls" at bounding box center [189, 29] width 35 height 10
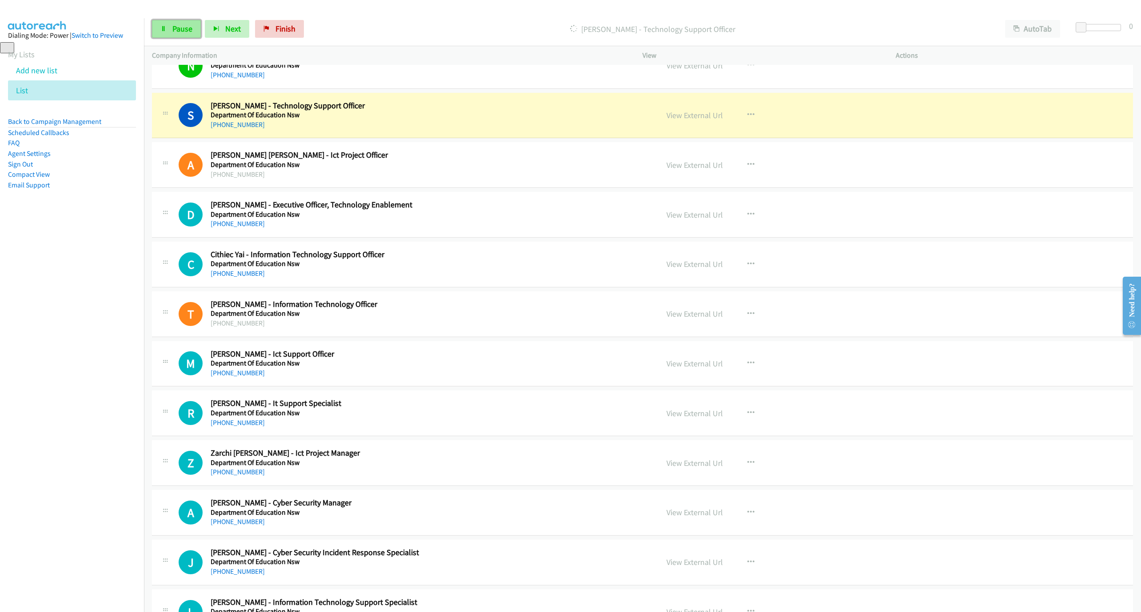
click at [171, 30] on link "Pause" at bounding box center [176, 29] width 49 height 18
click at [748, 218] on icon "button" at bounding box center [751, 214] width 7 height 7
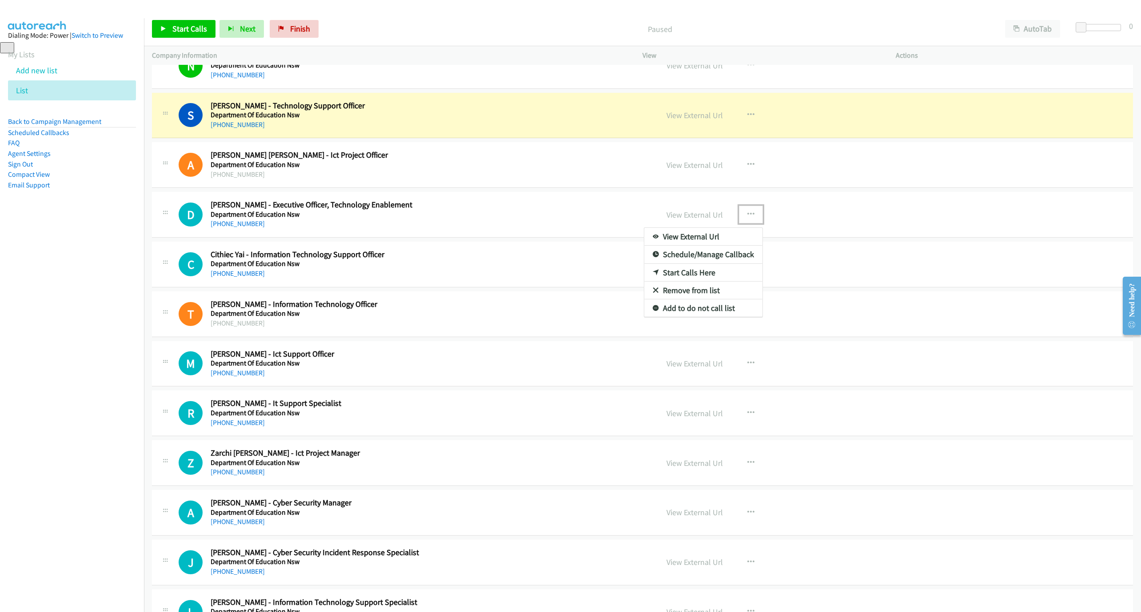
click at [860, 264] on div at bounding box center [570, 306] width 1141 height 612
click at [684, 120] on link "View External Url" at bounding box center [695, 115] width 56 height 10
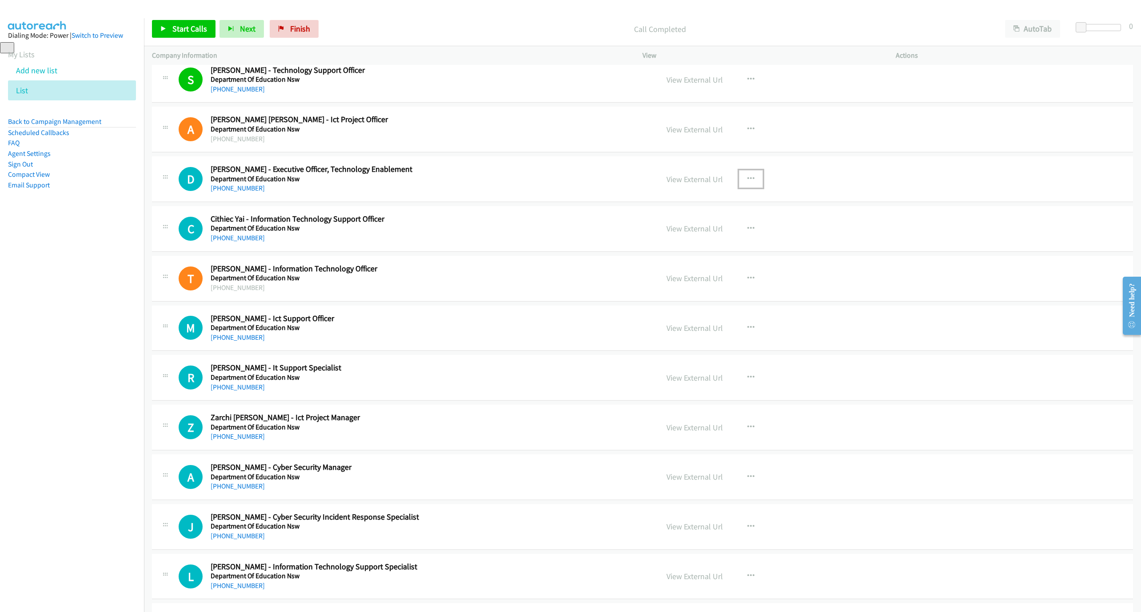
scroll to position [4017, 0]
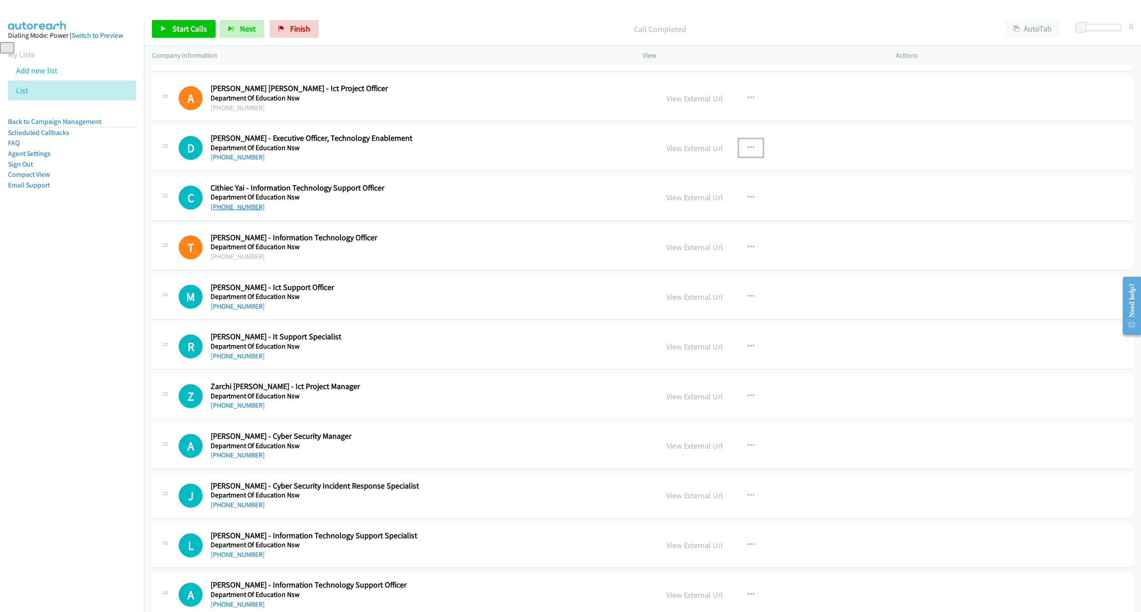
click at [243, 211] on link "[PHONE_NUMBER]" at bounding box center [238, 207] width 54 height 8
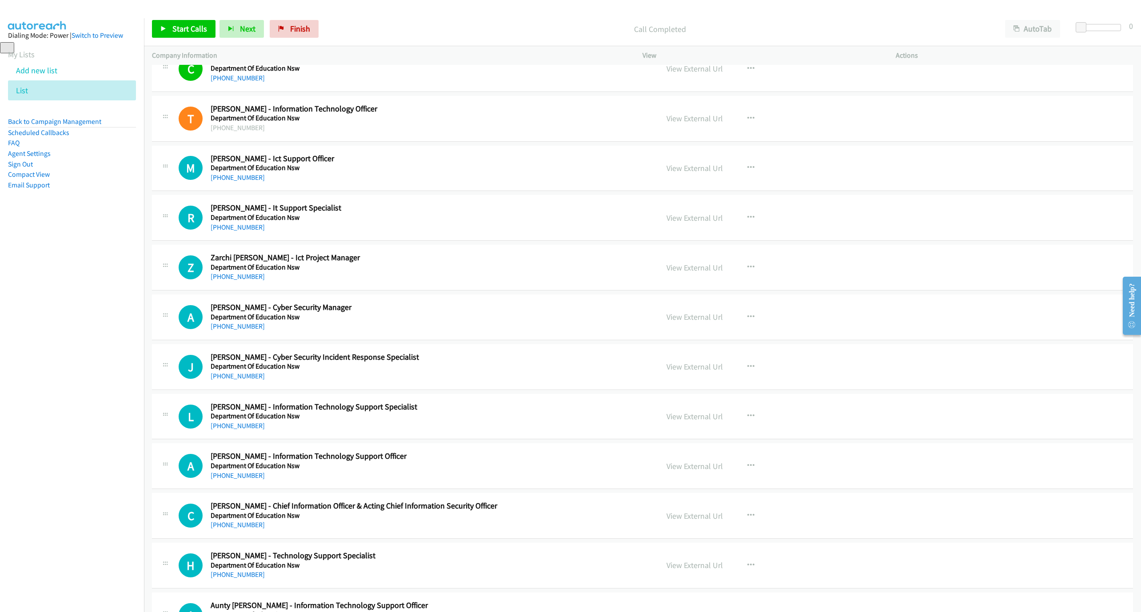
scroll to position [4150, 0]
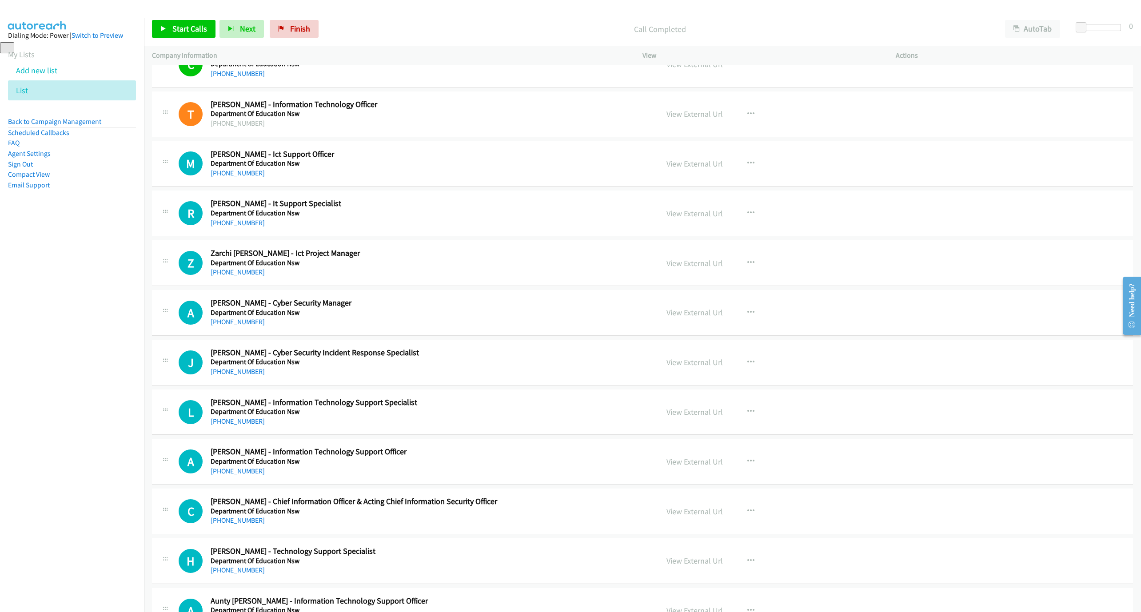
click at [209, 176] on div "M" at bounding box center [195, 164] width 32 height 24
click at [216, 177] on link "[PHONE_NUMBER]" at bounding box center [238, 173] width 54 height 8
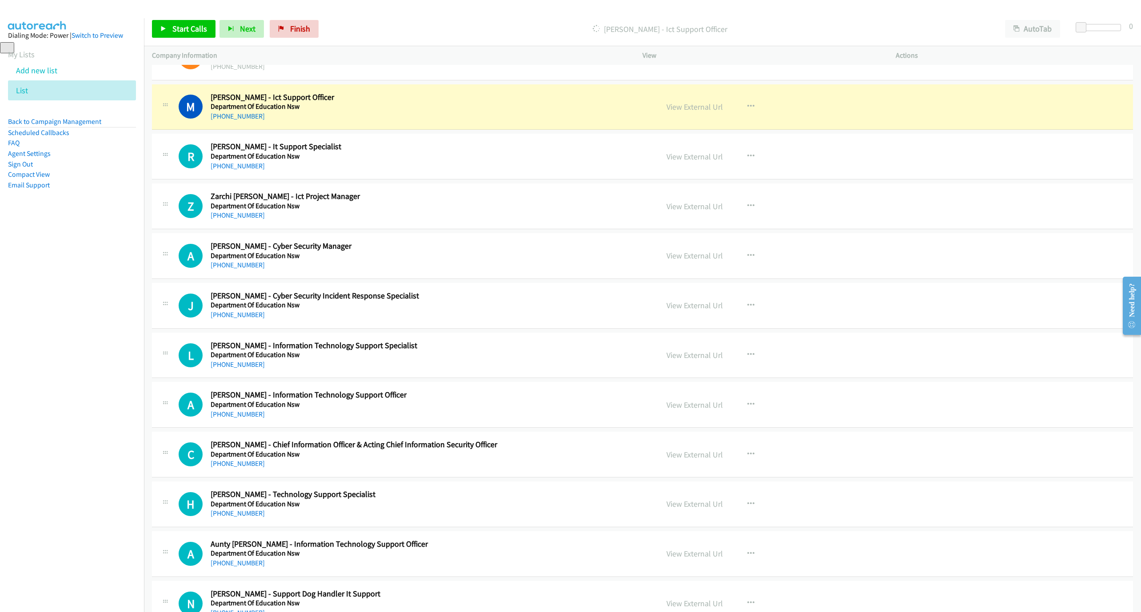
scroll to position [4217, 0]
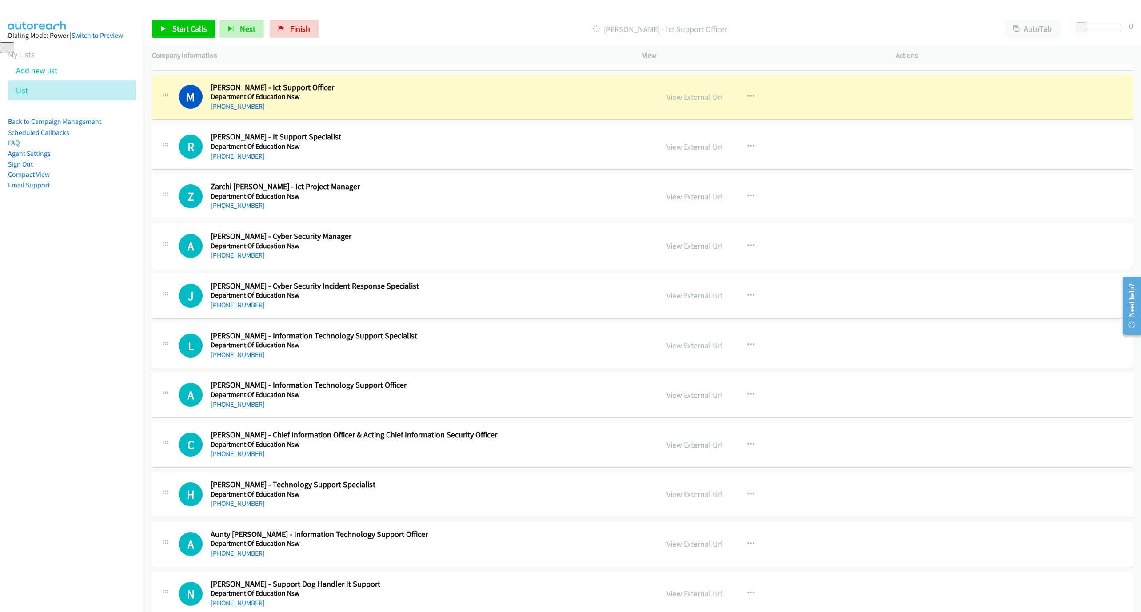
click at [681, 103] on div "View External Url" at bounding box center [695, 97] width 56 height 12
click at [686, 102] on link "View External Url" at bounding box center [695, 97] width 56 height 10
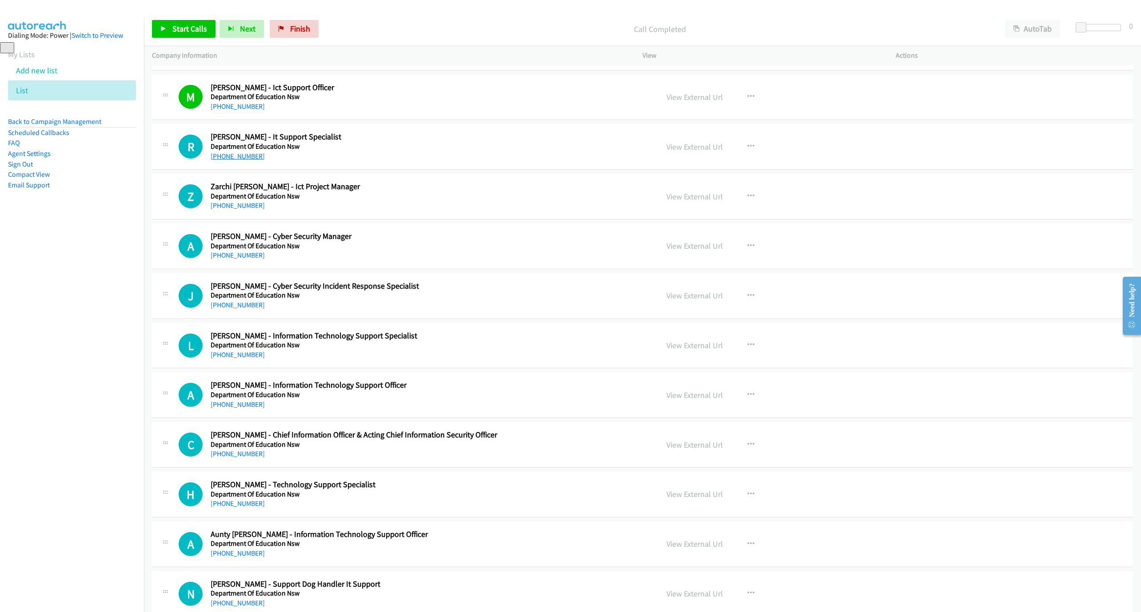
click at [239, 160] on link "[PHONE_NUMBER]" at bounding box center [238, 156] width 54 height 8
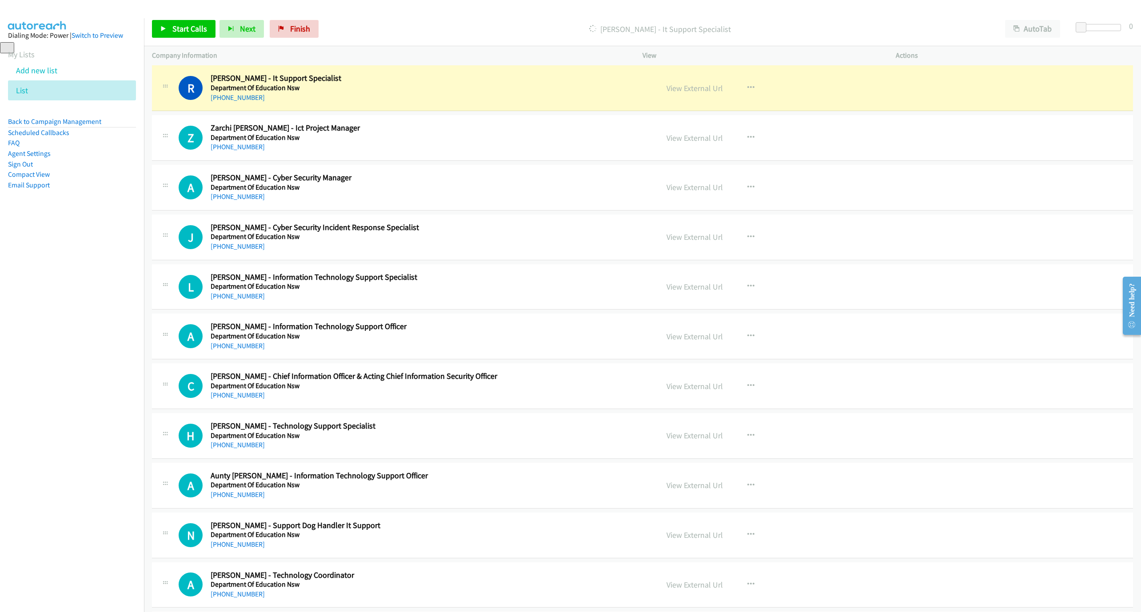
scroll to position [4283, 0]
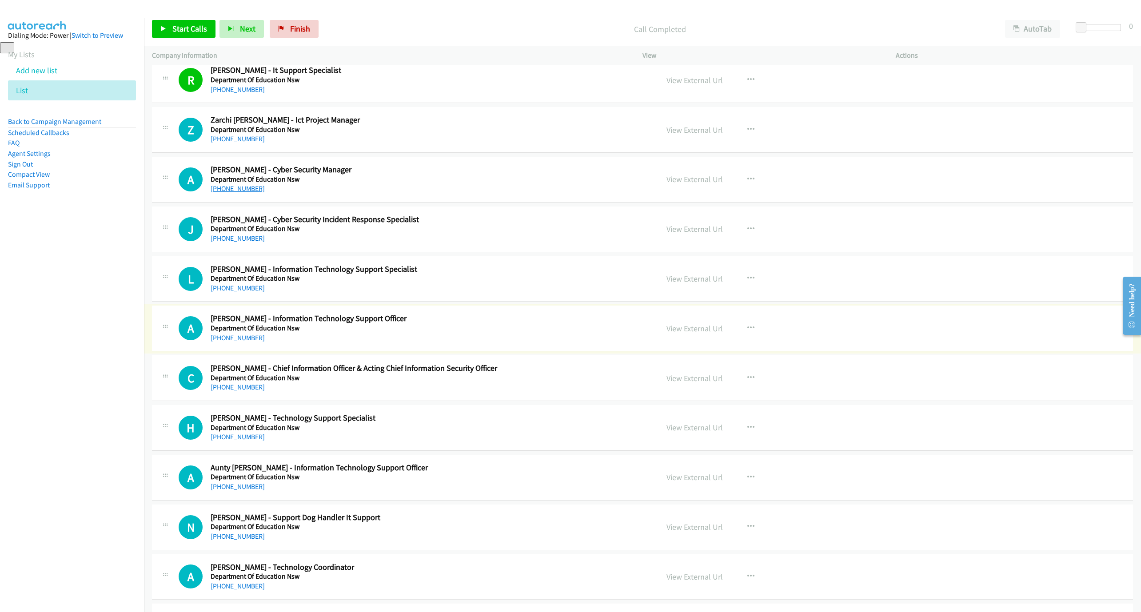
click at [250, 193] on link "[PHONE_NUMBER]" at bounding box center [238, 188] width 54 height 8
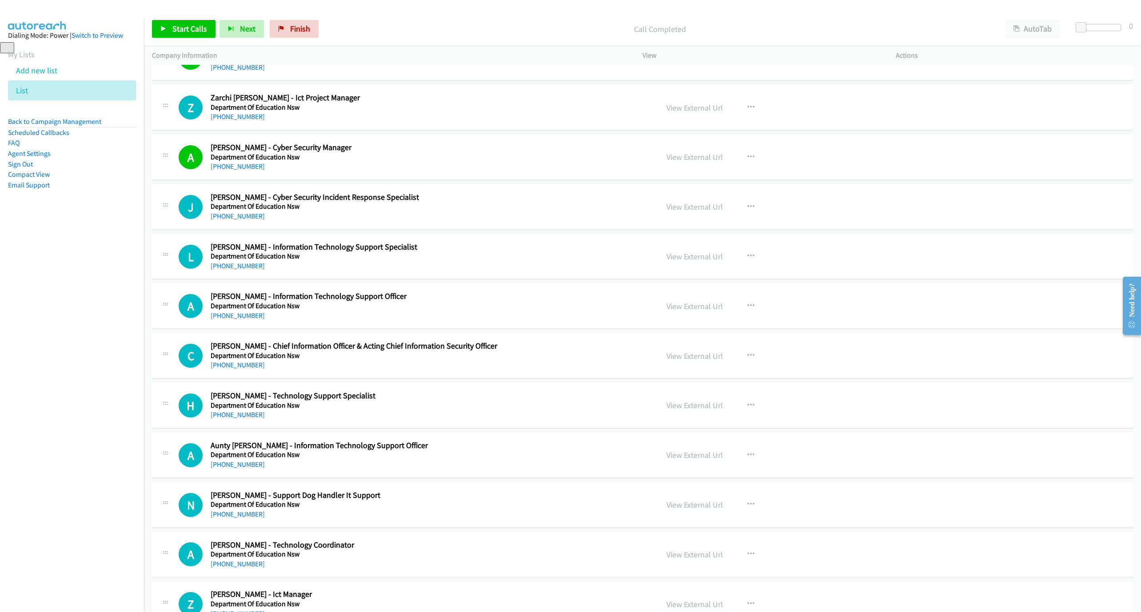
scroll to position [4350, 0]
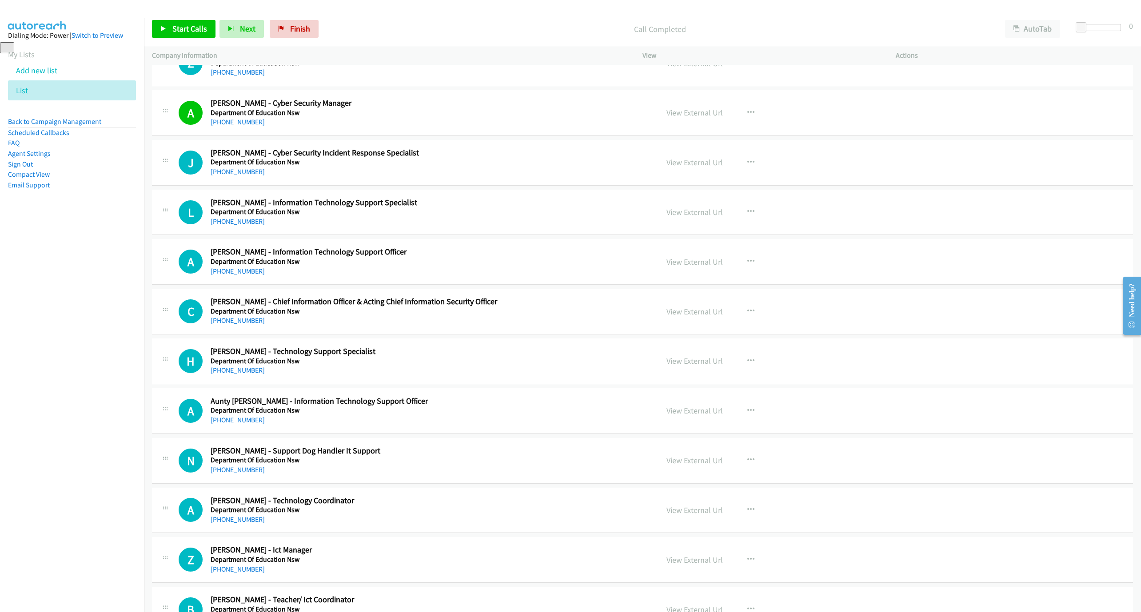
drag, startPoint x: 236, startPoint y: 191, endPoint x: 511, endPoint y: 281, distance: 289.1
click at [236, 176] on link "[PHONE_NUMBER]" at bounding box center [238, 172] width 54 height 8
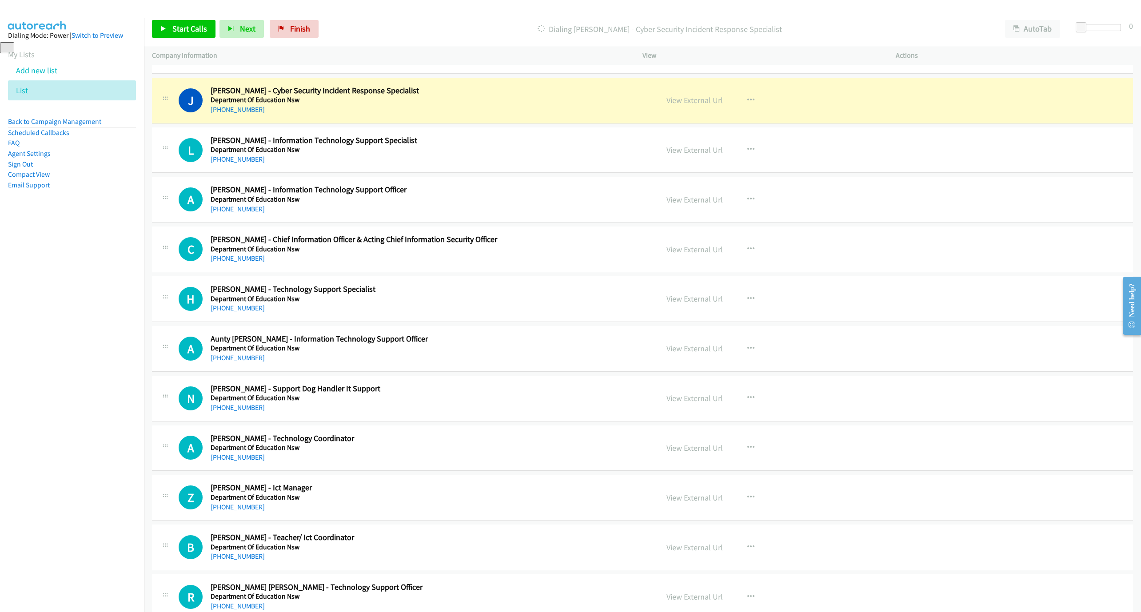
scroll to position [4417, 0]
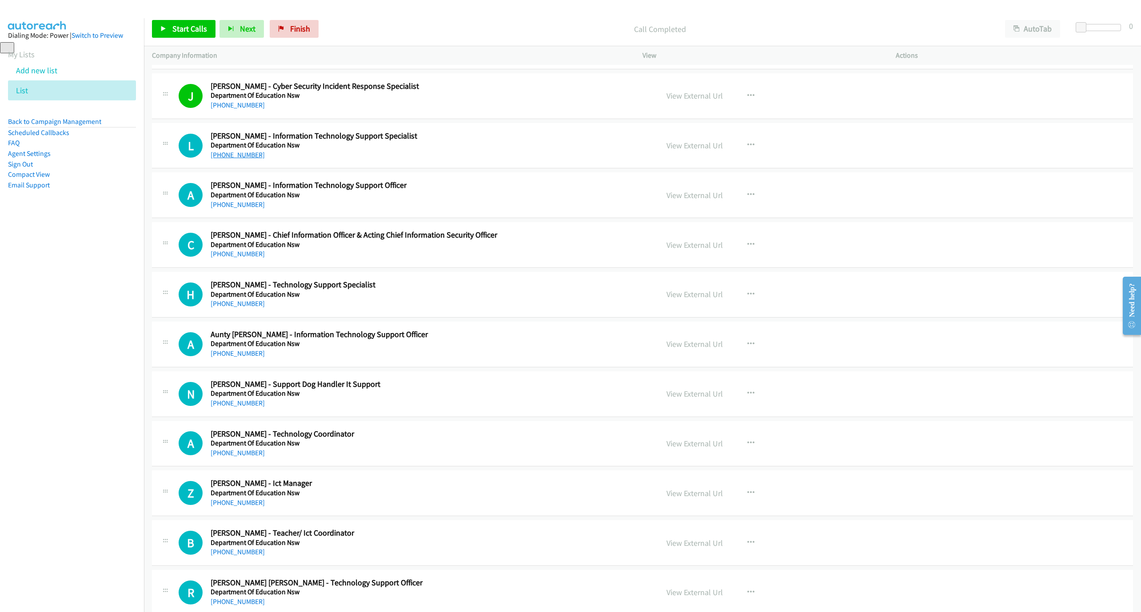
click at [236, 159] on link "[PHONE_NUMBER]" at bounding box center [238, 155] width 54 height 8
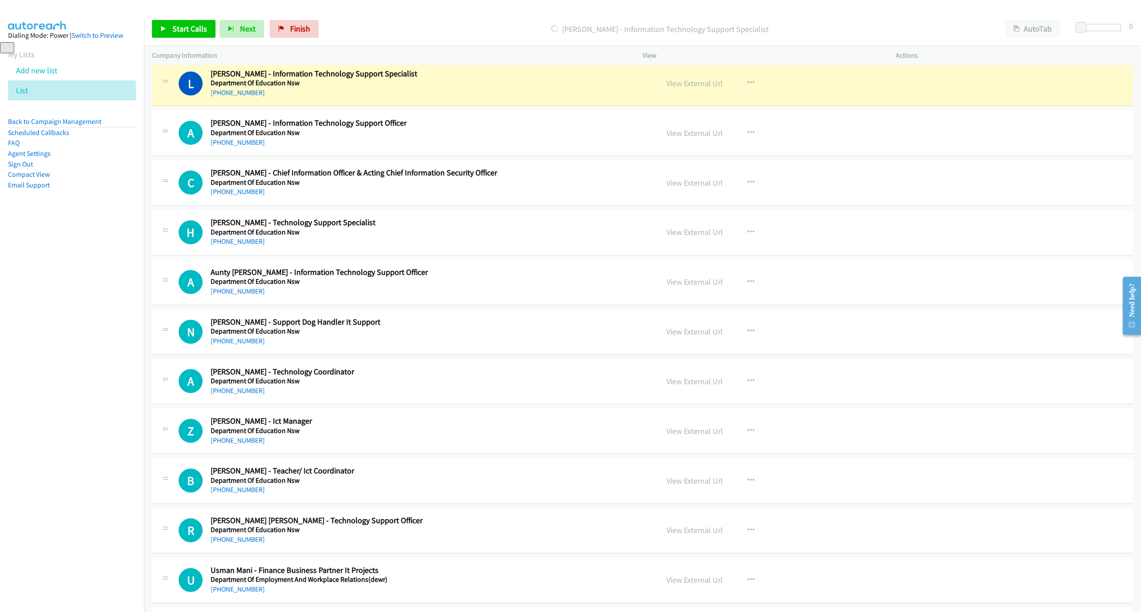
scroll to position [4483, 0]
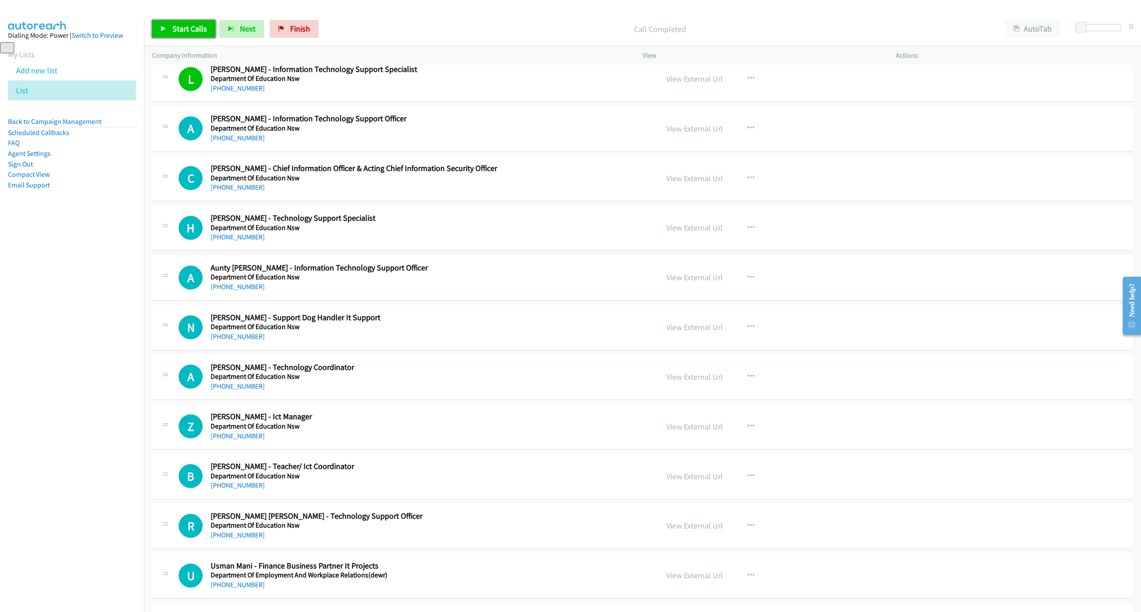
click at [163, 29] on icon at bounding box center [163, 29] width 6 height 6
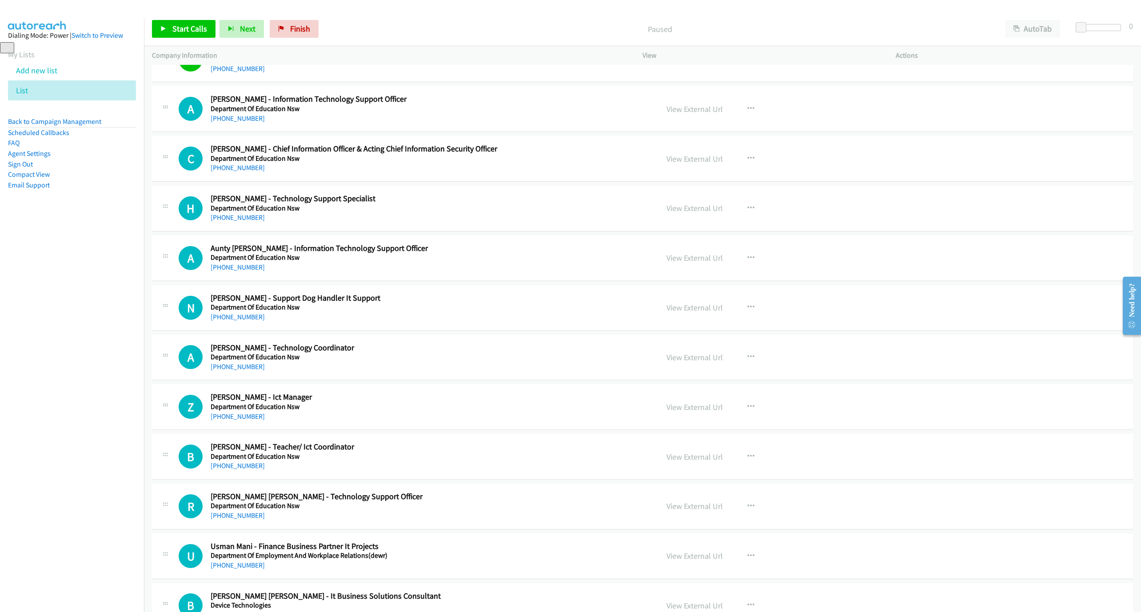
scroll to position [4550, 0]
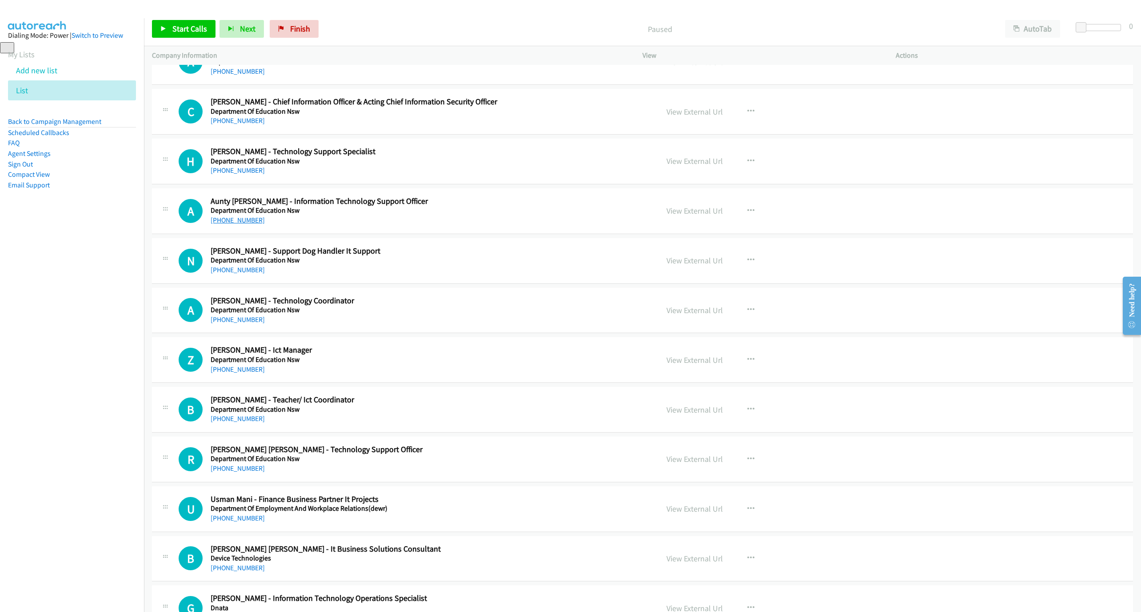
click at [226, 224] on link "[PHONE_NUMBER]" at bounding box center [238, 220] width 54 height 8
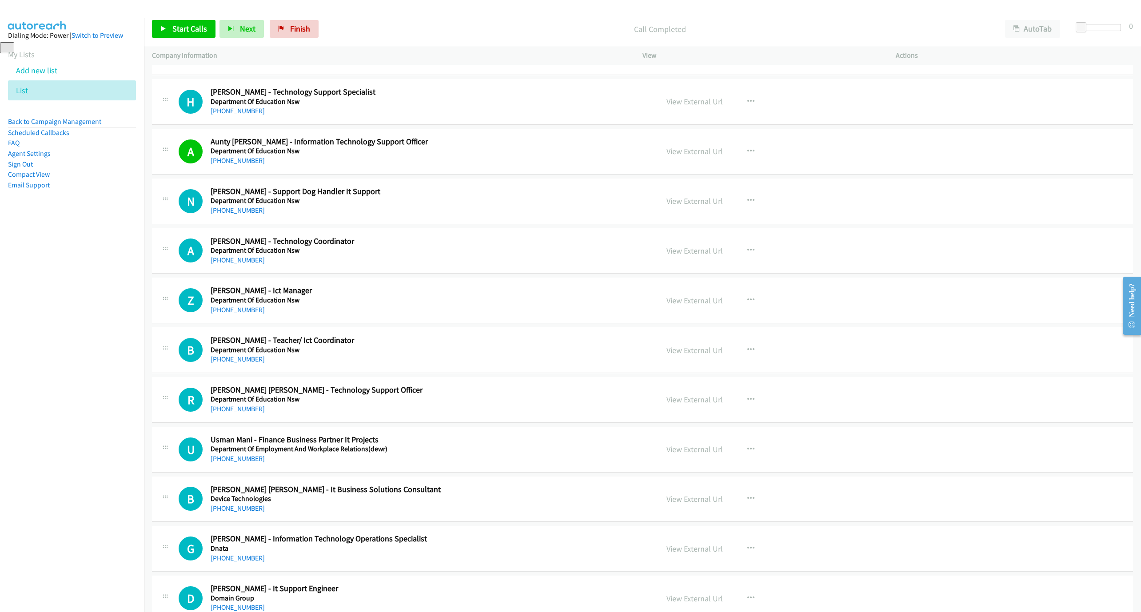
scroll to position [4617, 0]
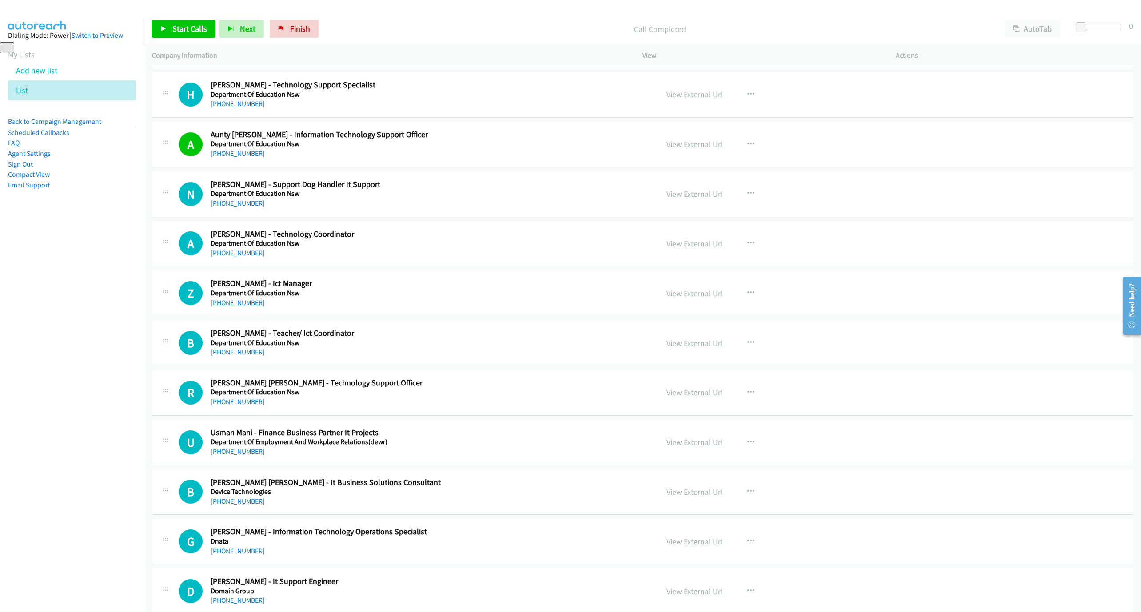
click at [242, 307] on link "[PHONE_NUMBER]" at bounding box center [238, 303] width 54 height 8
drag, startPoint x: 244, startPoint y: 323, endPoint x: 252, endPoint y: 325, distance: 7.9
click at [234, 307] on link "[PHONE_NUMBER]" at bounding box center [238, 303] width 54 height 8
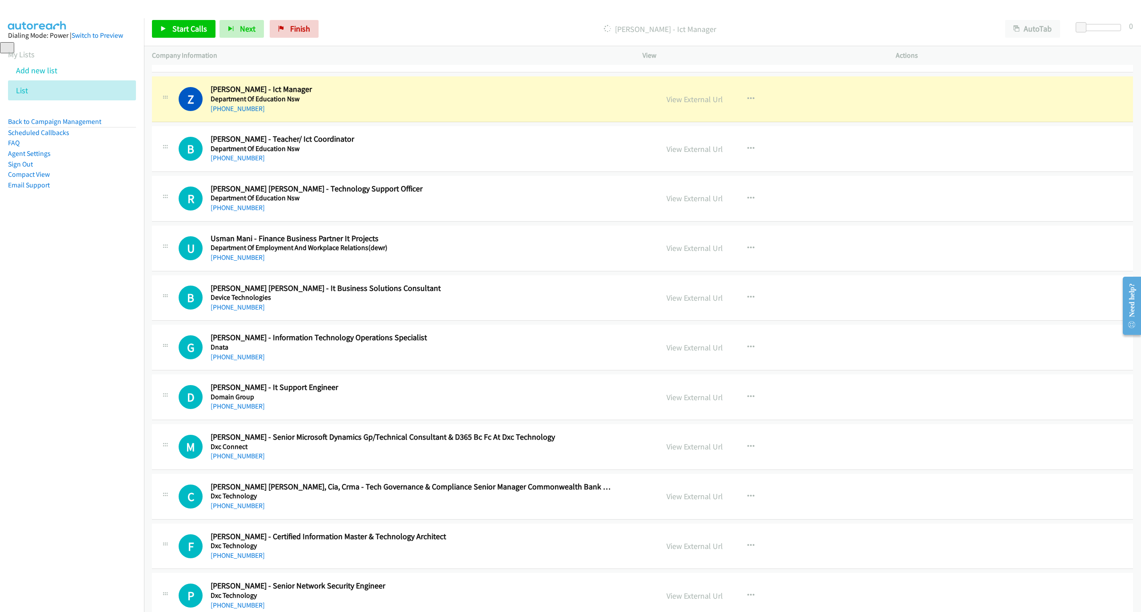
scroll to position [4817, 0]
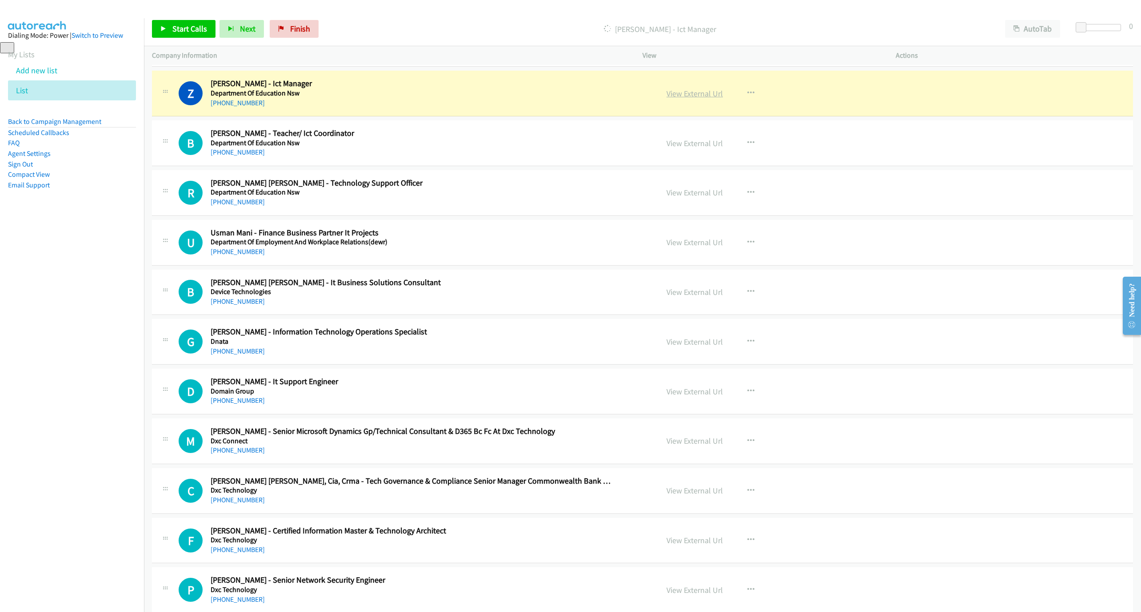
click at [695, 99] on link "View External Url" at bounding box center [695, 93] width 56 height 10
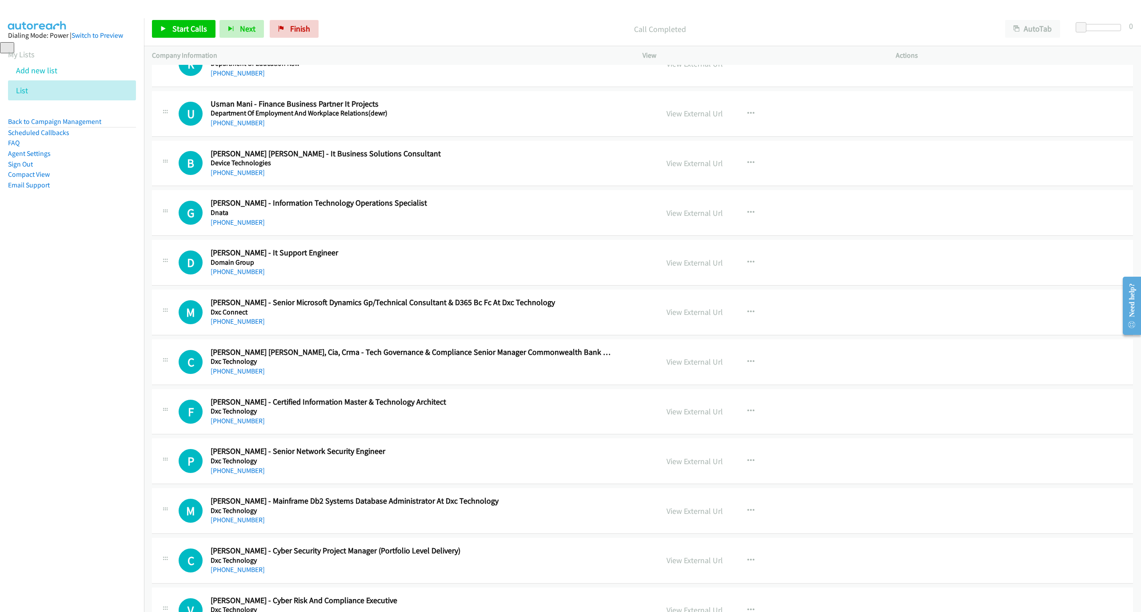
scroll to position [4950, 0]
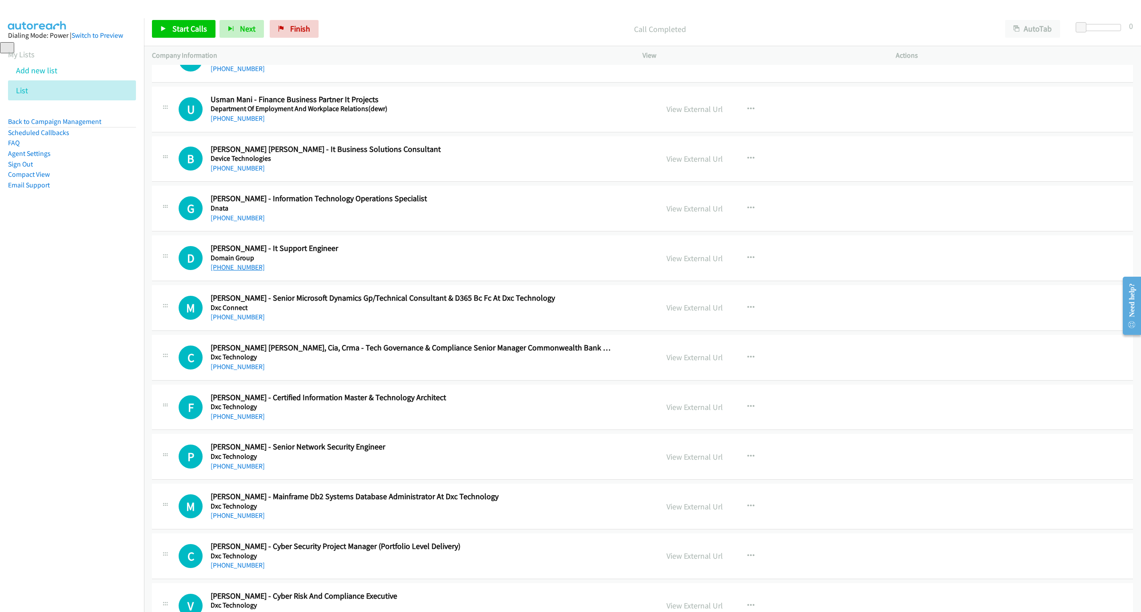
click at [215, 272] on link "[PHONE_NUMBER]" at bounding box center [238, 267] width 54 height 8
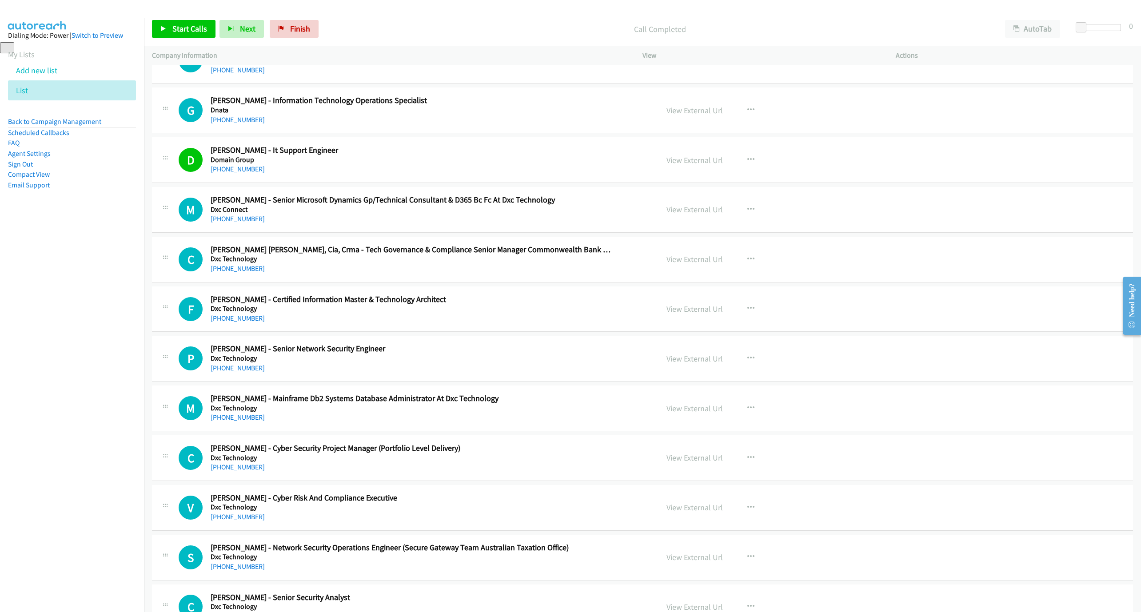
scroll to position [5083, 0]
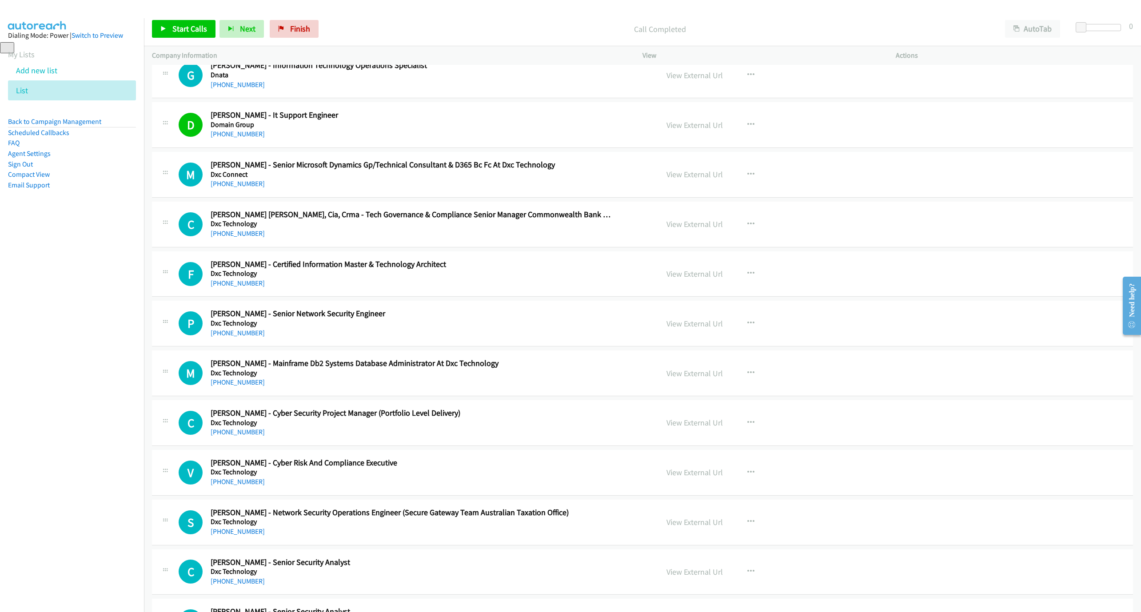
click at [360, 347] on div "P Callback Scheduled [PERSON_NAME] - Senior Network Security Engineer Dxc Techn…" at bounding box center [642, 324] width 981 height 46
click at [245, 337] on link "[PHONE_NUMBER]" at bounding box center [238, 333] width 54 height 8
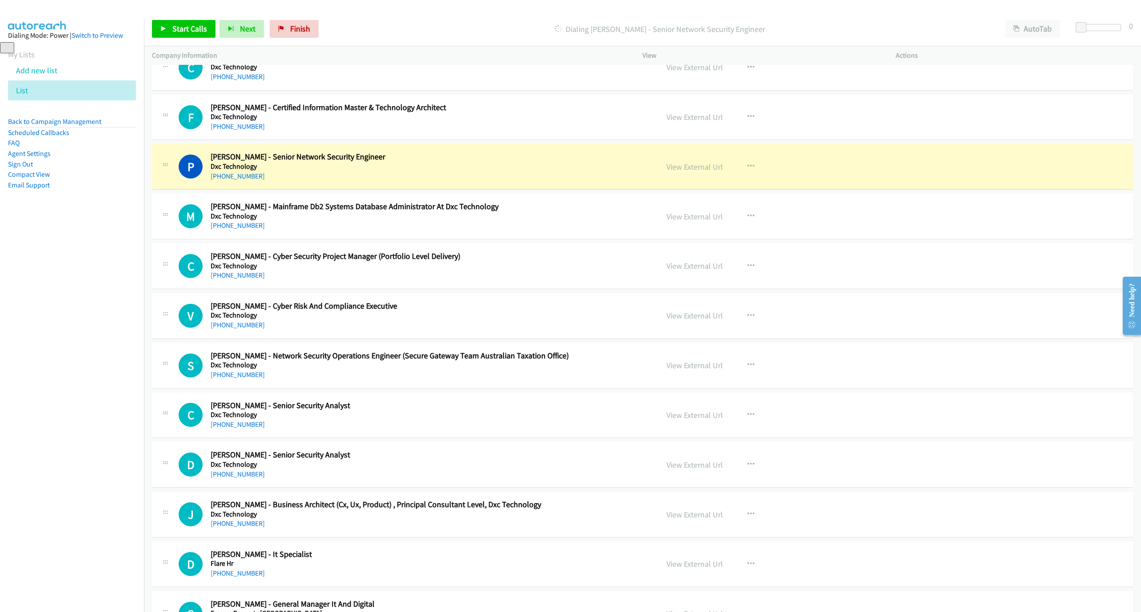
scroll to position [5283, 0]
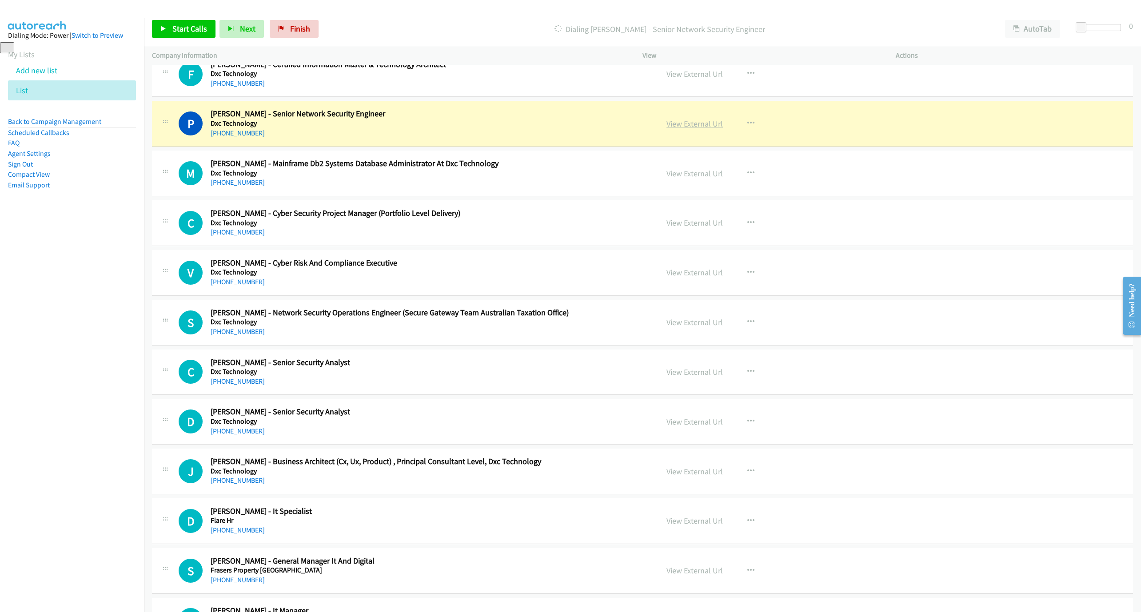
click at [697, 129] on link "View External Url" at bounding box center [695, 124] width 56 height 10
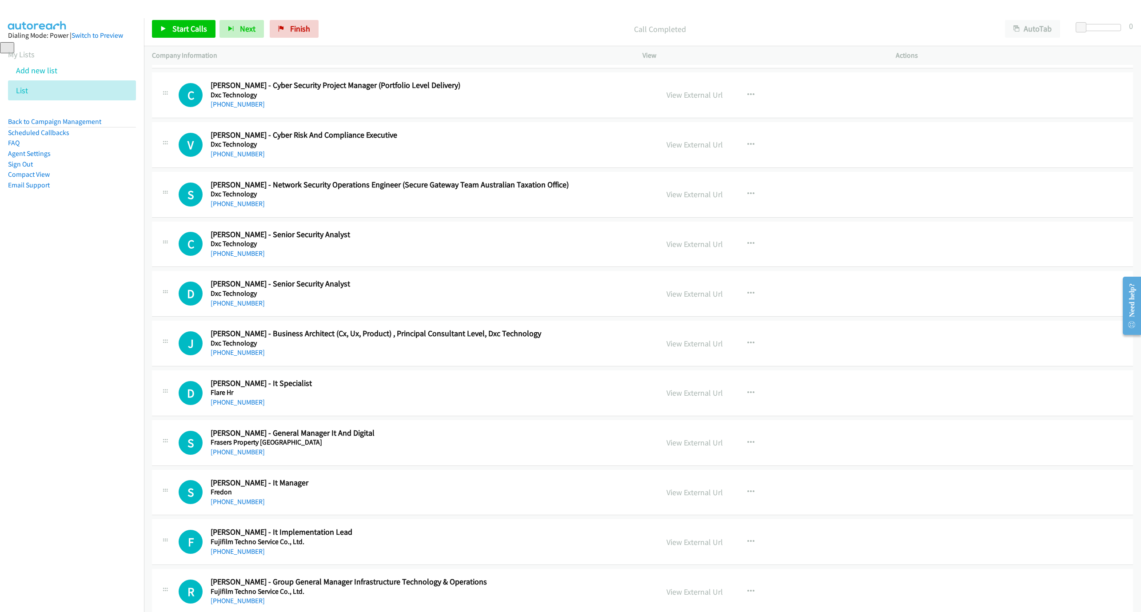
scroll to position [5417, 0]
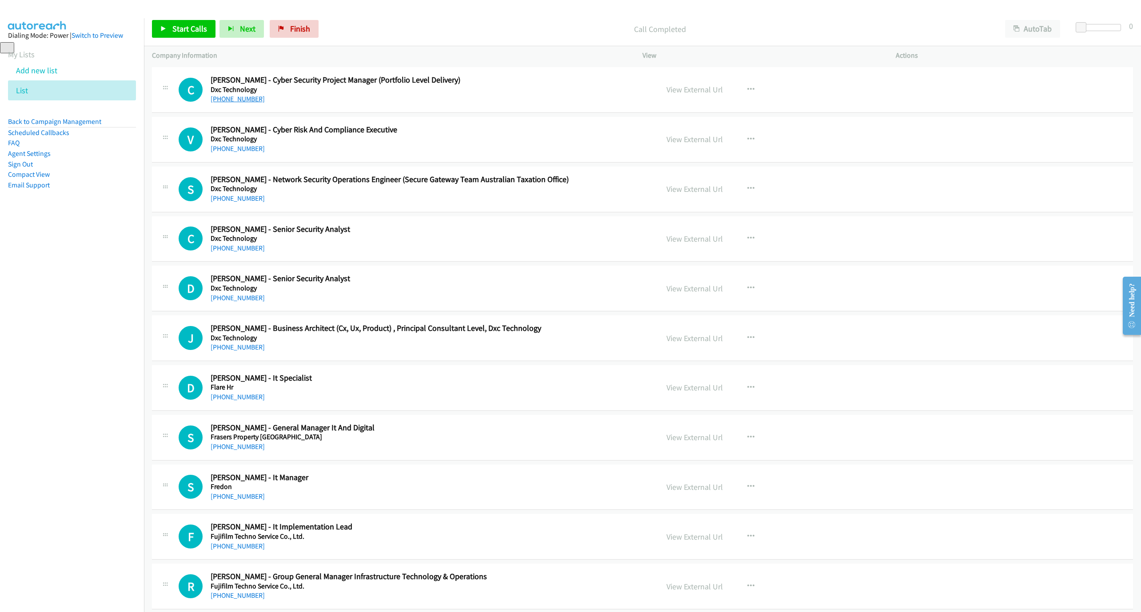
click at [232, 103] on link "[PHONE_NUMBER]" at bounding box center [238, 99] width 54 height 8
click at [244, 153] on link "[PHONE_NUMBER]" at bounding box center [238, 148] width 54 height 8
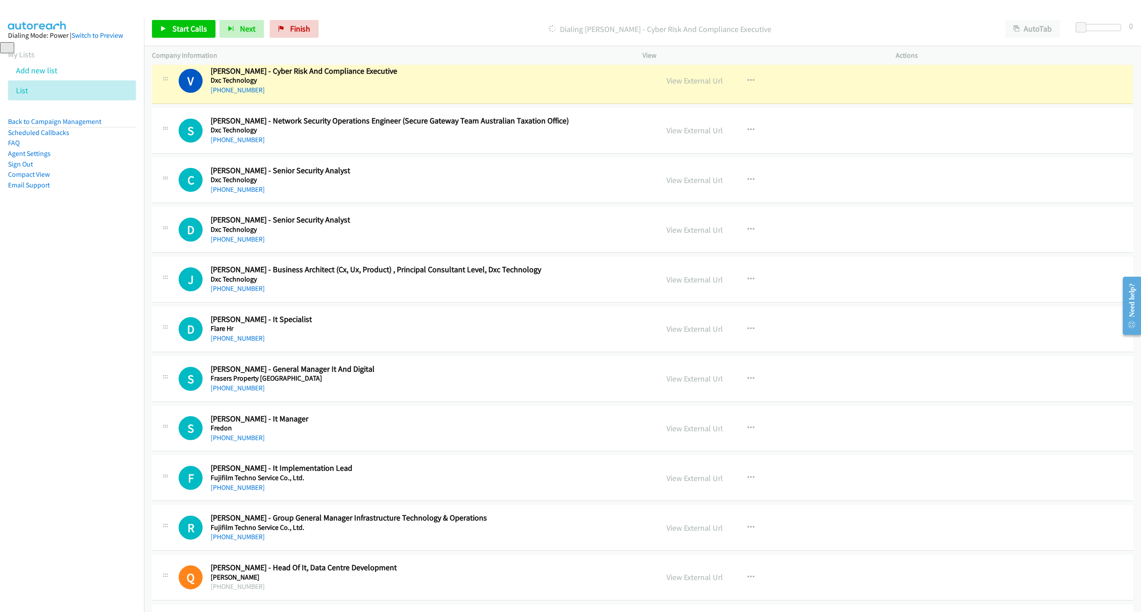
scroll to position [5483, 0]
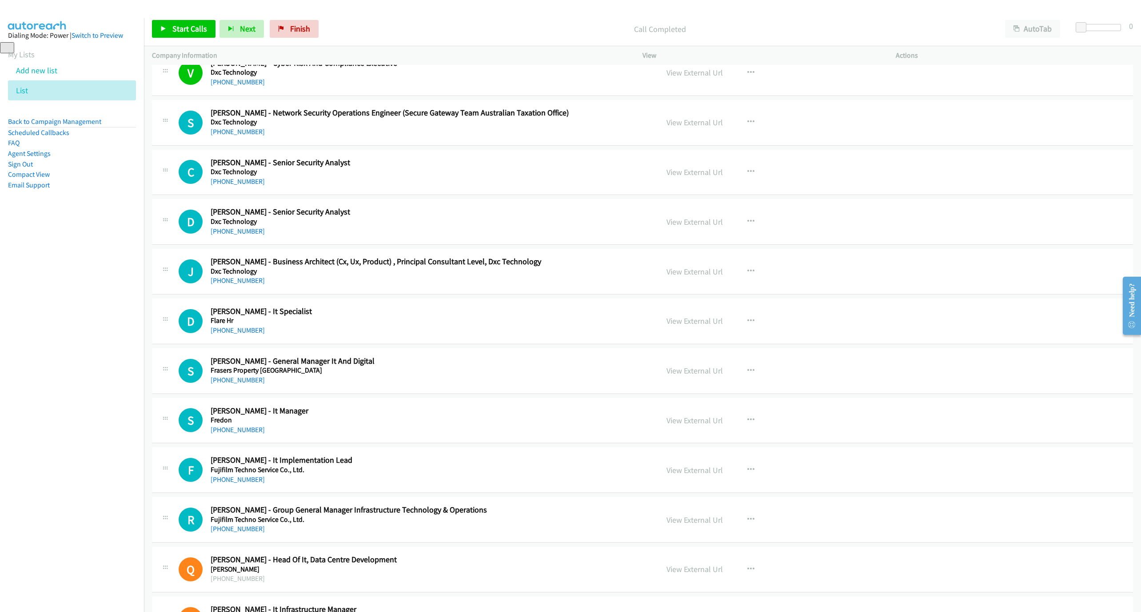
click at [232, 146] on div "S Callback Scheduled [PERSON_NAME] - Network Security Operations Engineer (Secu…" at bounding box center [642, 123] width 981 height 46
click at [240, 136] on link "[PHONE_NUMBER]" at bounding box center [238, 132] width 54 height 8
click at [239, 236] on link "[PHONE_NUMBER]" at bounding box center [238, 231] width 54 height 8
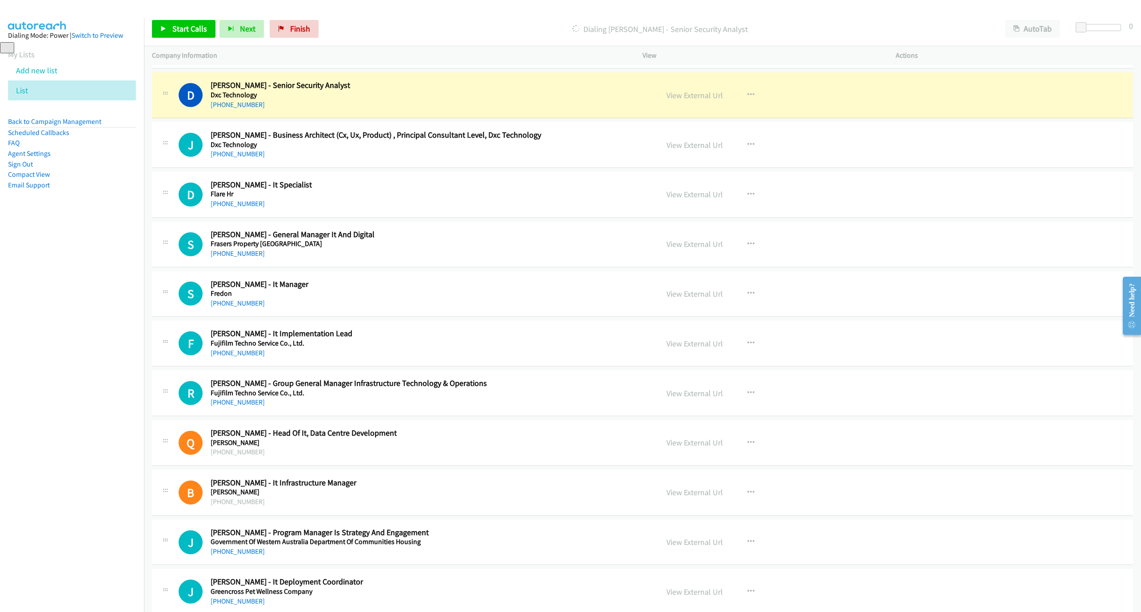
scroll to position [5617, 0]
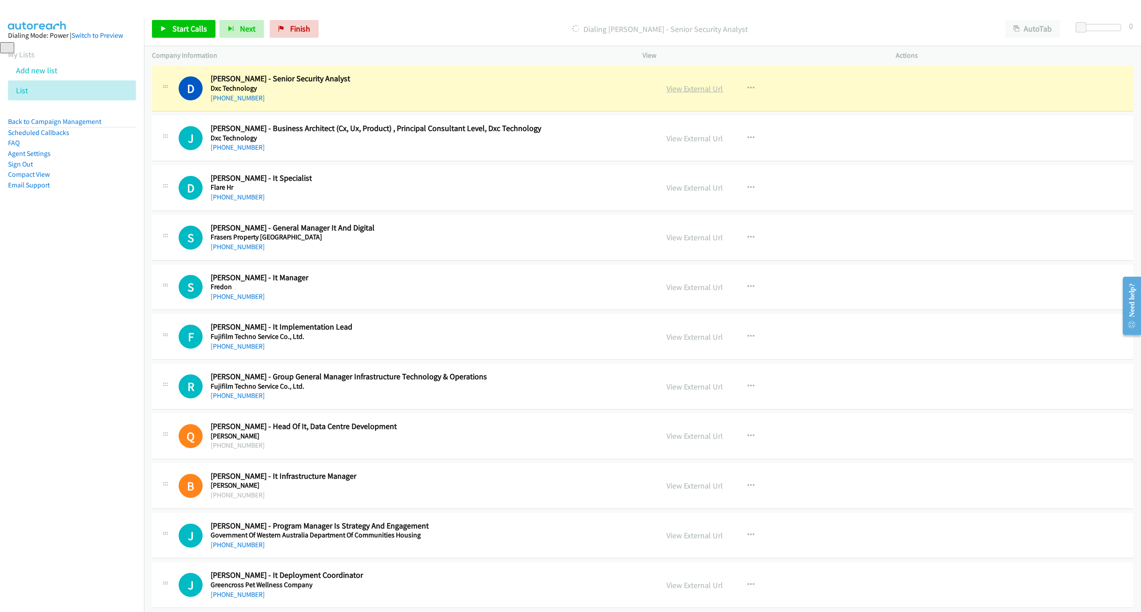
click at [693, 94] on link "View External Url" at bounding box center [695, 89] width 56 height 10
